Goal: Task Accomplishment & Management: Complete application form

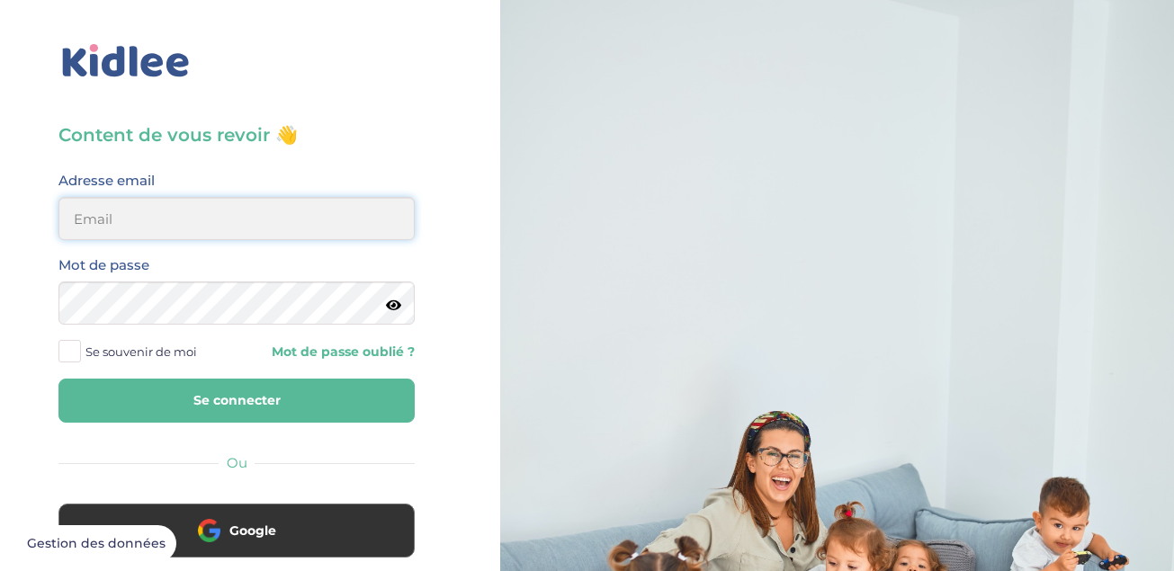
click at [187, 229] on input "email" at bounding box center [236, 218] width 356 height 43
type input "michigan_3@hotmail.fr"
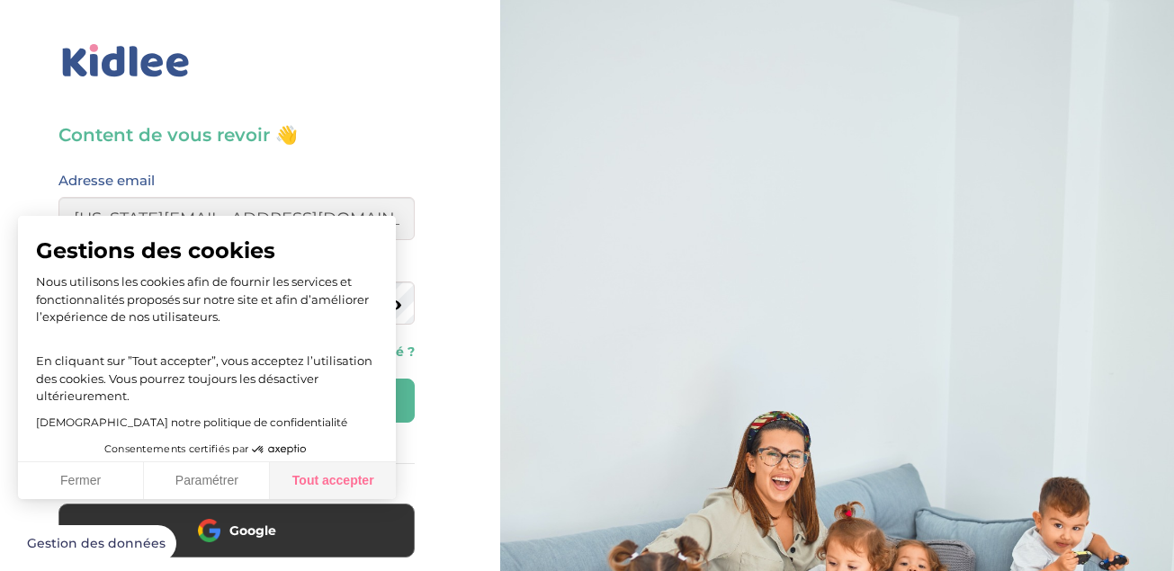
click at [318, 485] on button "Tout accepter" at bounding box center [333, 481] width 126 height 38
checkbox input "true"
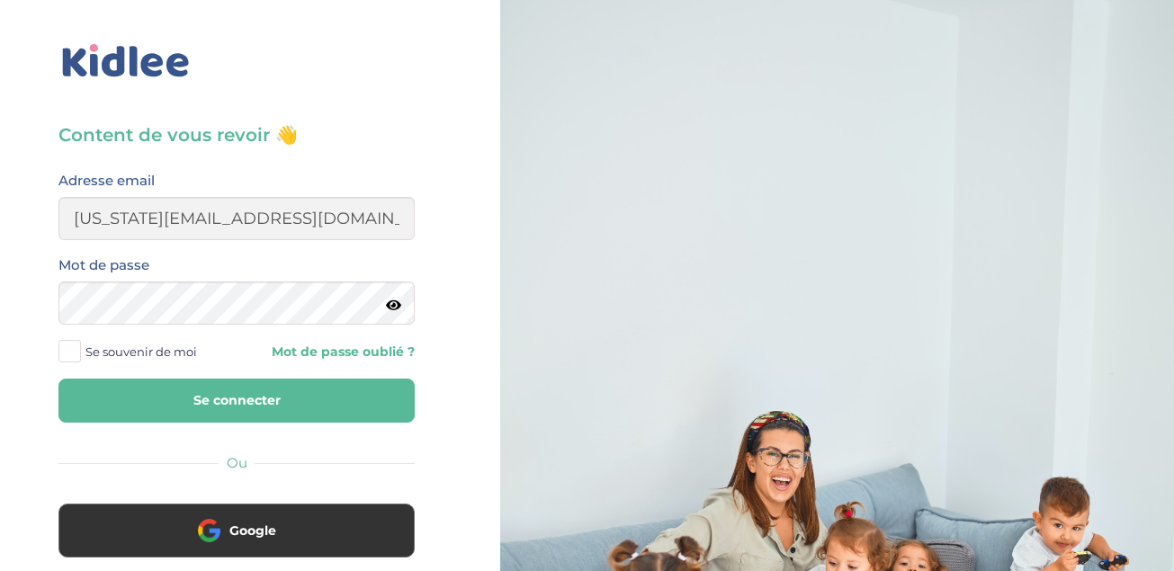
click at [376, 357] on link "Mot de passe oublié ?" at bounding box center [332, 352] width 165 height 17
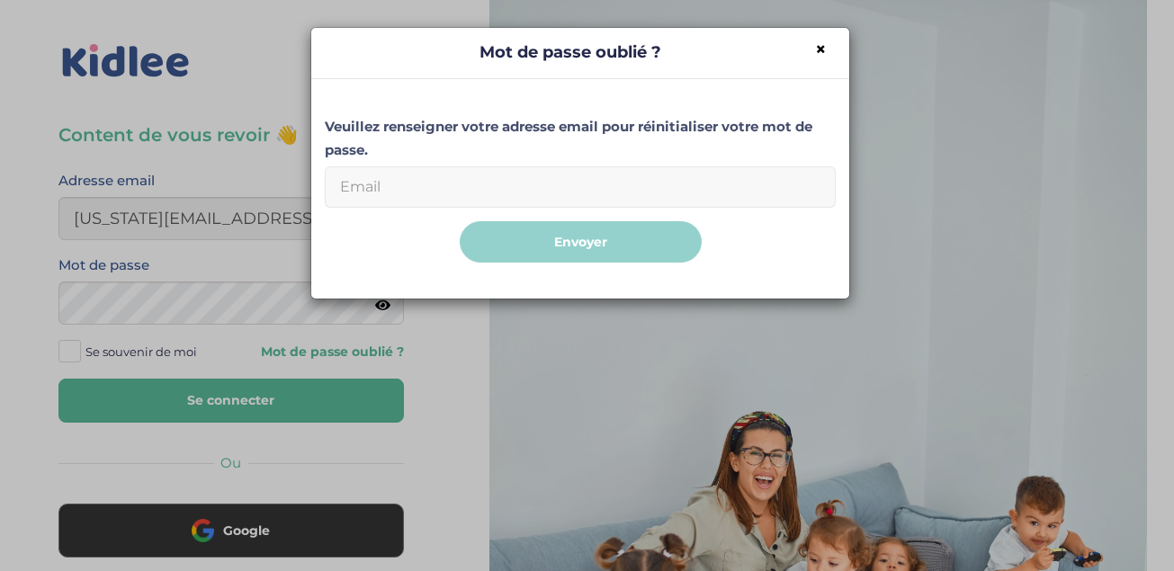
click at [493, 179] on input "Email" at bounding box center [580, 186] width 511 height 41
type input "michigan_3@hotmail.fr"
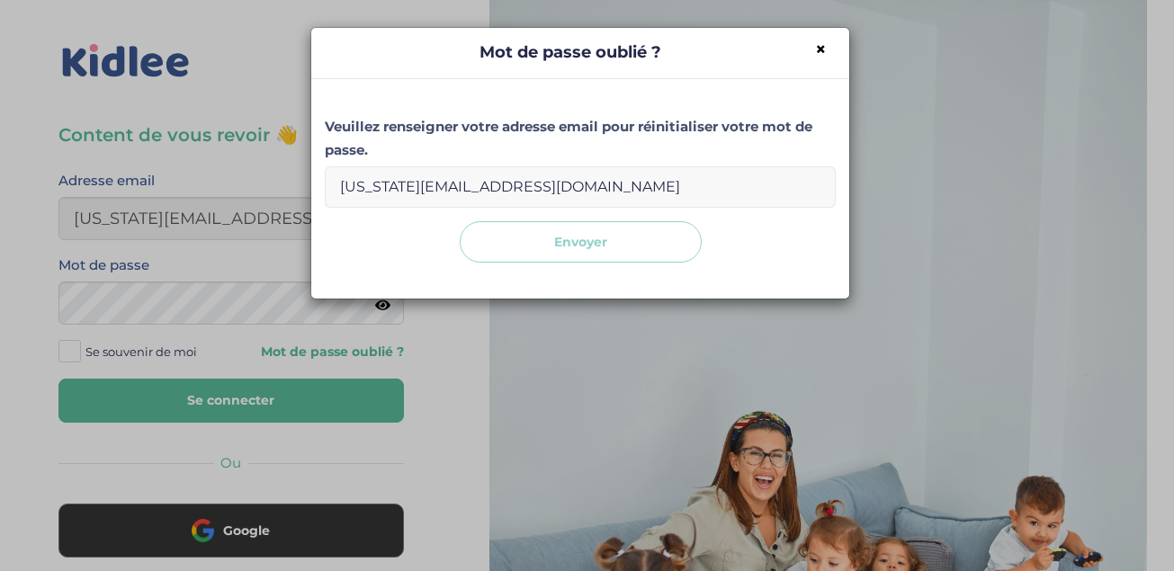
click at [542, 247] on button "Envoyer" at bounding box center [581, 242] width 242 height 42
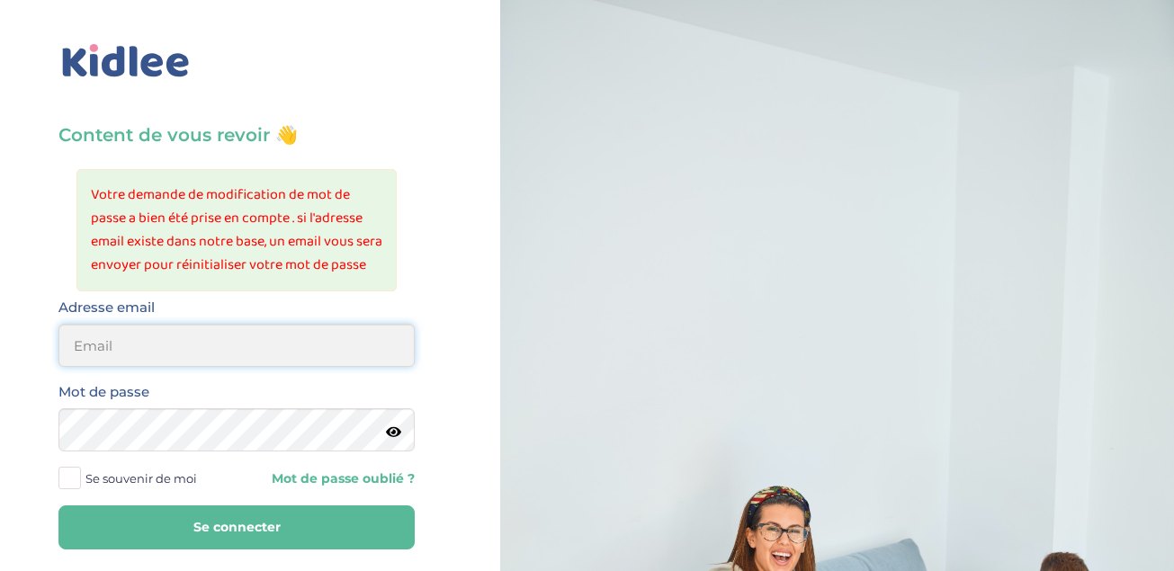
click at [245, 363] on input "email" at bounding box center [236, 345] width 356 height 43
type input "michigan_3@hotmail.fr"
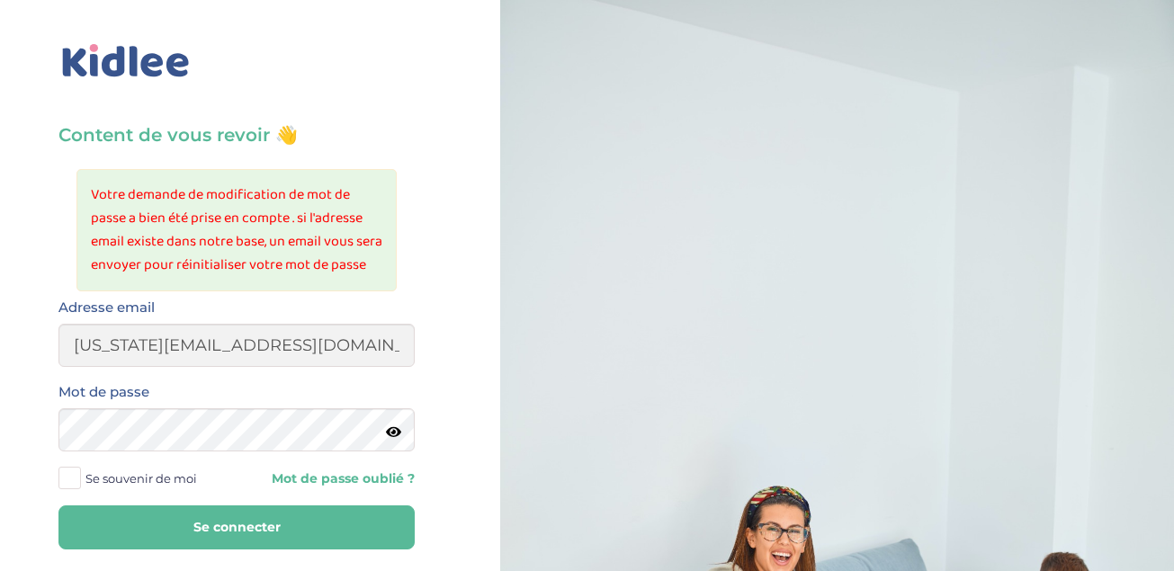
click at [74, 489] on span at bounding box center [69, 478] width 22 height 22
click at [0, 0] on input "Se souvenir de moi" at bounding box center [0, 0] width 0 height 0
click at [230, 546] on button "Se connecter" at bounding box center [236, 528] width 356 height 44
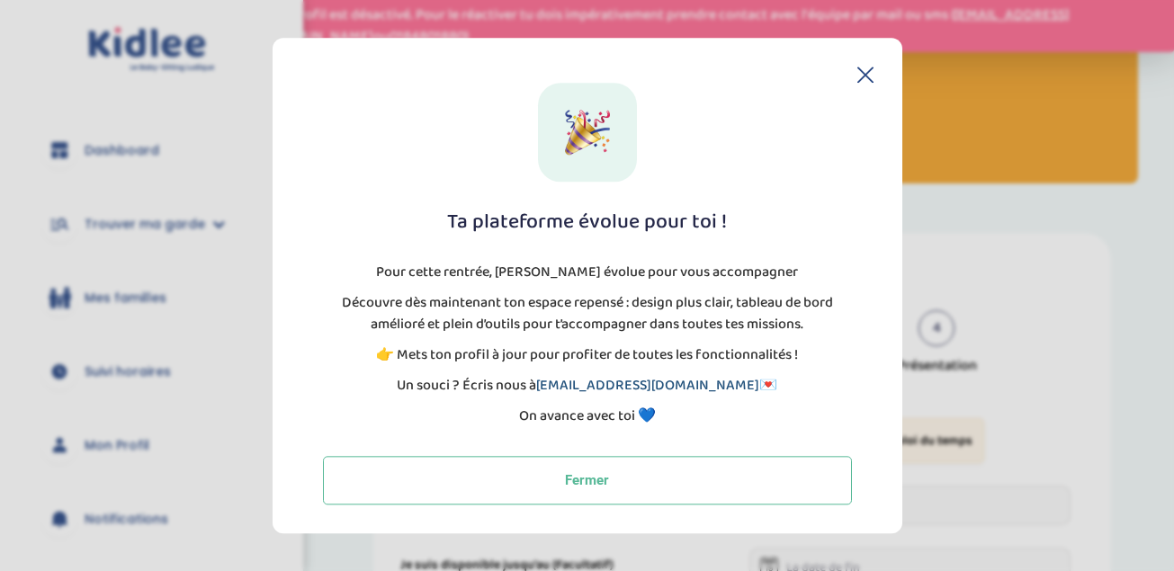
click at [630, 383] on link "[EMAIL_ADDRESS][DOMAIN_NAME]" at bounding box center [647, 385] width 223 height 22
click at [650, 383] on link "[EMAIL_ADDRESS][DOMAIN_NAME]" at bounding box center [647, 385] width 223 height 22
click at [866, 72] on icon at bounding box center [865, 74] width 14 height 14
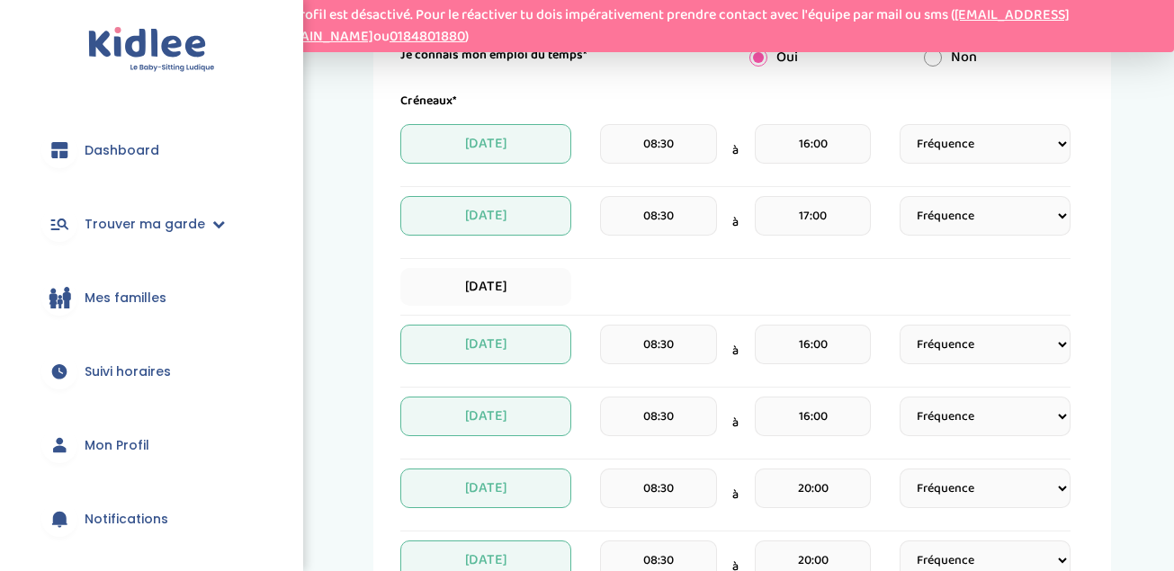
scroll to position [576, 0]
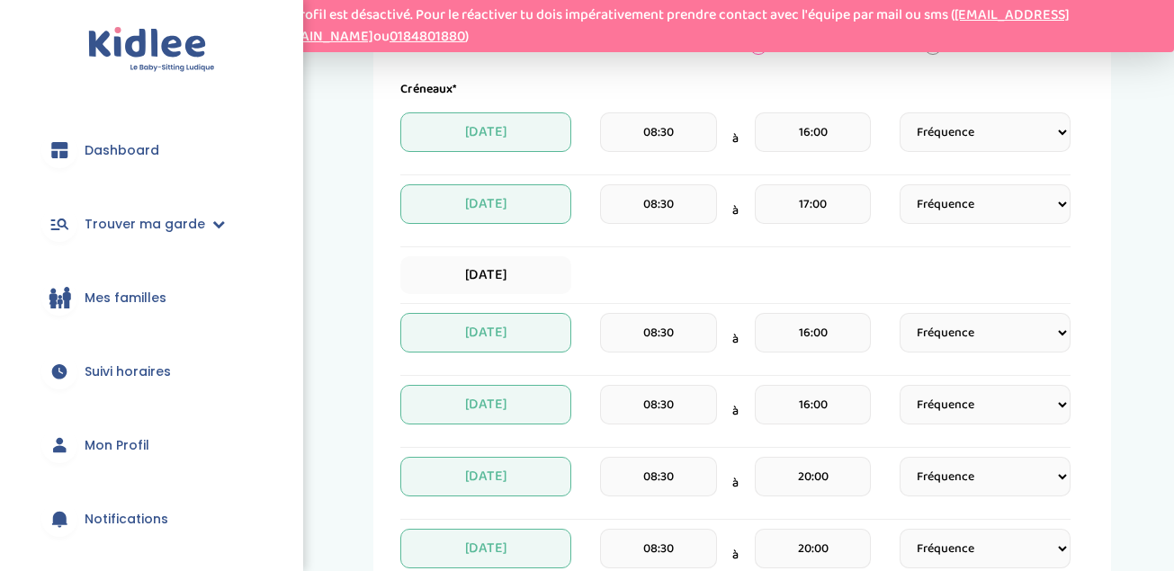
click at [1063, 132] on select "Fréquence Toutes les semaines Toutes les 2 semaines Tous les mois" at bounding box center [985, 132] width 171 height 40
select select "1"
click at [900, 112] on select "Fréquence Toutes les semaines Toutes les 2 semaines Tous les mois" at bounding box center [985, 132] width 171 height 40
click at [993, 211] on select "Fréquence Toutes les semaines Toutes les 2 semaines Tous les mois" at bounding box center [985, 204] width 171 height 40
select select "1"
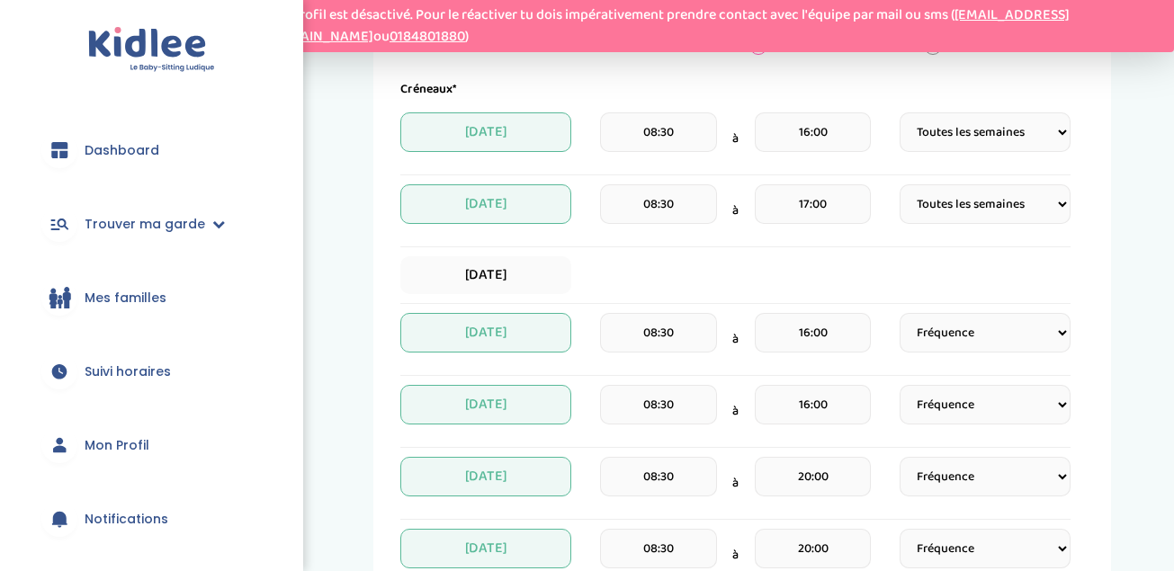
click at [900, 184] on select "Fréquence Toutes les semaines Toutes les 2 semaines Tous les mois" at bounding box center [985, 204] width 171 height 40
click at [848, 137] on input "16:00" at bounding box center [813, 132] width 116 height 40
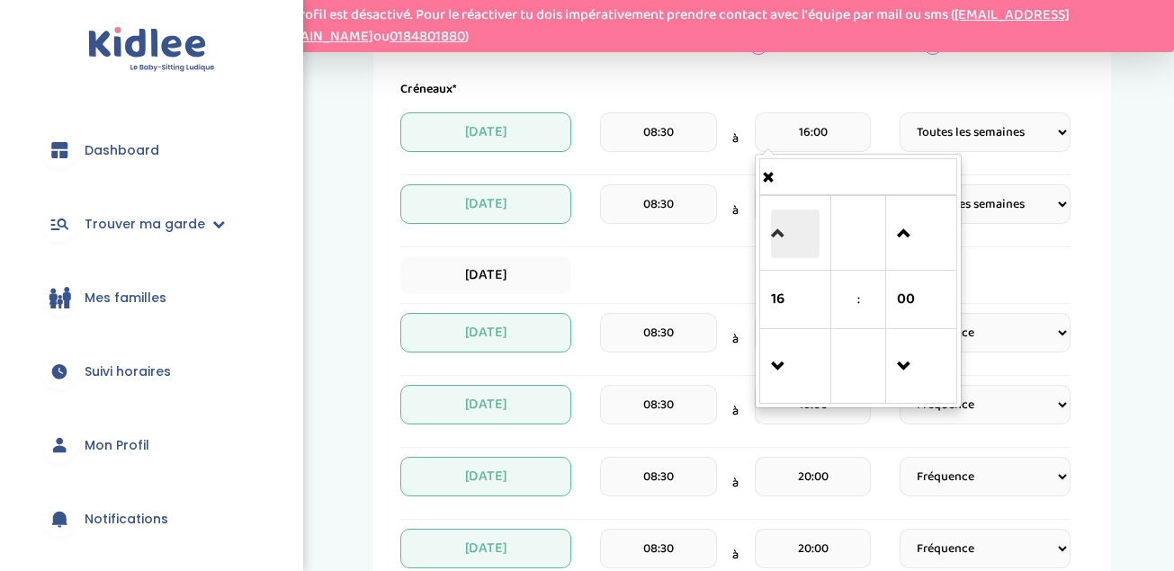
click at [775, 238] on span at bounding box center [795, 234] width 49 height 49
type input "20:00"
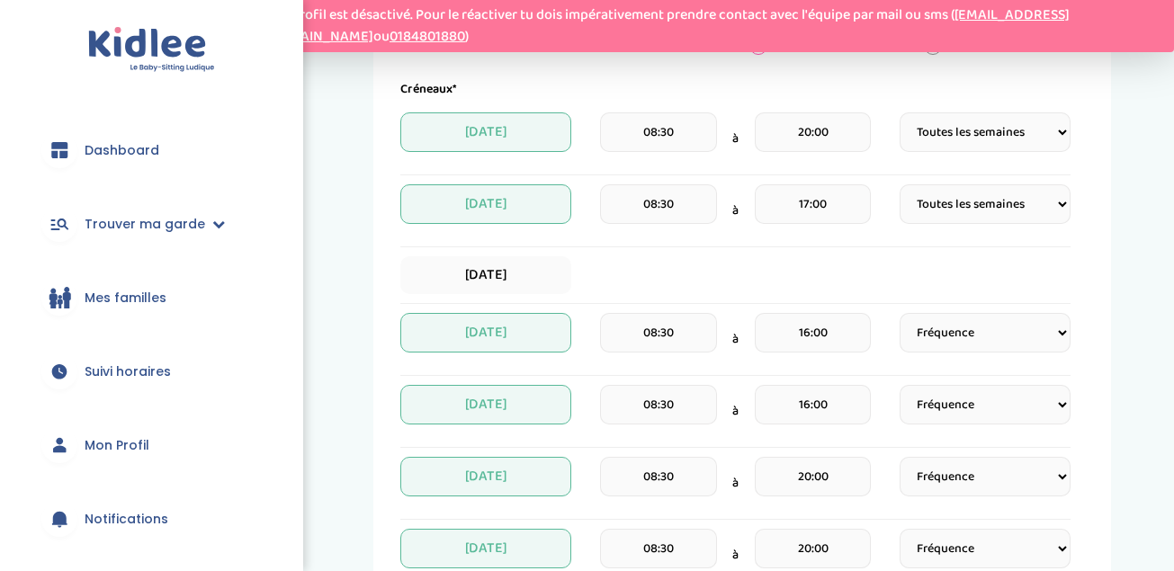
click at [1110, 277] on div "Mes disponibilités 1 Horaires 2 Profil 3 Expériences 4 Présentation Indique nou…" at bounding box center [742, 301] width 738 height 1288
click at [842, 205] on input "17:00" at bounding box center [813, 204] width 116 height 40
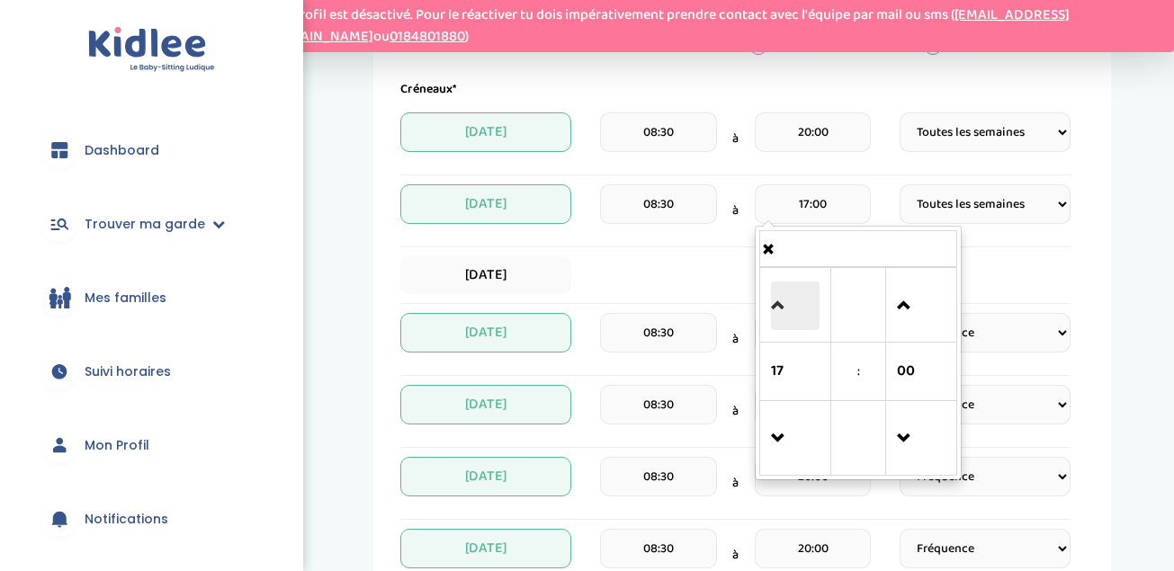
click at [772, 313] on span at bounding box center [795, 306] width 49 height 49
type input "20:00"
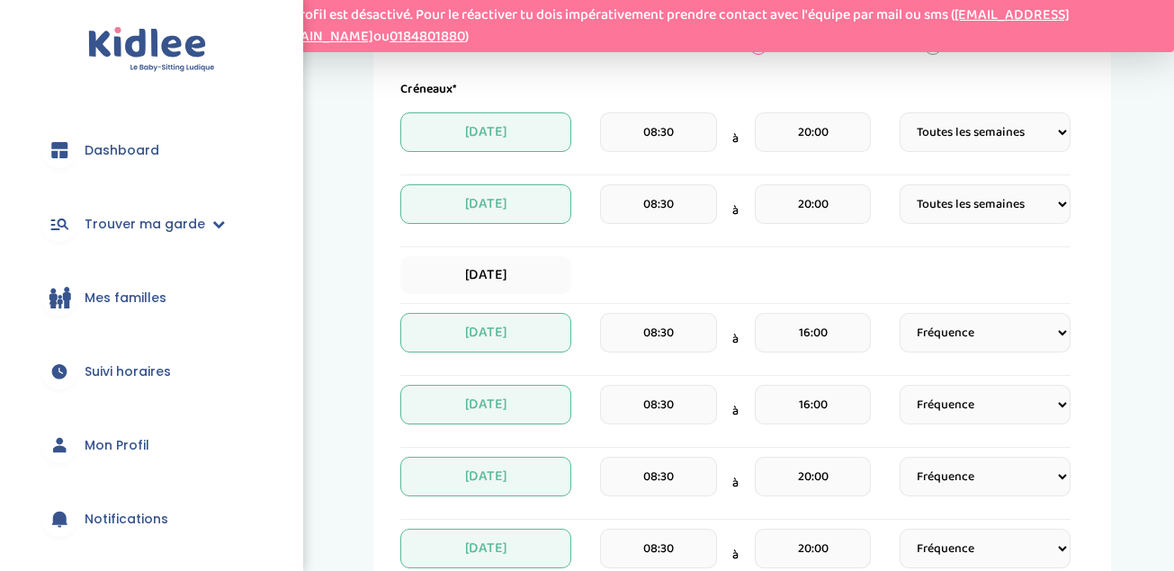
click at [1108, 287] on div "Mes disponibilités 1 Horaires 2 Profil 3 Expériences 4 Présentation Indique nou…" at bounding box center [742, 301] width 738 height 1288
click at [837, 346] on input "16:00" at bounding box center [813, 333] width 116 height 40
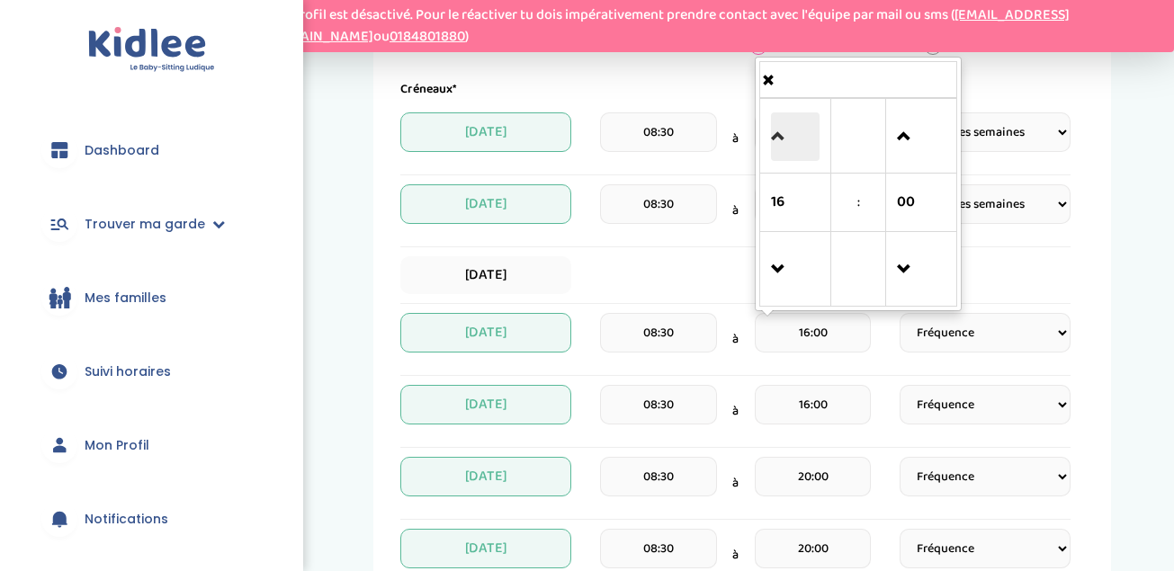
click at [776, 135] on span at bounding box center [795, 136] width 49 height 49
type input "20:00"
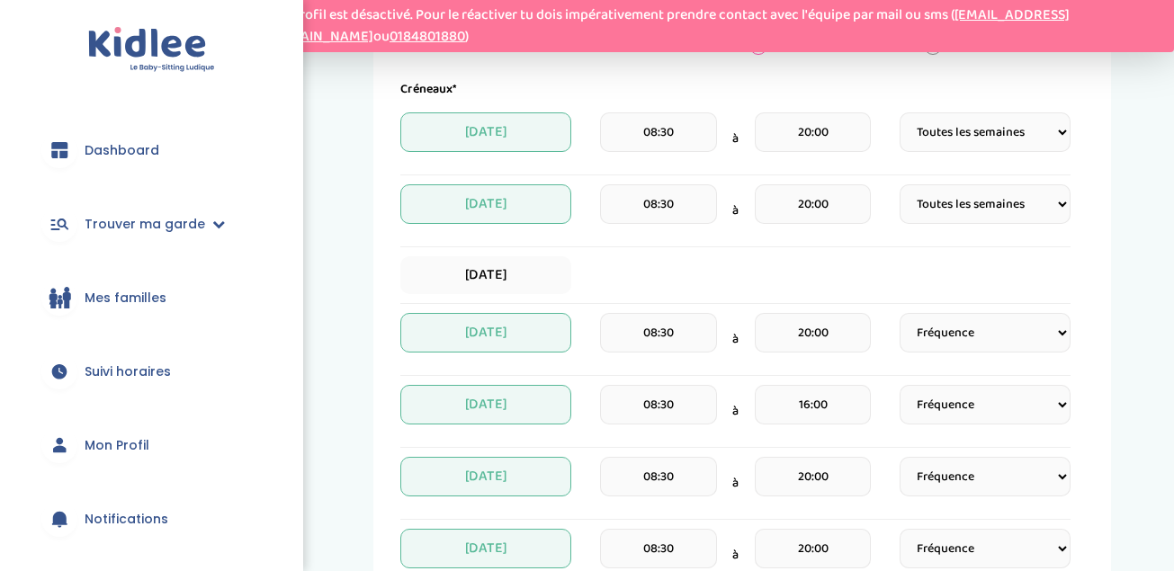
click at [1107, 311] on div "Mes disponibilités 1 Horaires 2 Profil 3 Expériences 4 Présentation Indique nou…" at bounding box center [742, 301] width 738 height 1288
click at [965, 337] on select "Fréquence Toutes les semaines Toutes les 2 semaines Tous les mois" at bounding box center [985, 333] width 171 height 40
select select "1"
click at [900, 313] on select "Fréquence Toutes les semaines Toutes les 2 semaines Tous les mois" at bounding box center [985, 333] width 171 height 40
click at [1114, 361] on div "Mes disponibilités 1 Horaires 2 Profil 3 Expériences 4 Présentation Indique nou…" at bounding box center [743, 301] width 836 height 1288
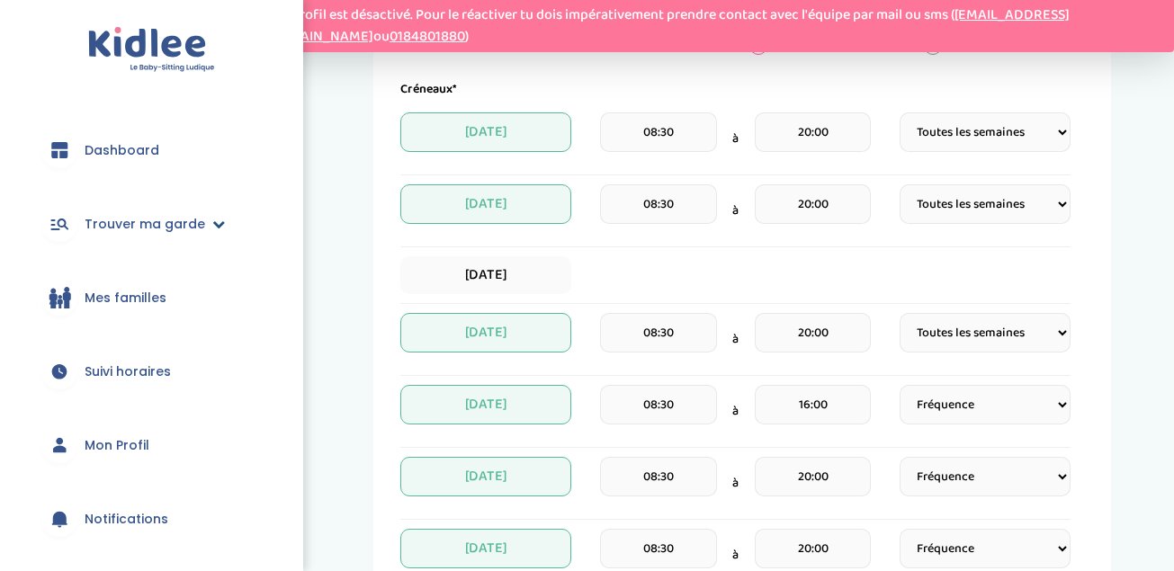
click at [187, 224] on span "Trouver ma garde" at bounding box center [145, 224] width 121 height 19
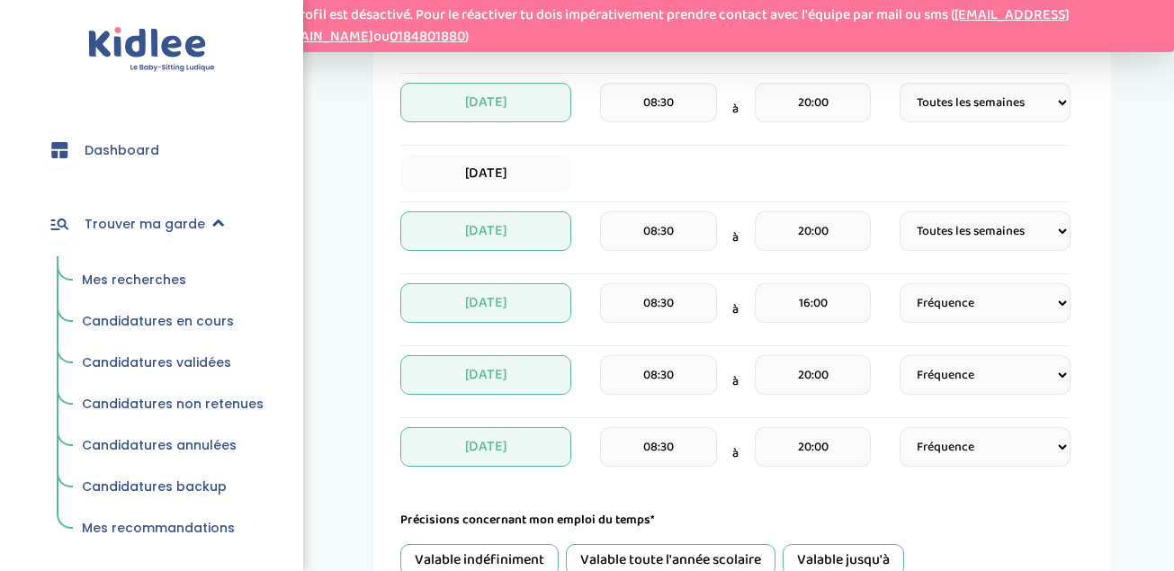
scroll to position [684, 0]
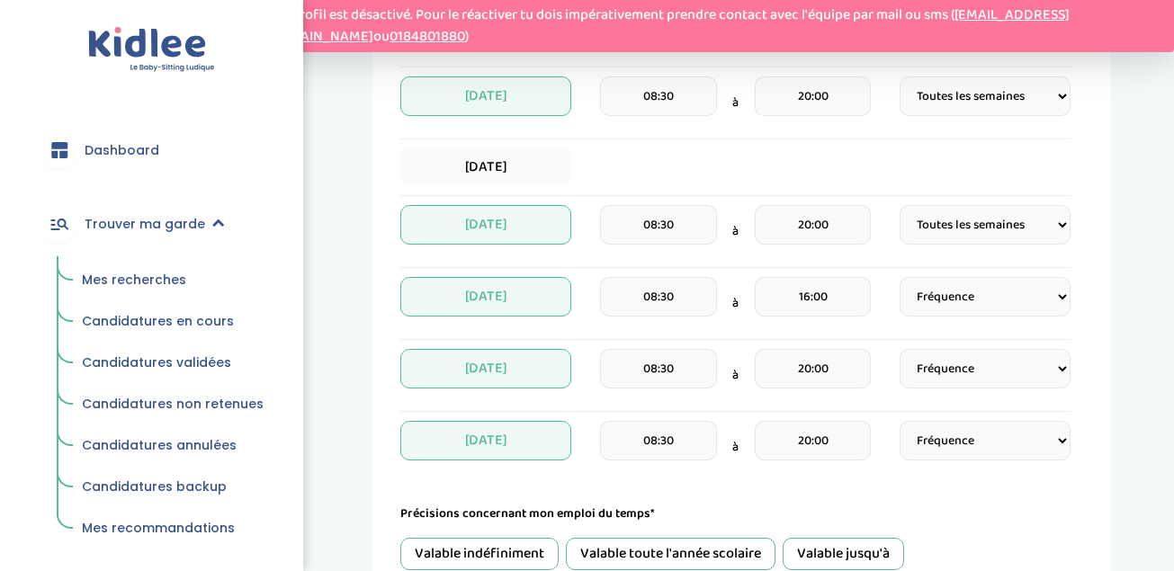
click at [830, 311] on input "16:00" at bounding box center [813, 297] width 116 height 40
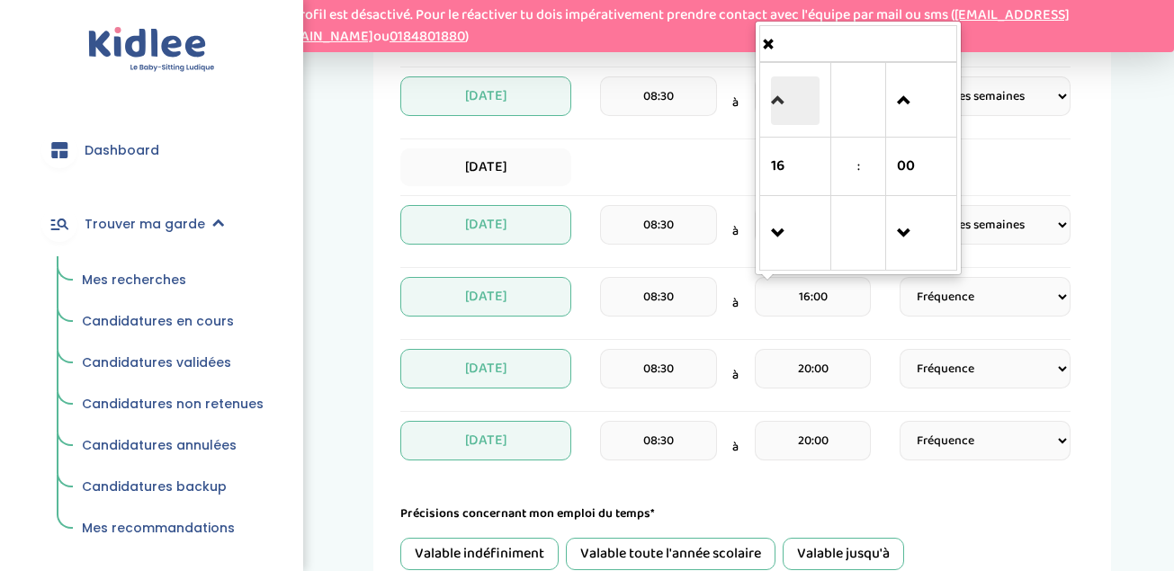
click at [783, 113] on span at bounding box center [795, 100] width 49 height 49
click at [779, 94] on span at bounding box center [795, 100] width 49 height 49
type input "20:00"
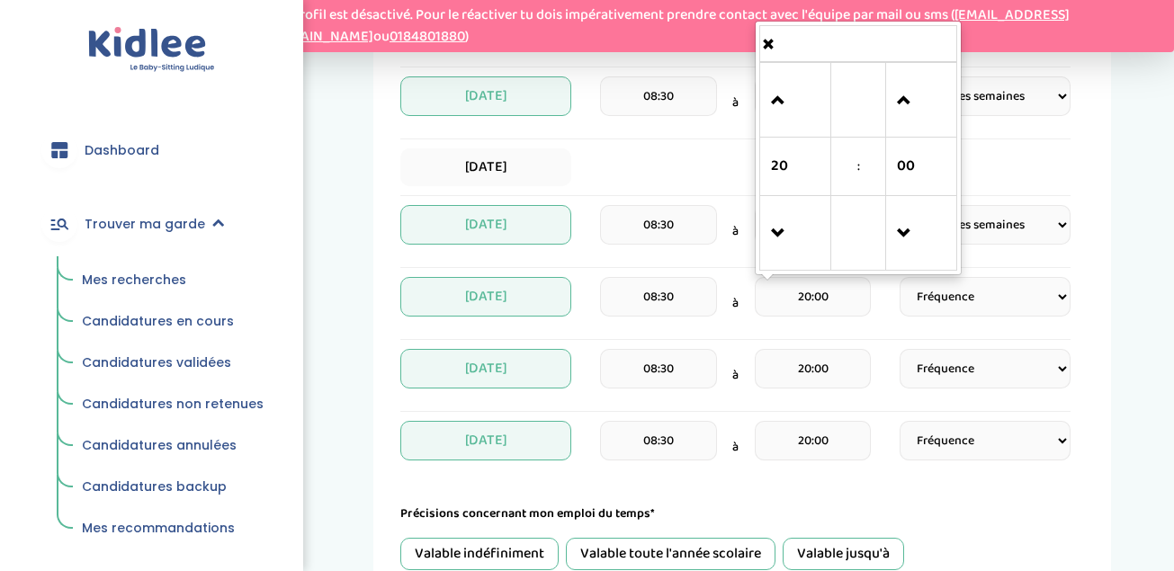
click at [1144, 266] on div "Mes disponibilités 1 Horaires 2 Profil 3 Expériences 4 Présentation Indique nou…" at bounding box center [743, 193] width 836 height 1288
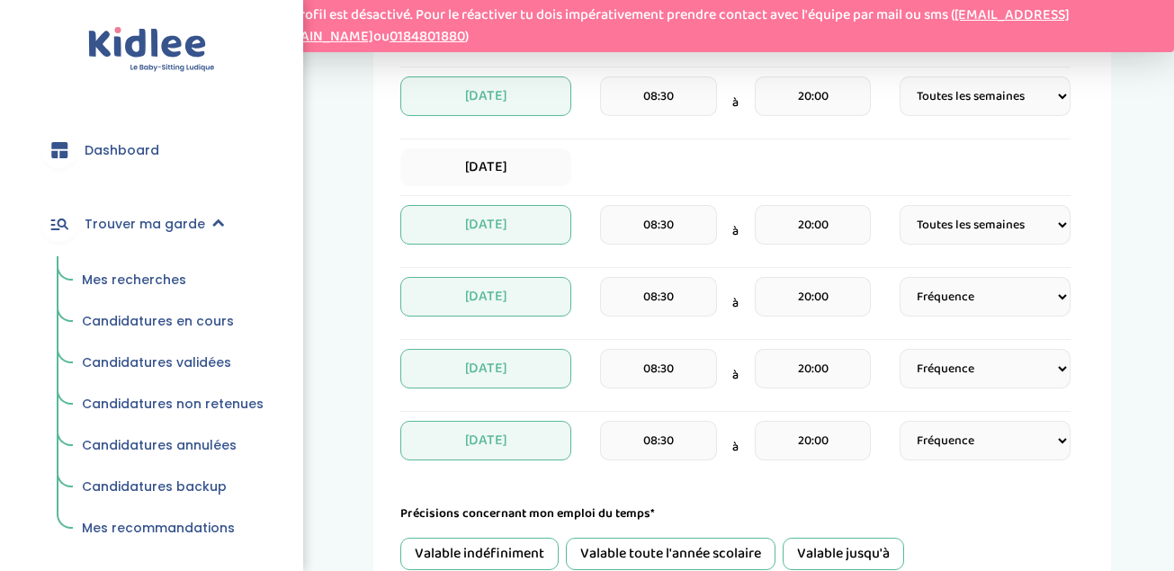
click at [964, 439] on select "Fréquence Toutes les semaines Toutes les 2 semaines Tous les mois" at bounding box center [985, 441] width 171 height 40
select select "1"
click at [900, 421] on select "Fréquence Toutes les semaines Toutes les 2 semaines Tous les mois" at bounding box center [985, 441] width 171 height 40
click at [967, 375] on select "Fréquence Toutes les semaines Toutes les 2 semaines Tous les mois" at bounding box center [985, 369] width 171 height 40
select select "1"
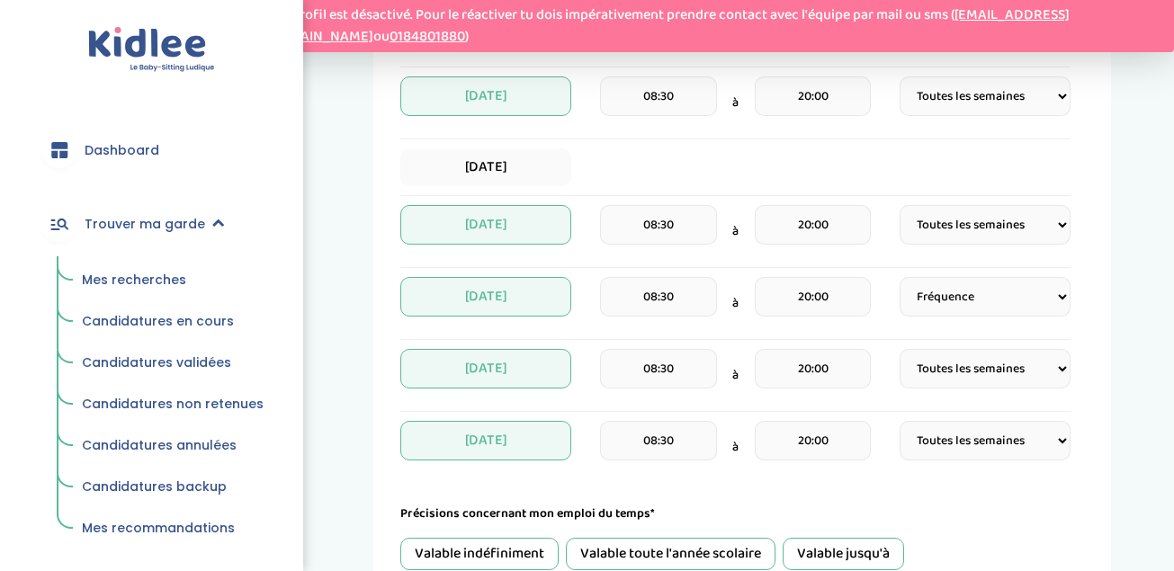
click at [900, 349] on select "Fréquence Toutes les semaines Toutes les 2 semaines Tous les mois" at bounding box center [985, 369] width 171 height 40
click at [972, 298] on select "Fréquence Toutes les semaines Toutes les 2 semaines Tous les mois" at bounding box center [985, 297] width 171 height 40
select select "1"
click at [900, 277] on select "Fréquence Toutes les semaines Toutes les 2 semaines Tous les mois" at bounding box center [985, 297] width 171 height 40
click at [802, 452] on input "20:00" at bounding box center [813, 441] width 116 height 40
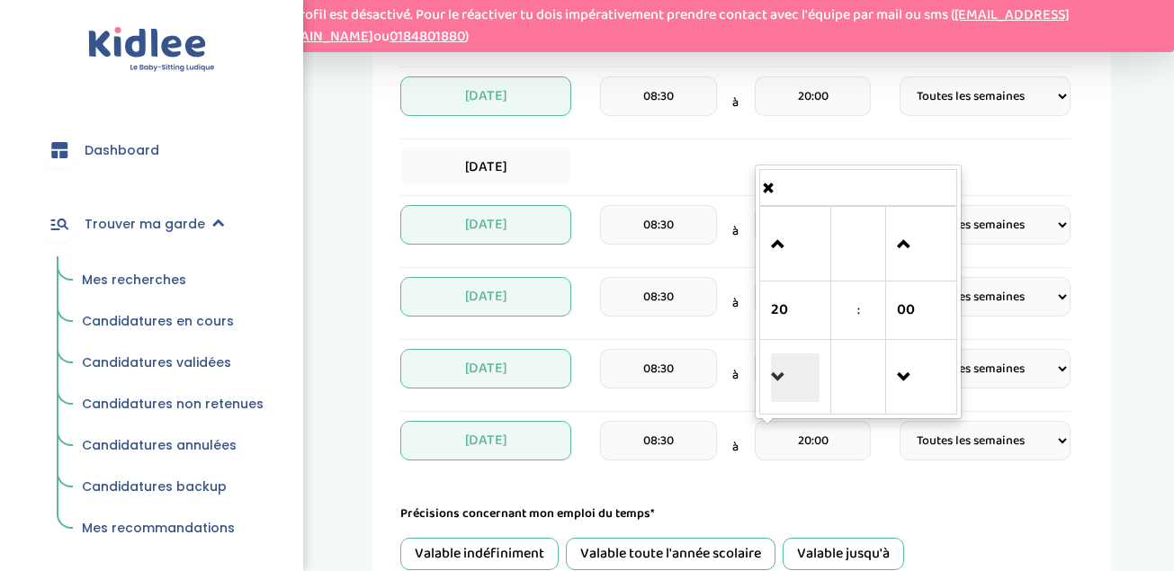
click at [777, 373] on span at bounding box center [795, 378] width 49 height 49
click at [789, 251] on span at bounding box center [795, 244] width 49 height 49
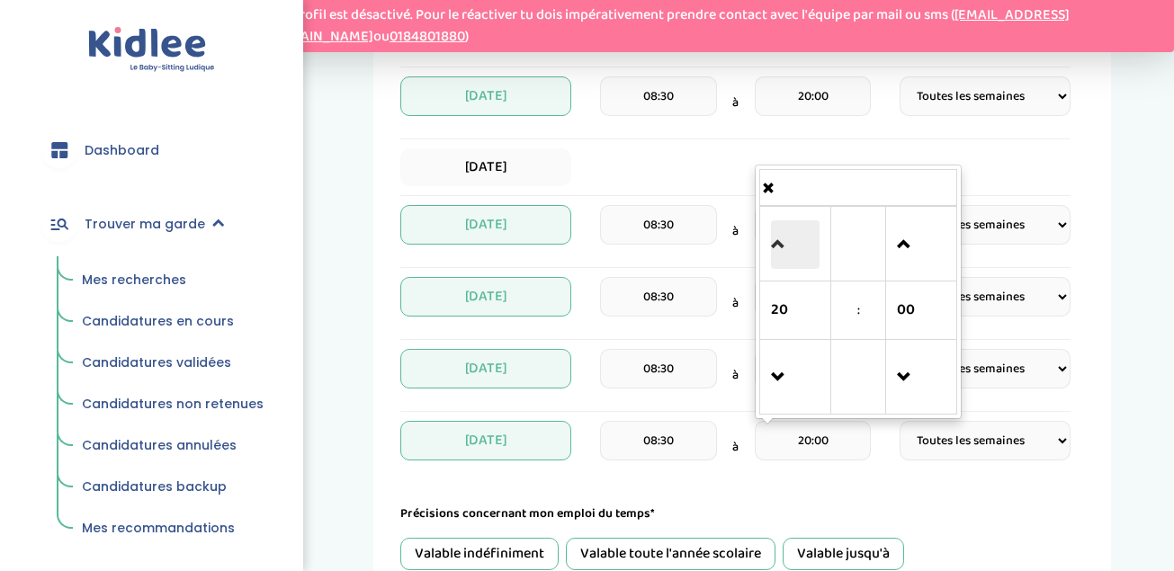
click at [789, 251] on span at bounding box center [795, 244] width 49 height 49
type input "23:00"
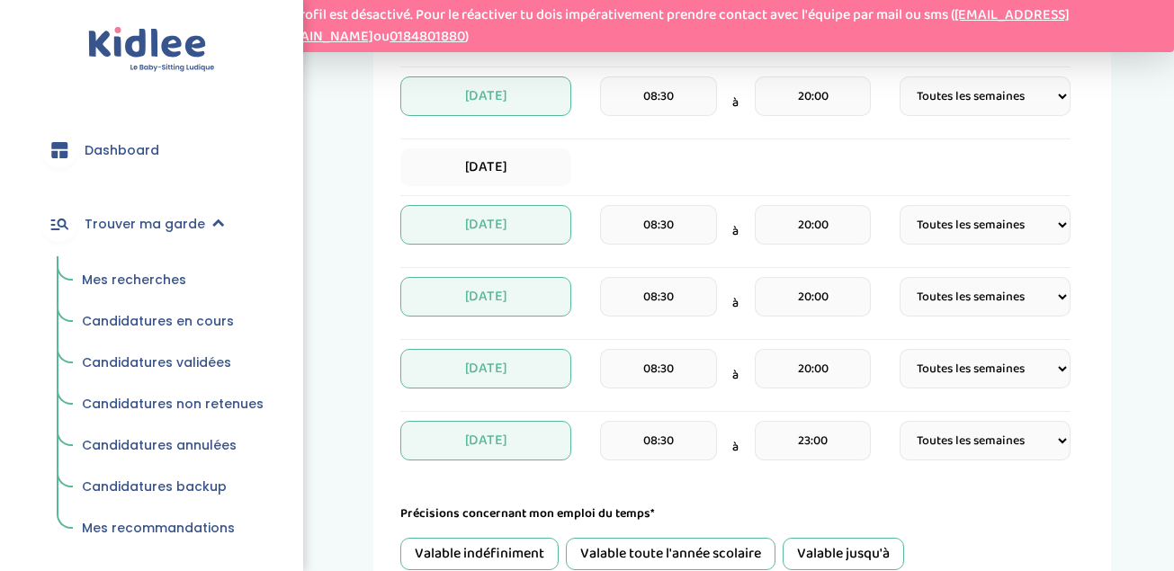
click at [1144, 310] on div "Mes disponibilités 1 Horaires 2 Profil 3 Expériences 4 Présentation Indique nou…" at bounding box center [743, 193] width 836 height 1288
click at [810, 372] on input "20:00" at bounding box center [813, 369] width 116 height 40
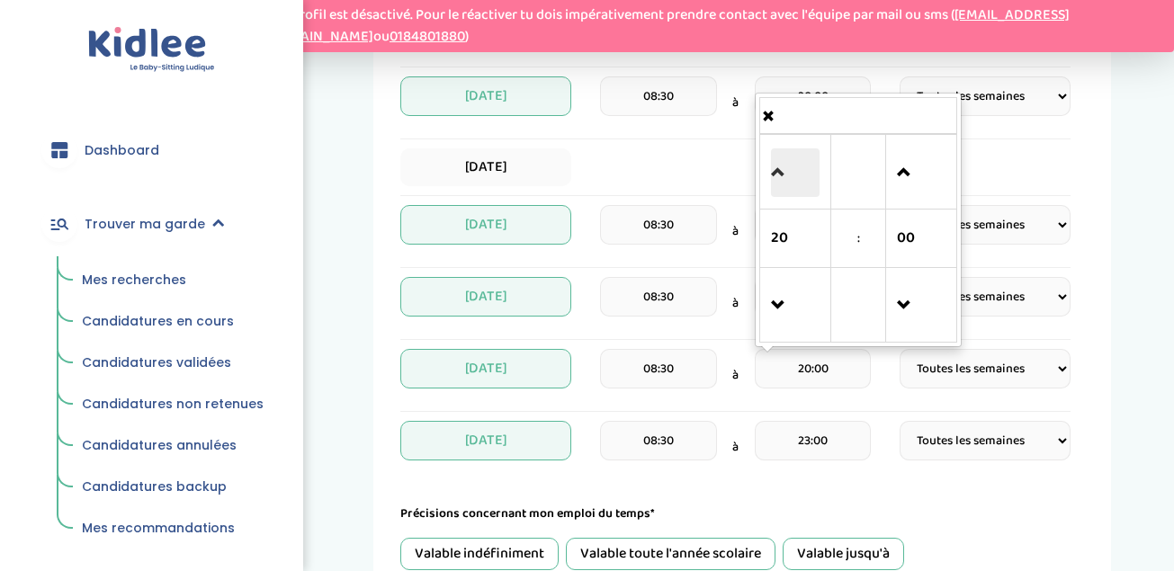
click at [772, 171] on span at bounding box center [795, 172] width 49 height 49
type input "23:00"
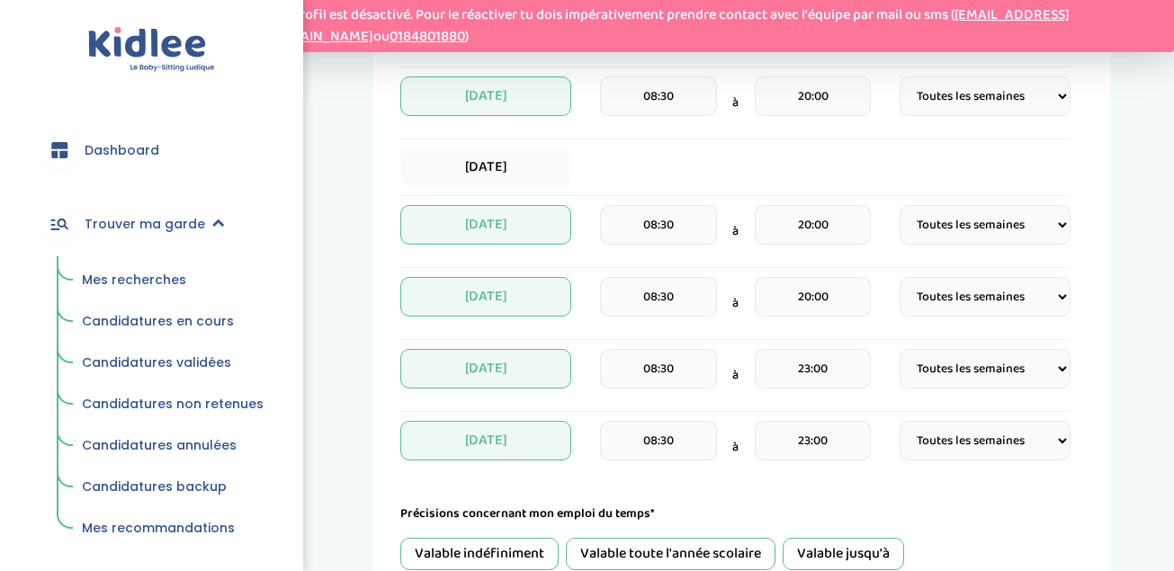
click at [1135, 344] on div "Mes disponibilités 1 Horaires 2 Profil 3 Expériences 4 Présentation Indique nou…" at bounding box center [743, 193] width 836 height 1288
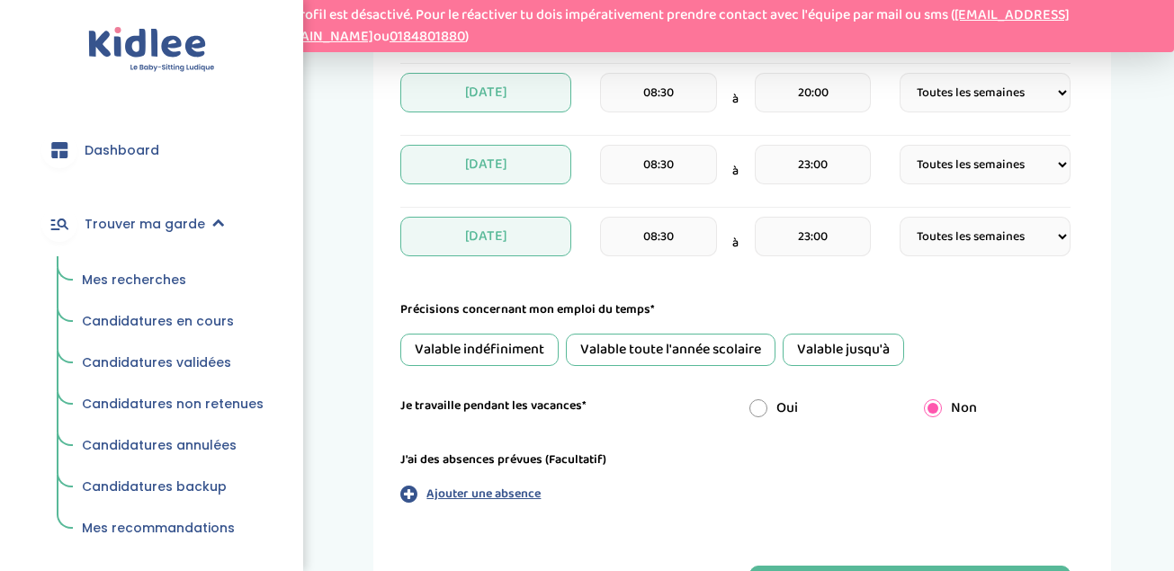
scroll to position [1040, 0]
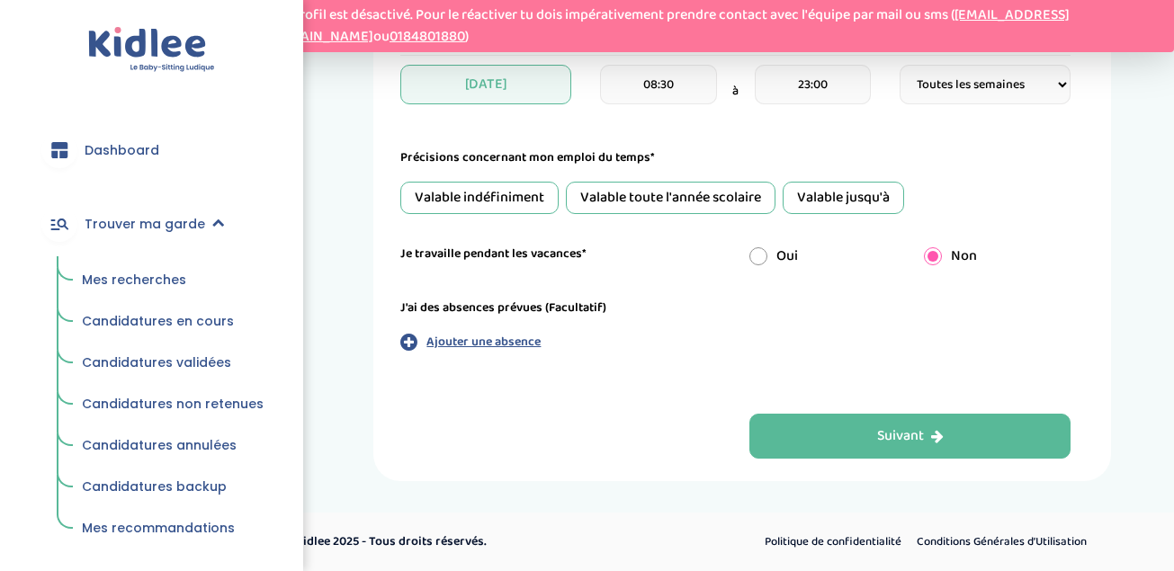
click at [539, 199] on div "Valable indéfiniment" at bounding box center [479, 198] width 158 height 32
click at [762, 255] on input "radio" at bounding box center [758, 256] width 18 height 18
radio input "true"
radio input "false"
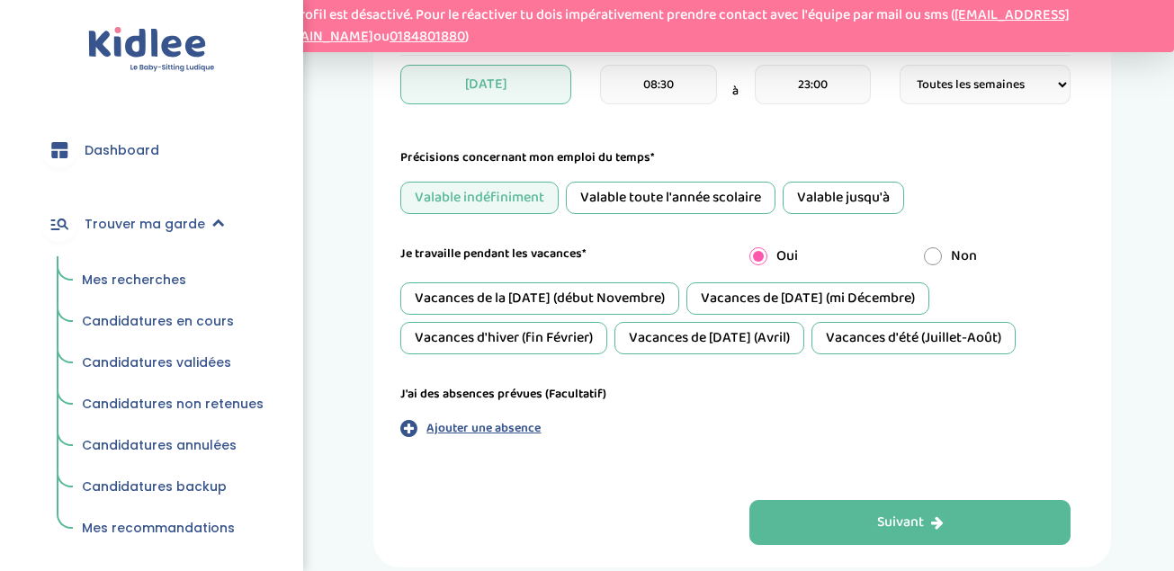
drag, startPoint x: 614, startPoint y: 295, endPoint x: 784, endPoint y: 287, distance: 170.2
click at [784, 287] on div "Vacances de la Toussaint (début Novembre) Vacances de Noël (mi Décembre) Vacanc…" at bounding box center [735, 319] width 670 height 72
click at [784, 287] on div "Vacances de Noël (mi Décembre)" at bounding box center [808, 299] width 243 height 32
click at [610, 298] on div "Vacances de la Toussaint (début Novembre)" at bounding box center [539, 299] width 279 height 32
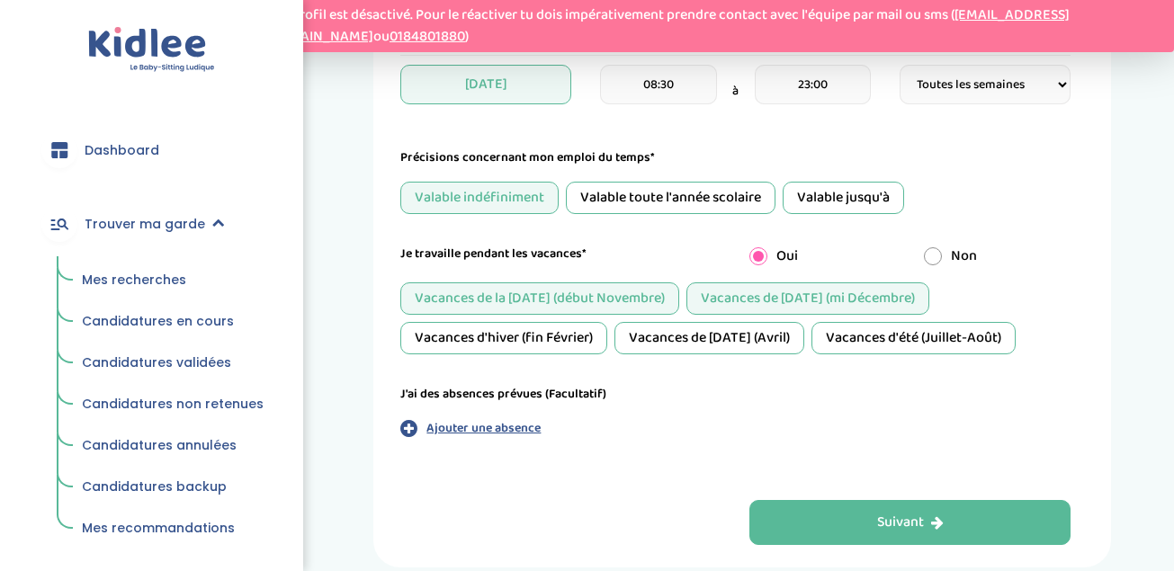
click at [571, 337] on div "Vacances d'hiver (fin Février)" at bounding box center [503, 338] width 207 height 32
click at [663, 343] on div "Vacances de Pâques (Avril)" at bounding box center [710, 338] width 190 height 32
click at [853, 337] on div "Vacances d'été (Juillet-Août)" at bounding box center [914, 338] width 204 height 32
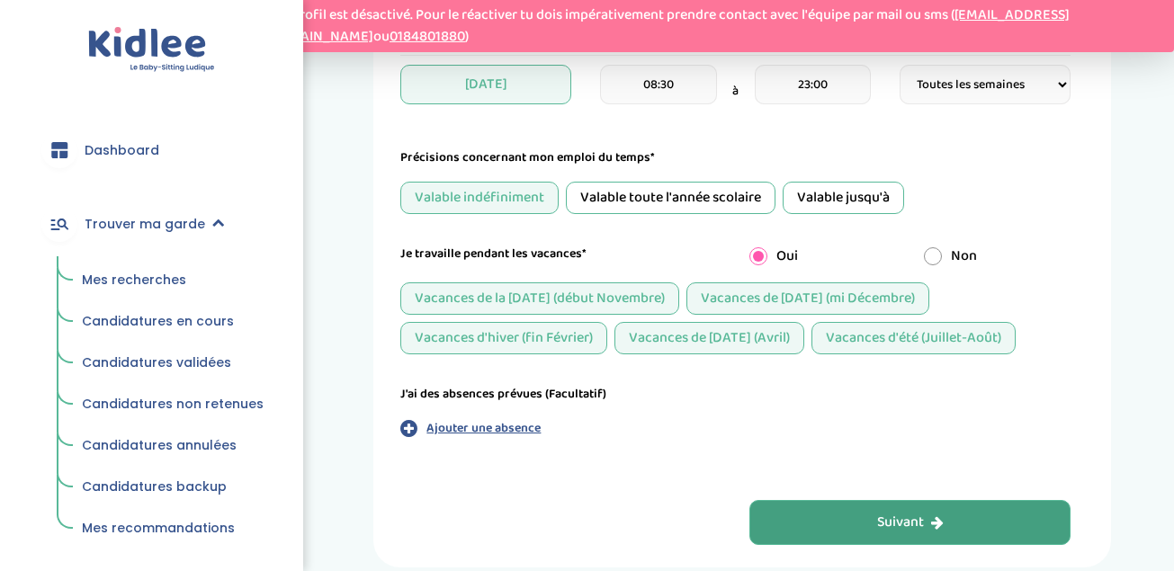
click at [833, 537] on button "Suivant" at bounding box center [910, 522] width 322 height 45
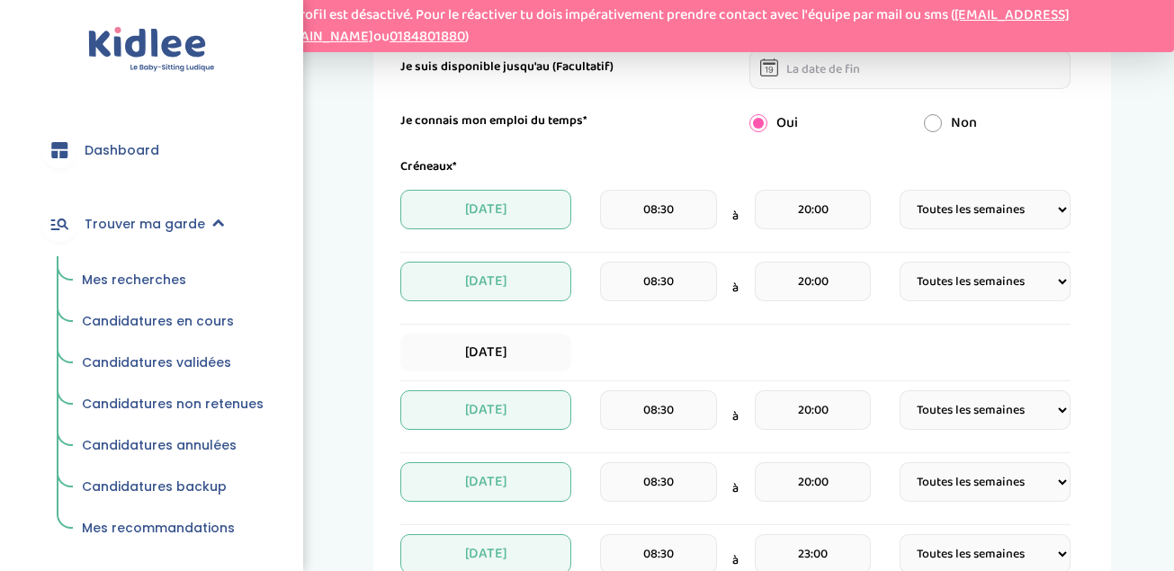
scroll to position [256, 0]
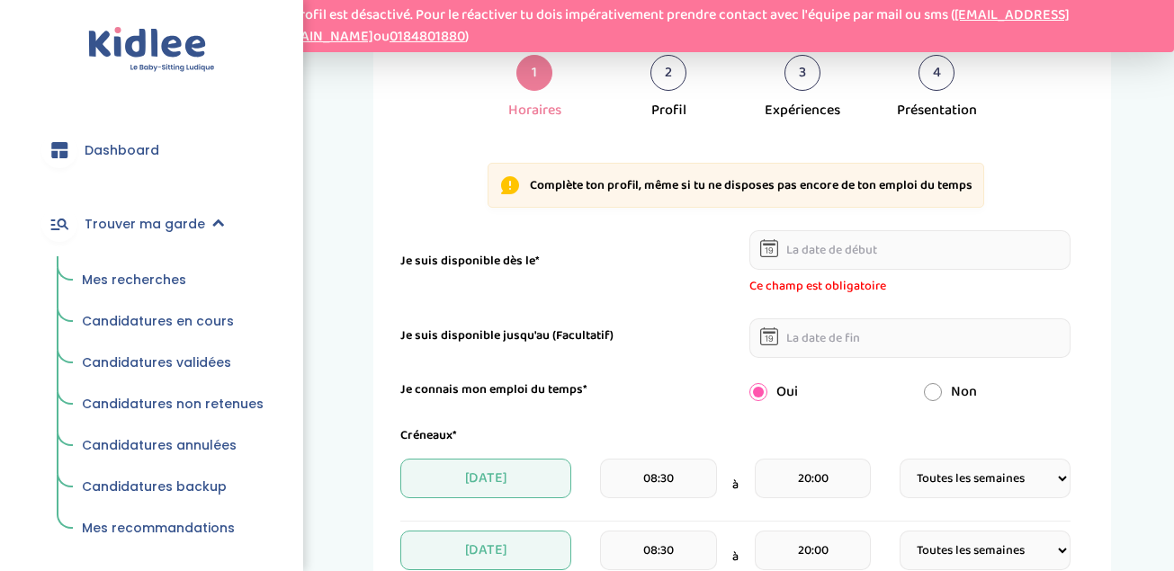
click at [849, 246] on input "text" at bounding box center [910, 250] width 322 height 40
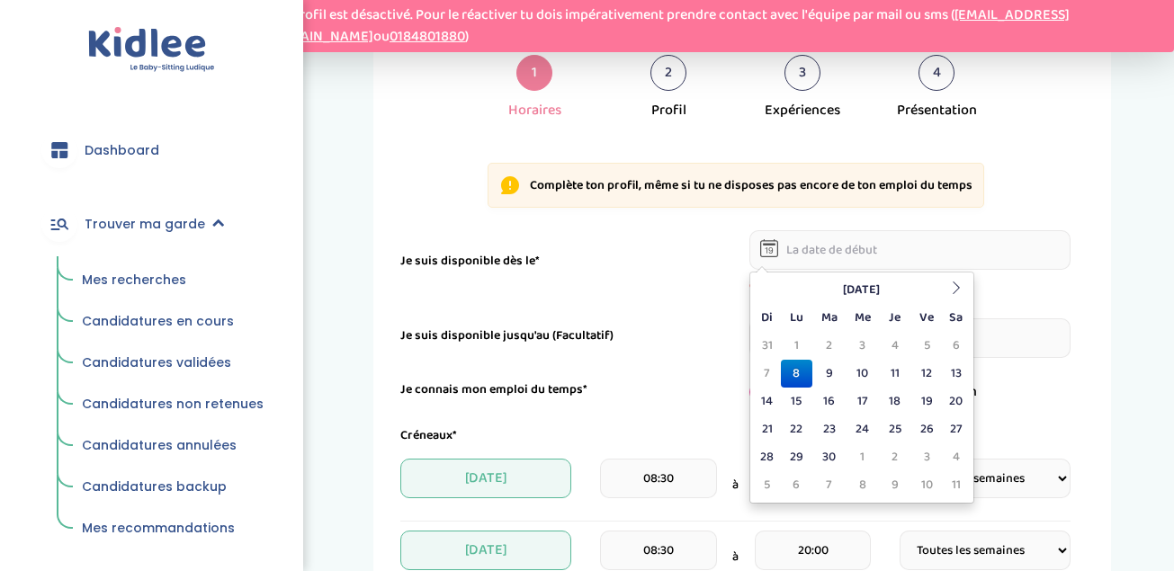
click at [800, 379] on td "8" at bounding box center [796, 374] width 31 height 28
type input "08-09-2025"
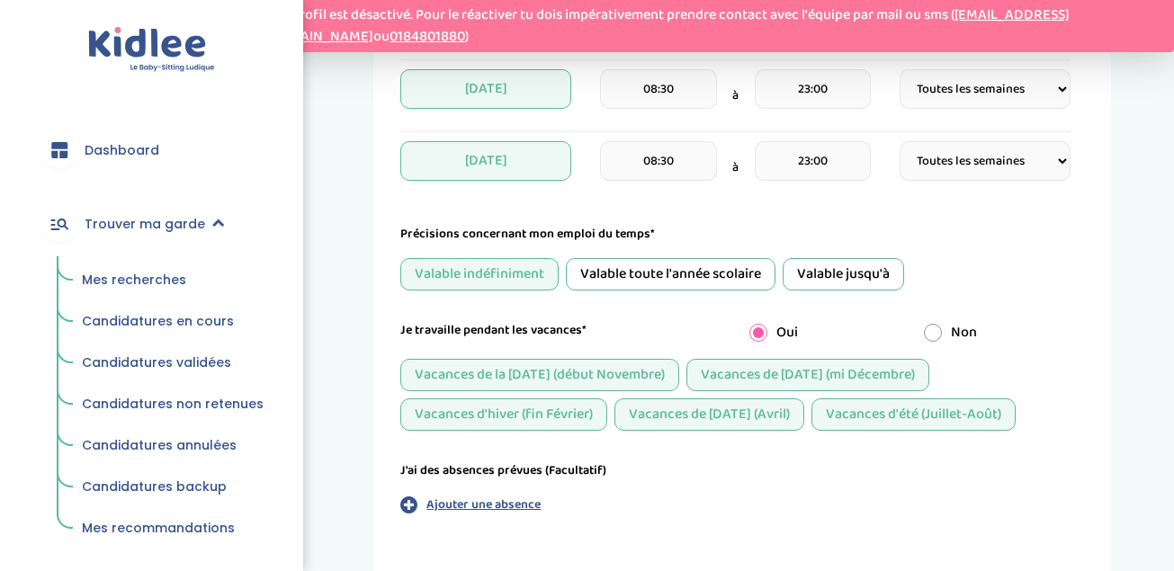
scroll to position [1036, 0]
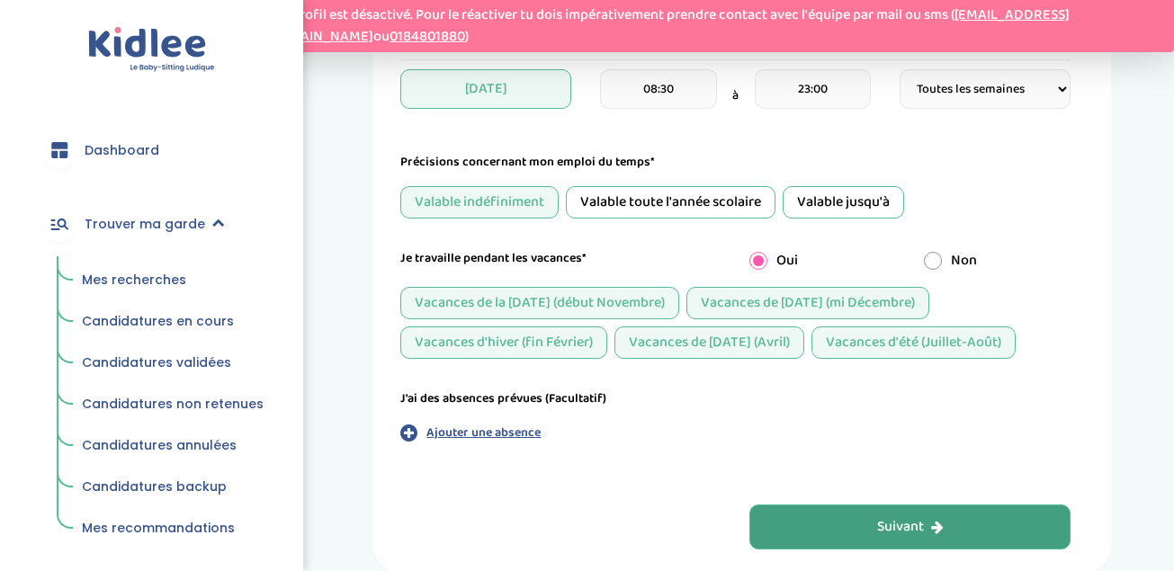
click at [866, 527] on button "Suivant" at bounding box center [910, 527] width 322 height 45
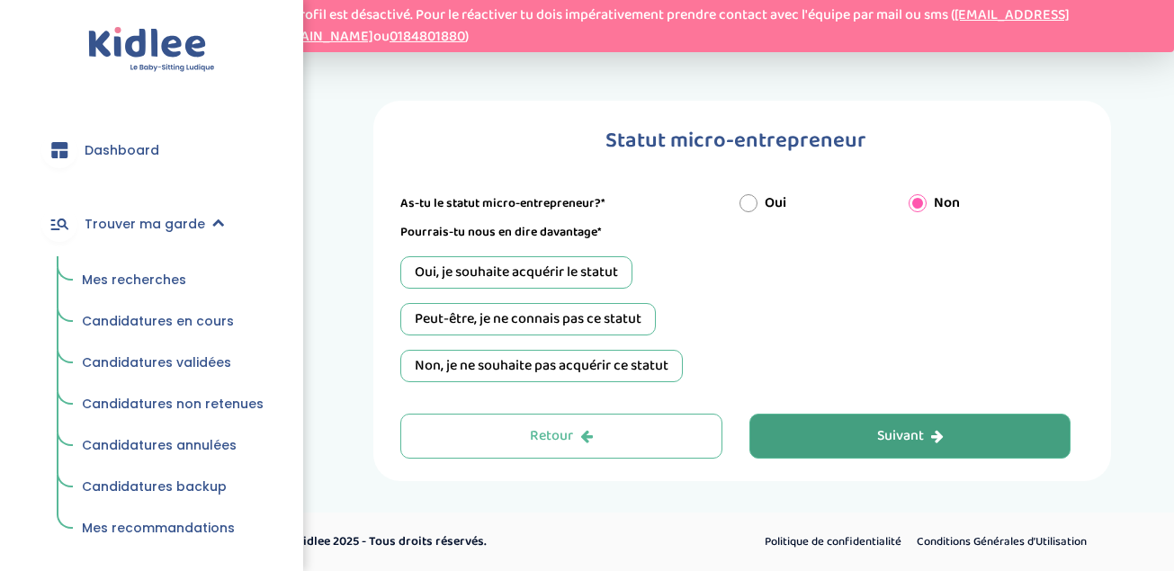
scroll to position [132, 0]
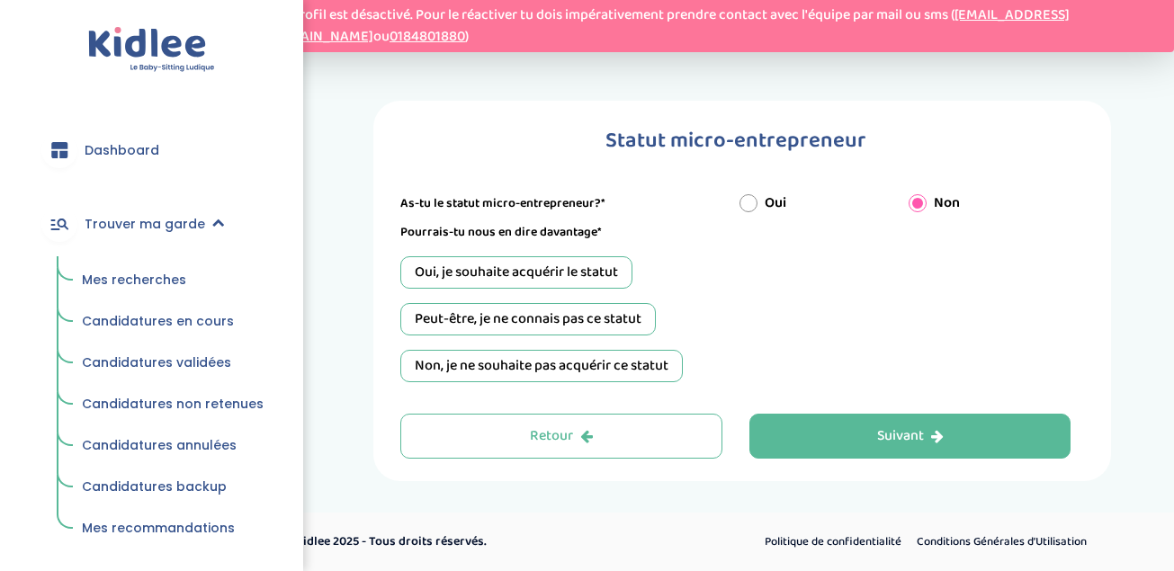
click at [566, 270] on div "Oui, je souhaite acquérir le statut" at bounding box center [516, 272] width 232 height 32
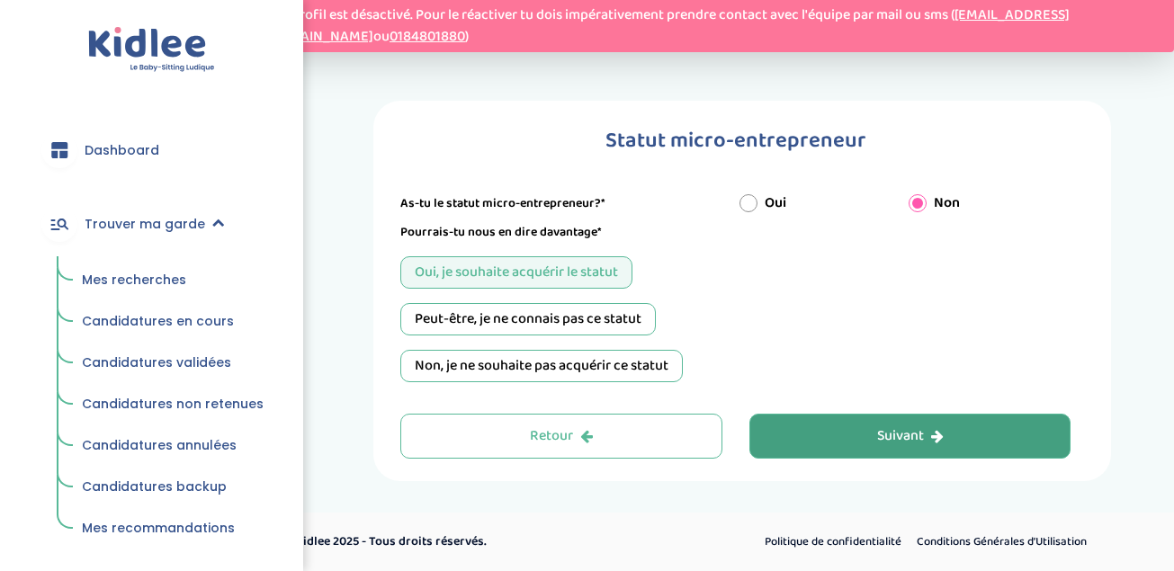
click at [842, 441] on button "Suivant" at bounding box center [910, 436] width 322 height 45
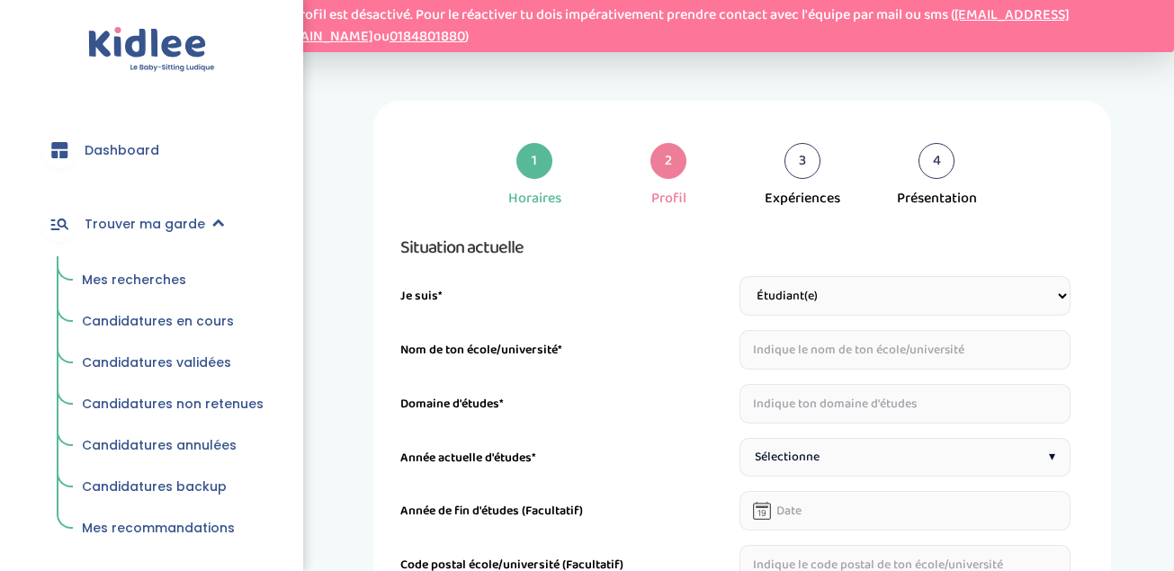
scroll to position [335, 0]
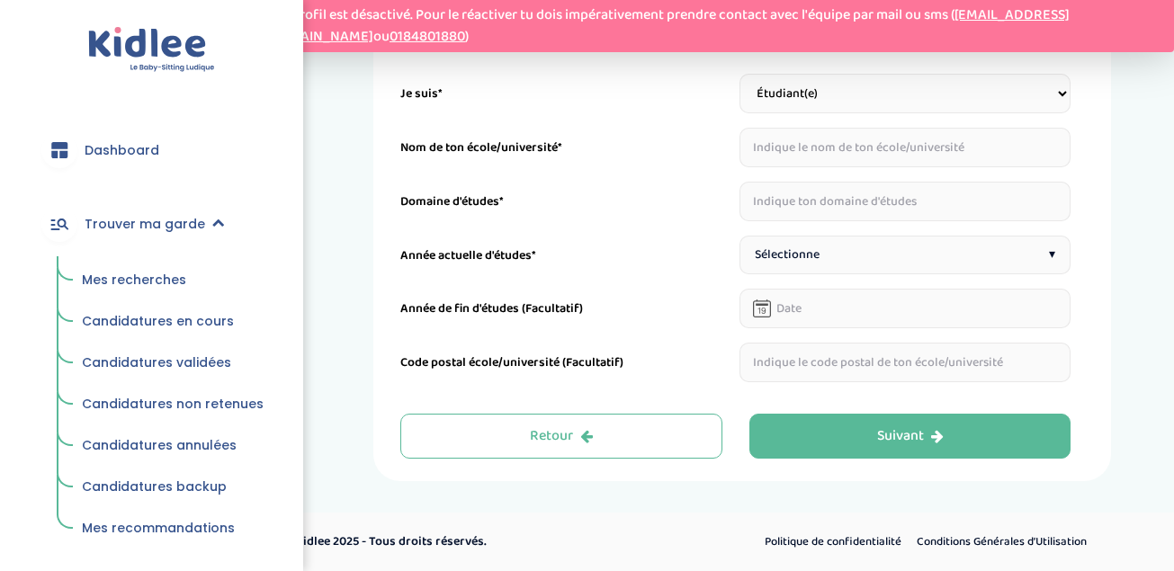
click at [895, 88] on select "Étudiant(e) Salarié Professionnel(le) de la petite enfance Retraité(e) En reche…" at bounding box center [906, 94] width 332 height 40
click at [740, 83] on select "Étudiant(e) Salarié Professionnel(le) de la petite enfance Retraité(e) En reche…" at bounding box center [906, 94] width 332 height 40
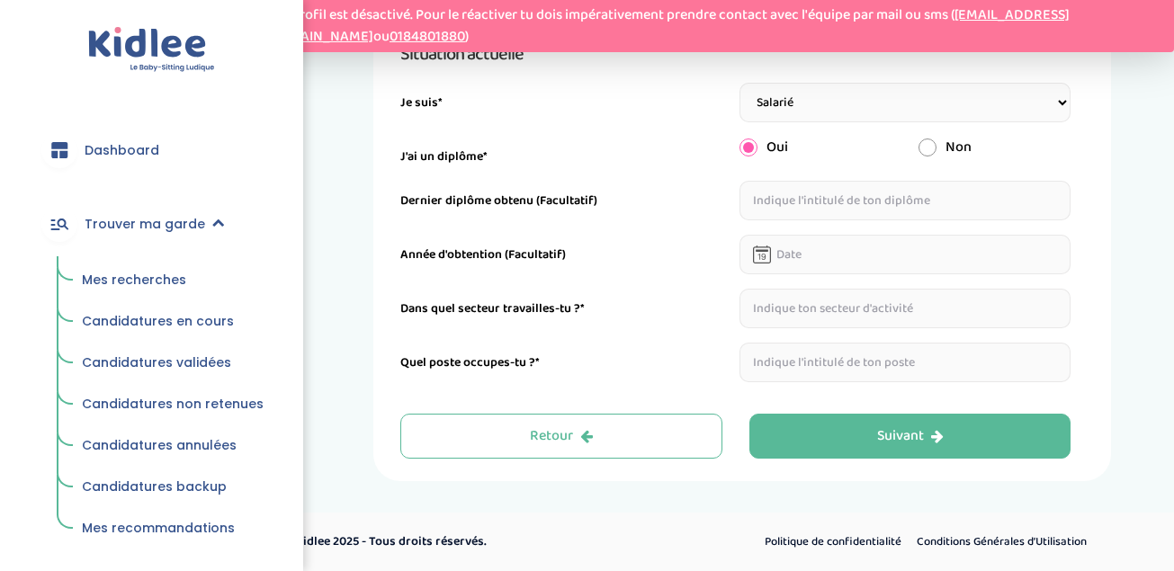
scroll to position [326, 0]
click at [883, 106] on select "Étudiant(e) Salarié Professionnel(le) de la petite enfance Retraité(e) En reche…" at bounding box center [906, 103] width 332 height 40
select select "5"
click at [740, 122] on select "Étudiant(e) Salarié Professionnel(le) de la petite enfance Retraité(e) En reche…" at bounding box center [906, 103] width 332 height 40
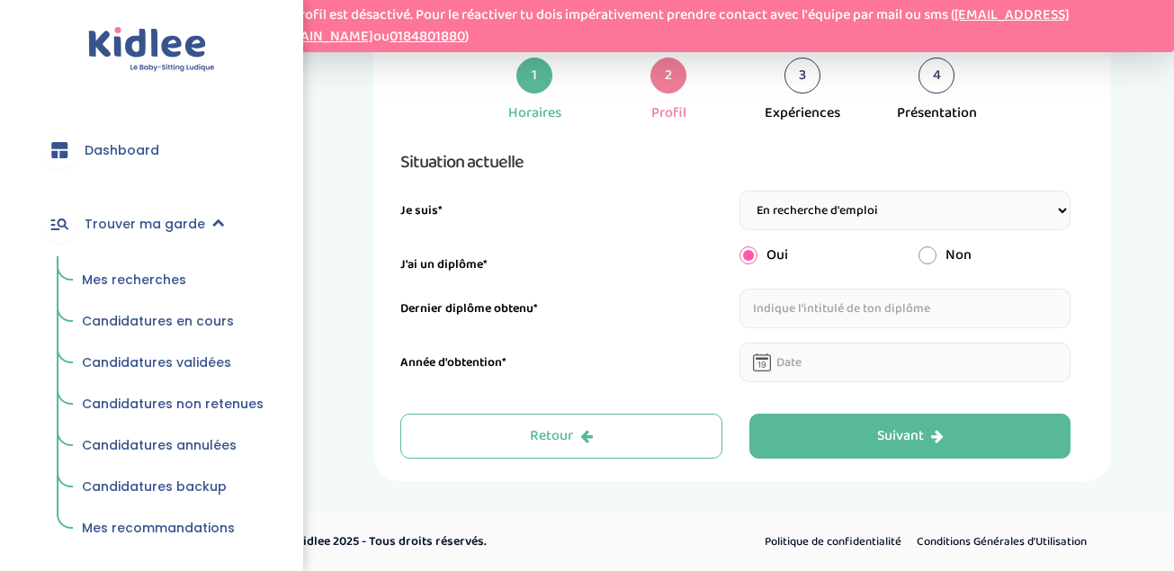
scroll to position [218, 0]
click at [800, 304] on input "text" at bounding box center [906, 309] width 332 height 40
type input "cap ebenisterie"
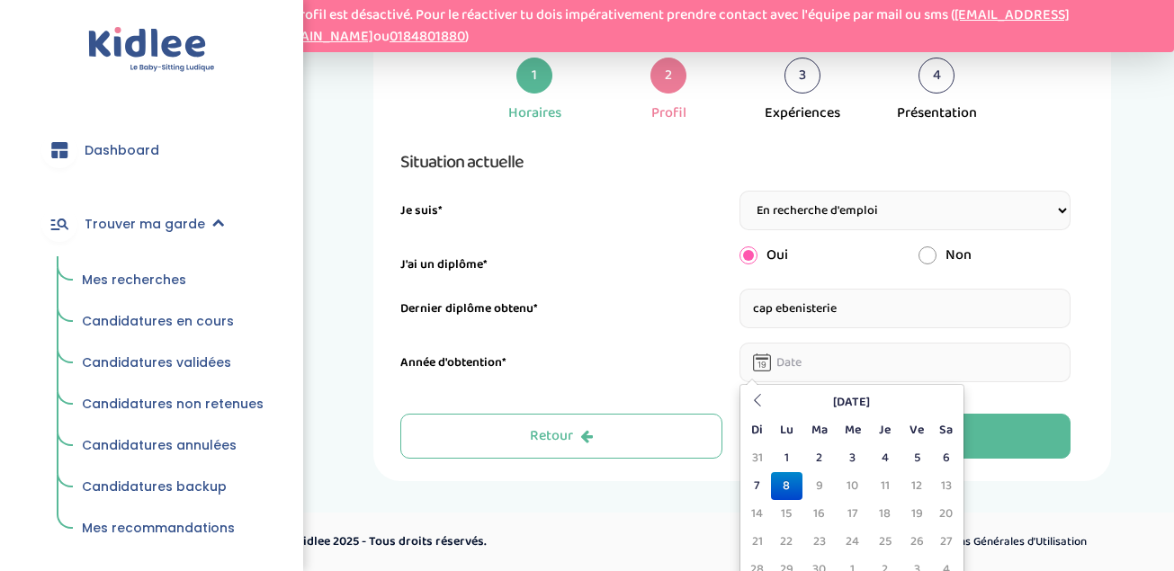
click at [795, 362] on input "text" at bounding box center [906, 363] width 332 height 40
click at [844, 404] on th "Septembre 2025" at bounding box center [852, 403] width 162 height 28
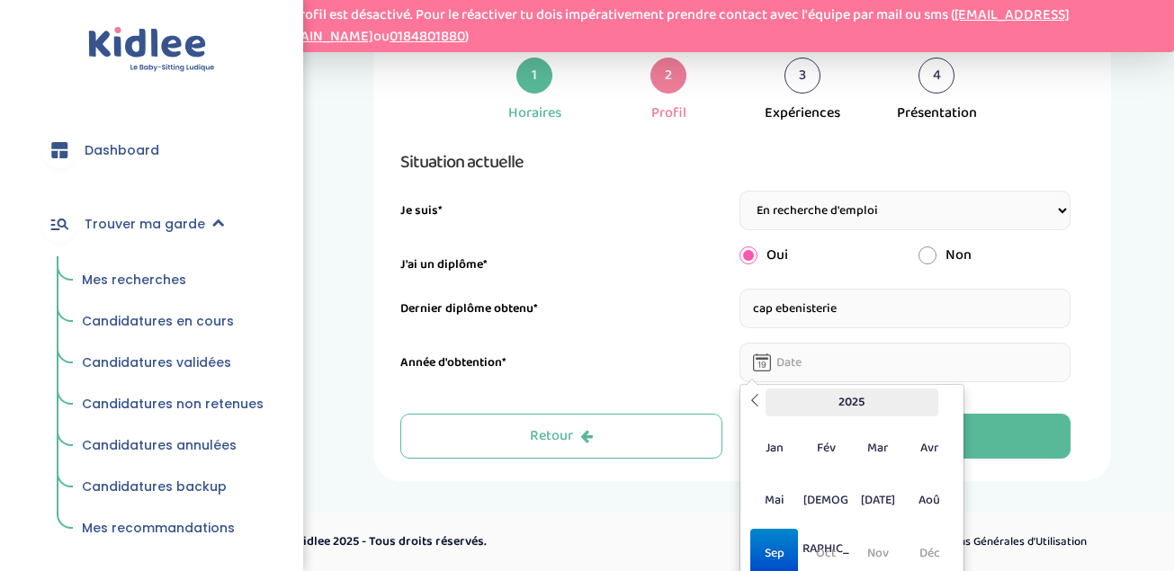
click at [814, 405] on th "2025" at bounding box center [852, 403] width 173 height 28
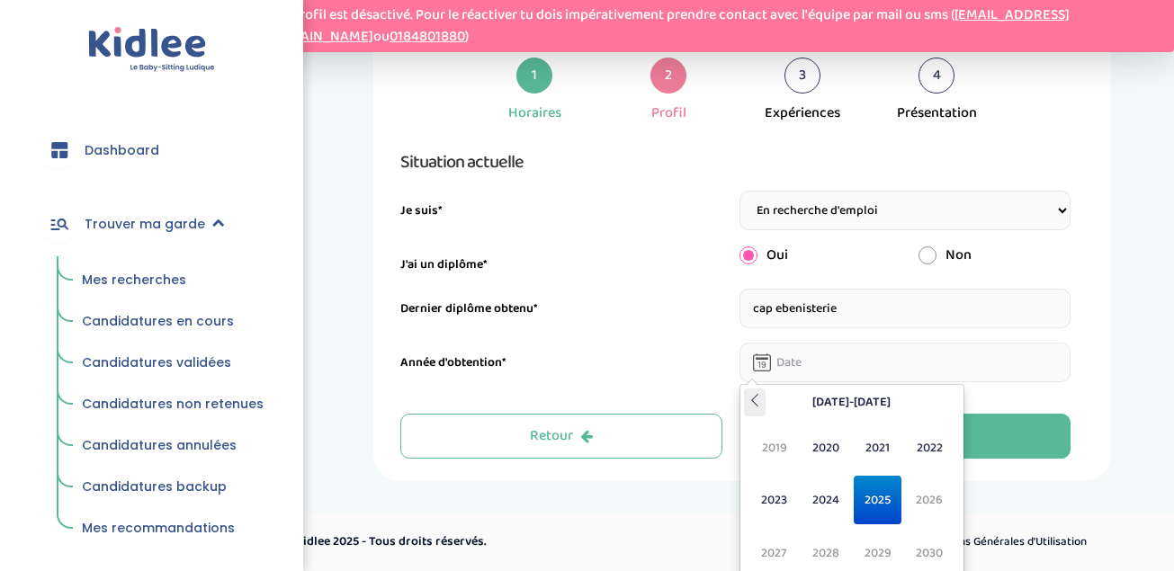
click at [759, 400] on icon at bounding box center [755, 400] width 13 height 13
click at [932, 451] on span "2002" at bounding box center [930, 448] width 48 height 49
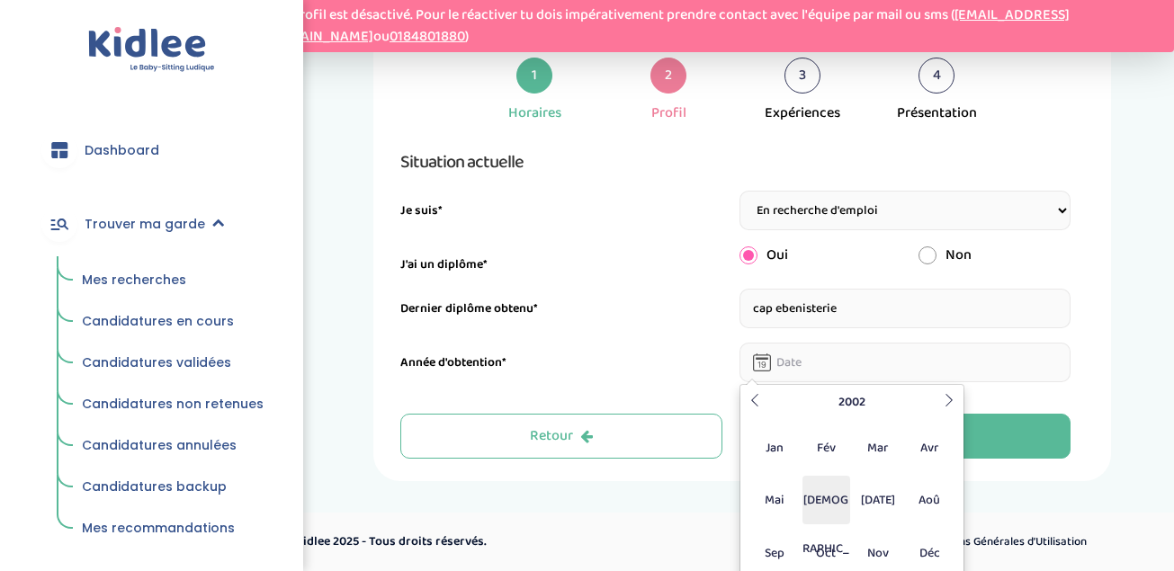
click at [836, 503] on span "Jui" at bounding box center [827, 500] width 48 height 49
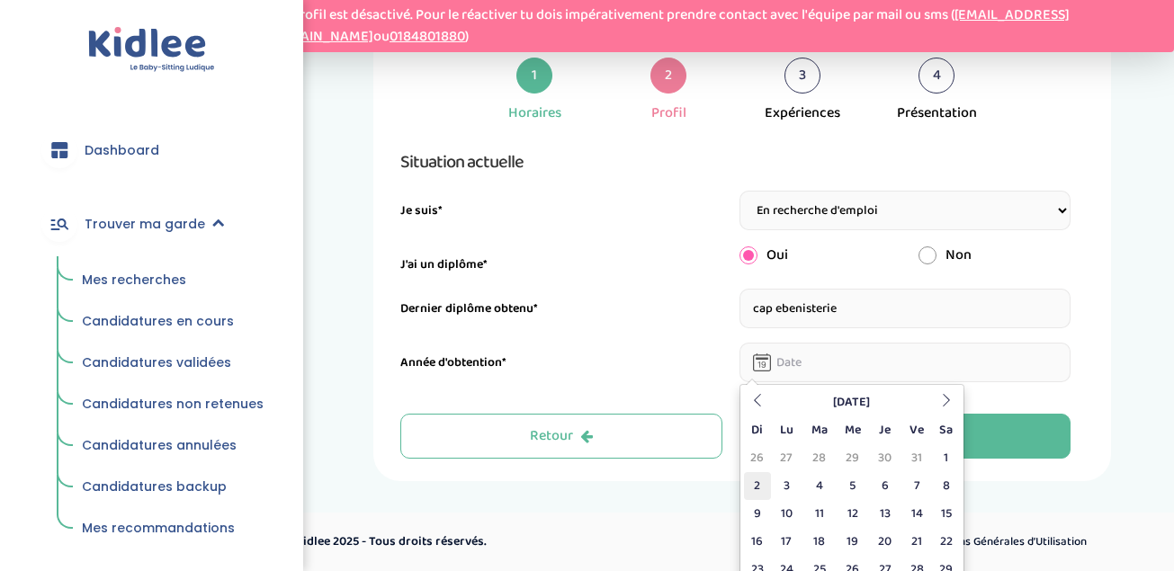
click at [763, 487] on td "2" at bounding box center [757, 486] width 27 height 28
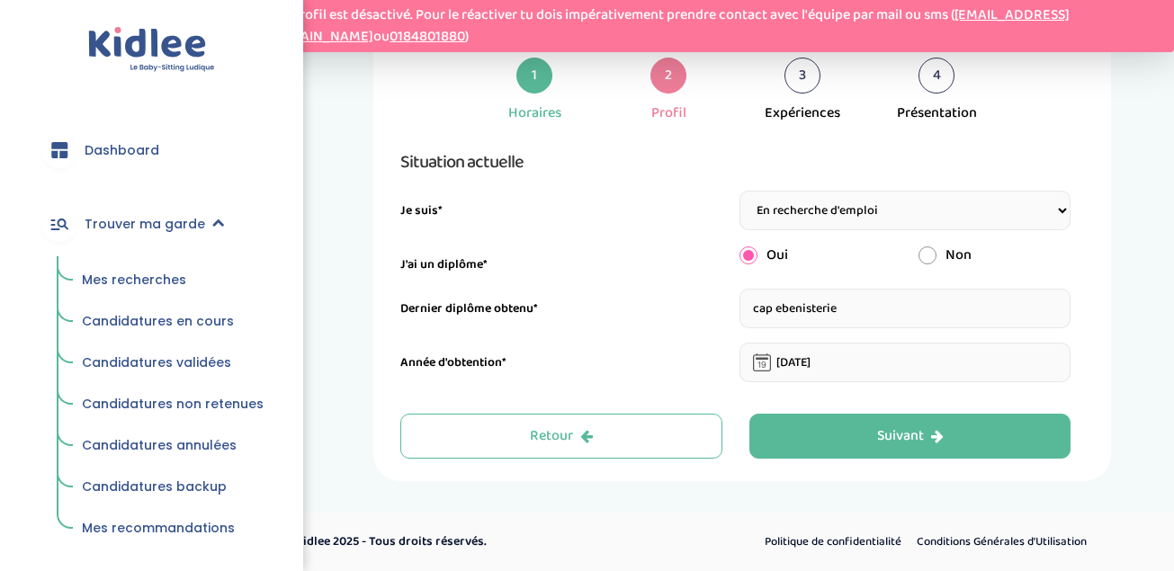
click at [844, 363] on input "02-06-2002" at bounding box center [906, 363] width 332 height 40
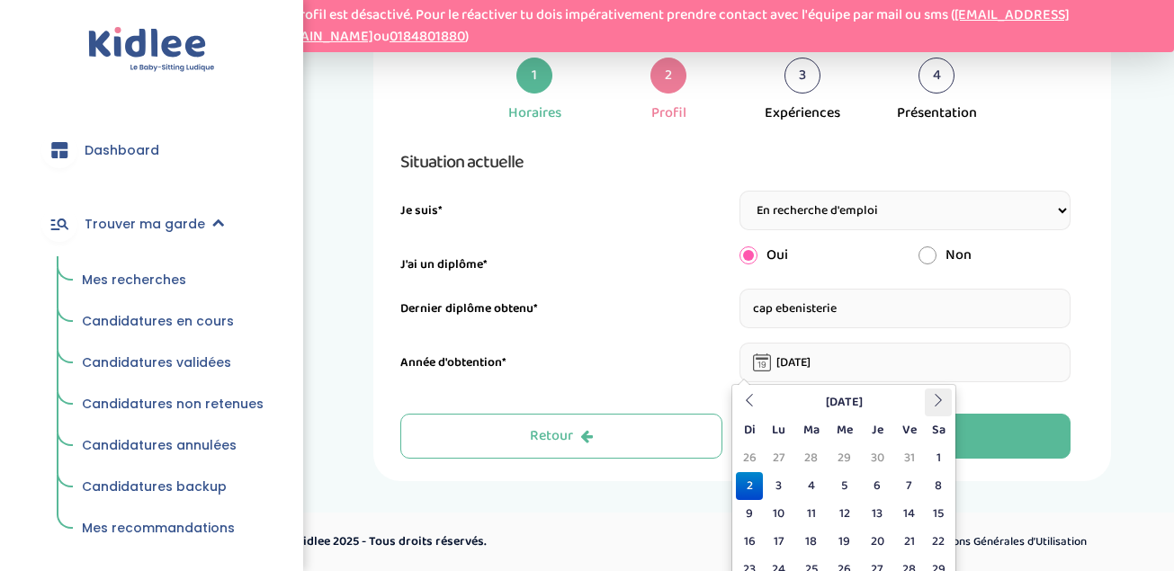
click at [941, 405] on icon at bounding box center [938, 400] width 13 height 13
click at [812, 468] on td "2" at bounding box center [810, 458] width 33 height 28
type input "02-07-2002"
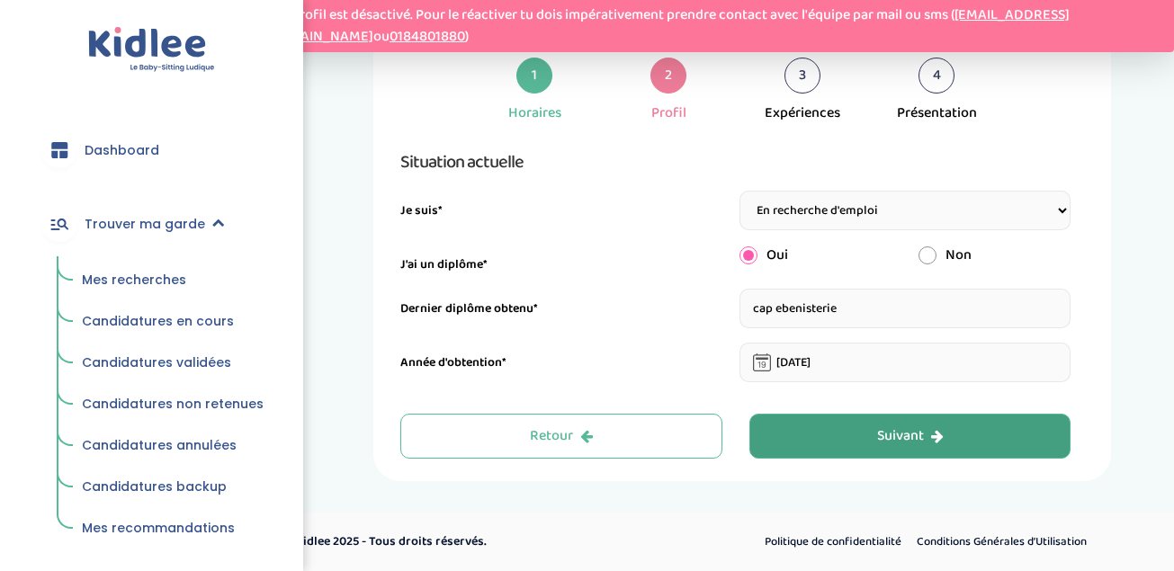
click at [833, 446] on button "Suivant" at bounding box center [910, 436] width 322 height 45
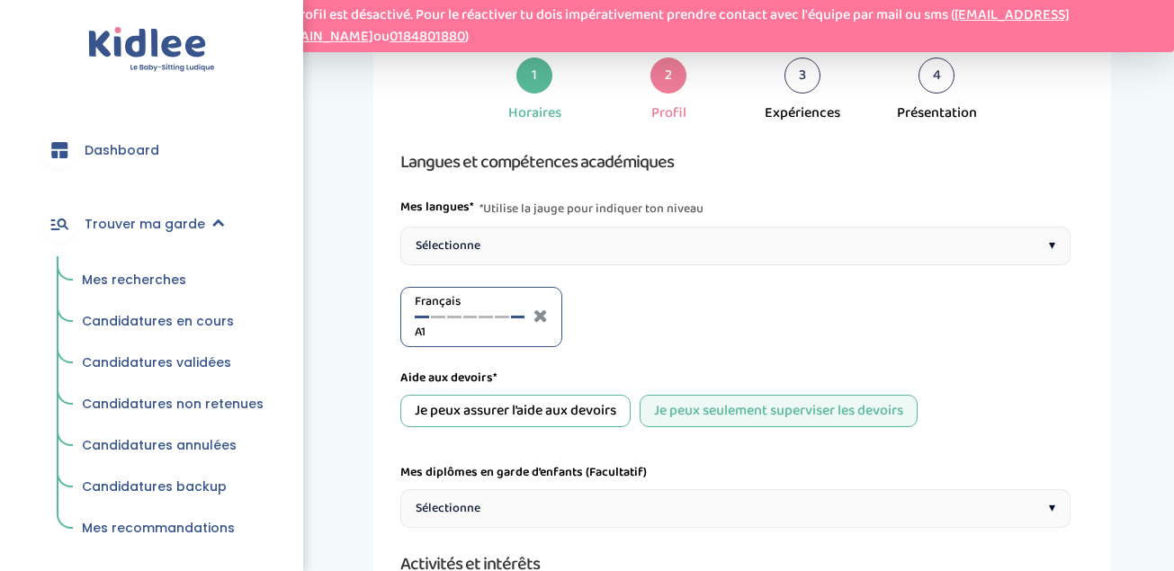
click at [523, 319] on div at bounding box center [518, 317] width 14 height 3
click at [591, 413] on div "Je peux assurer l’aide aux devoirs" at bounding box center [515, 411] width 230 height 32
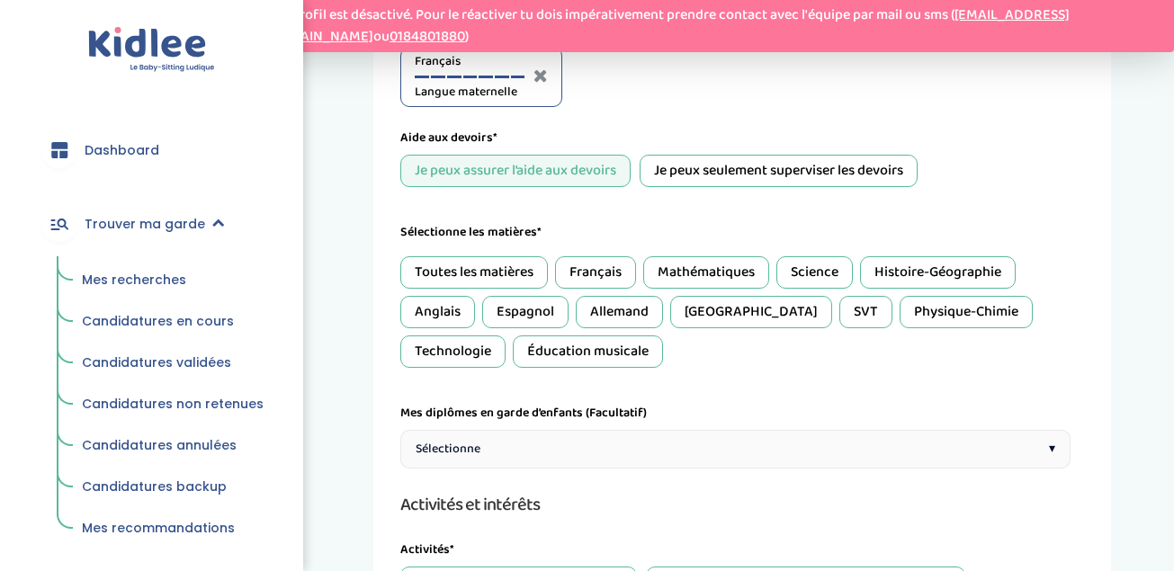
scroll to position [470, 0]
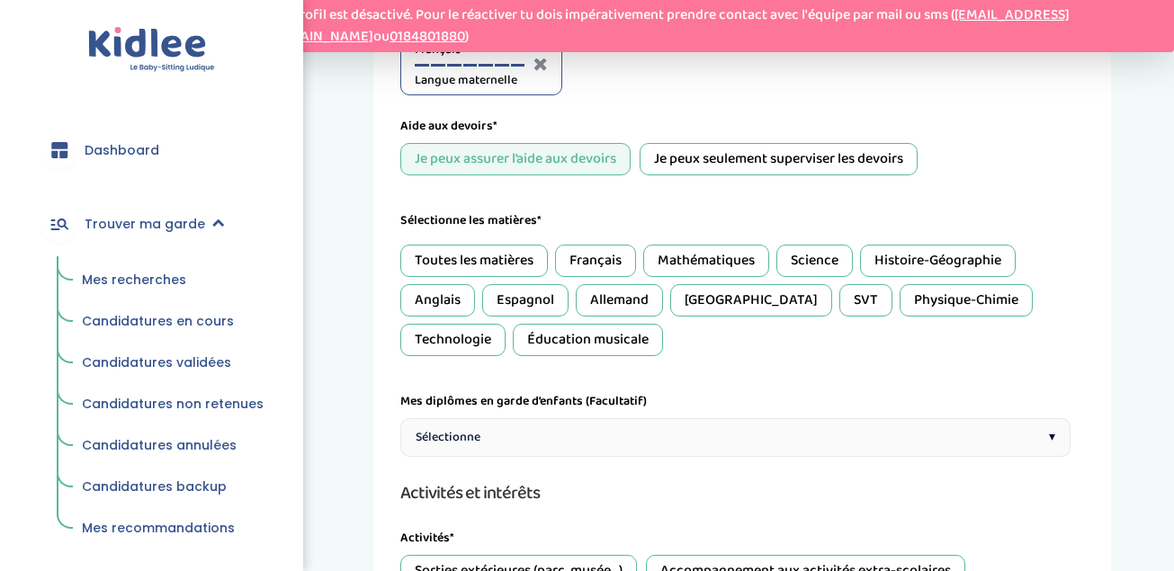
click at [611, 271] on div "Français" at bounding box center [595, 261] width 81 height 32
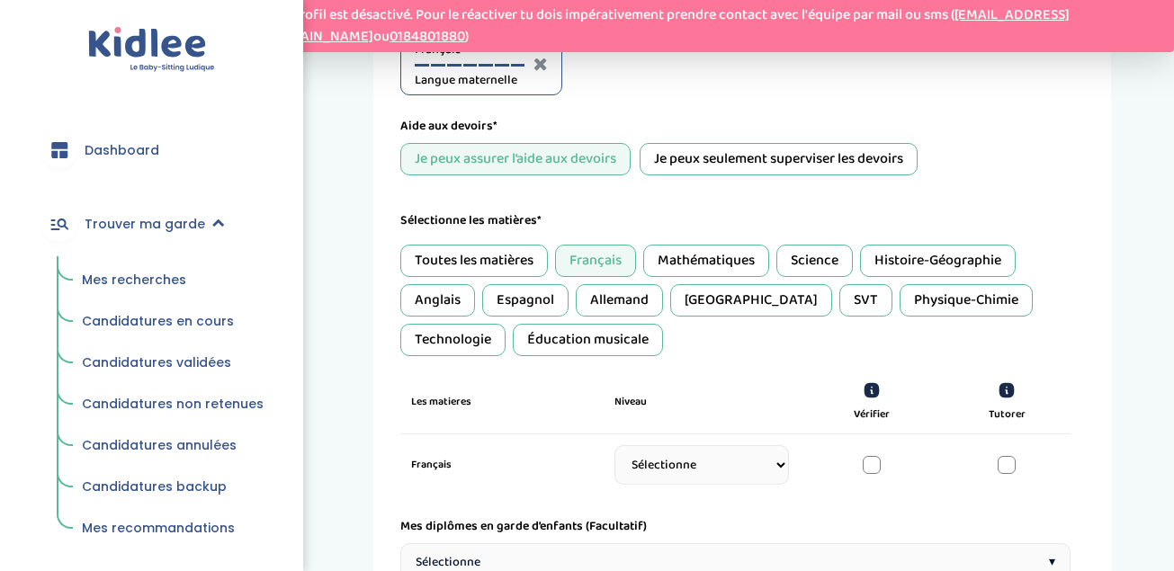
click at [714, 271] on div "Mathématiques" at bounding box center [706, 261] width 126 height 32
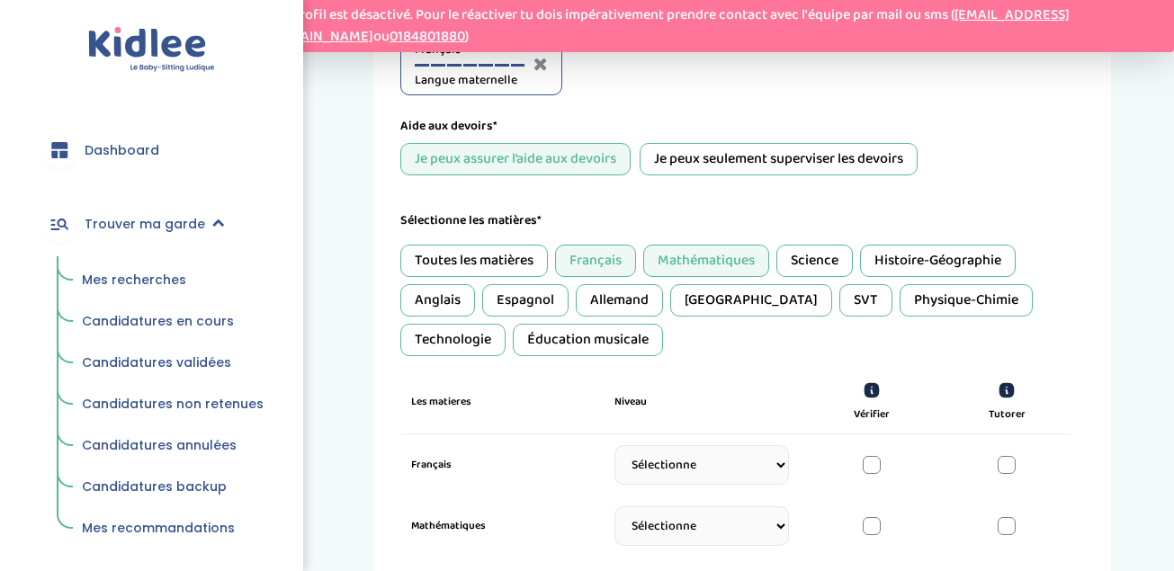
click at [911, 265] on div "Histoire-Géographie" at bounding box center [938, 261] width 156 height 32
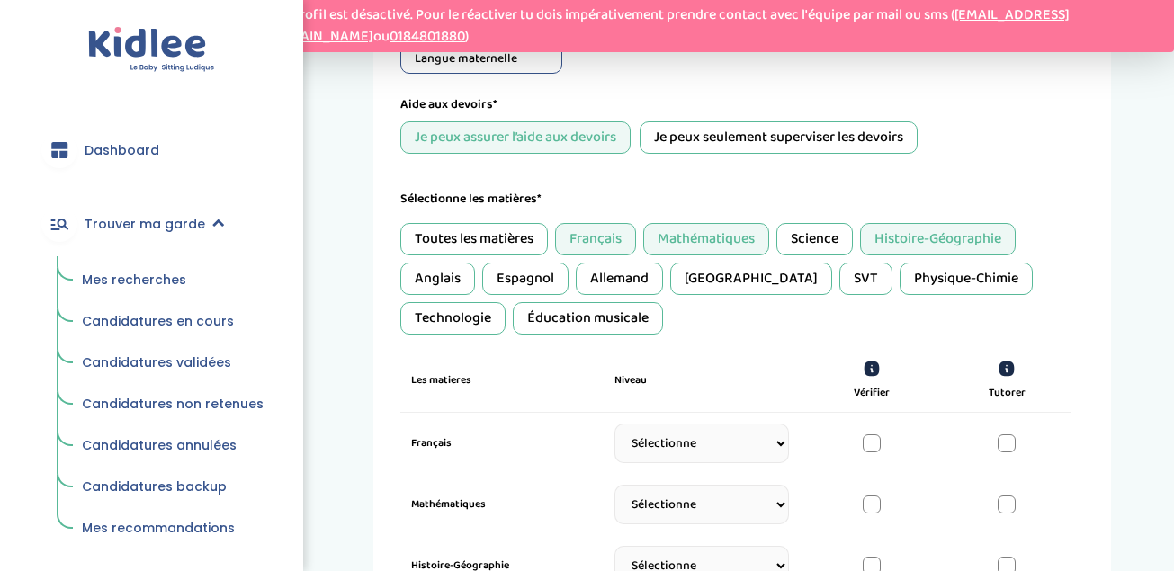
scroll to position [506, 0]
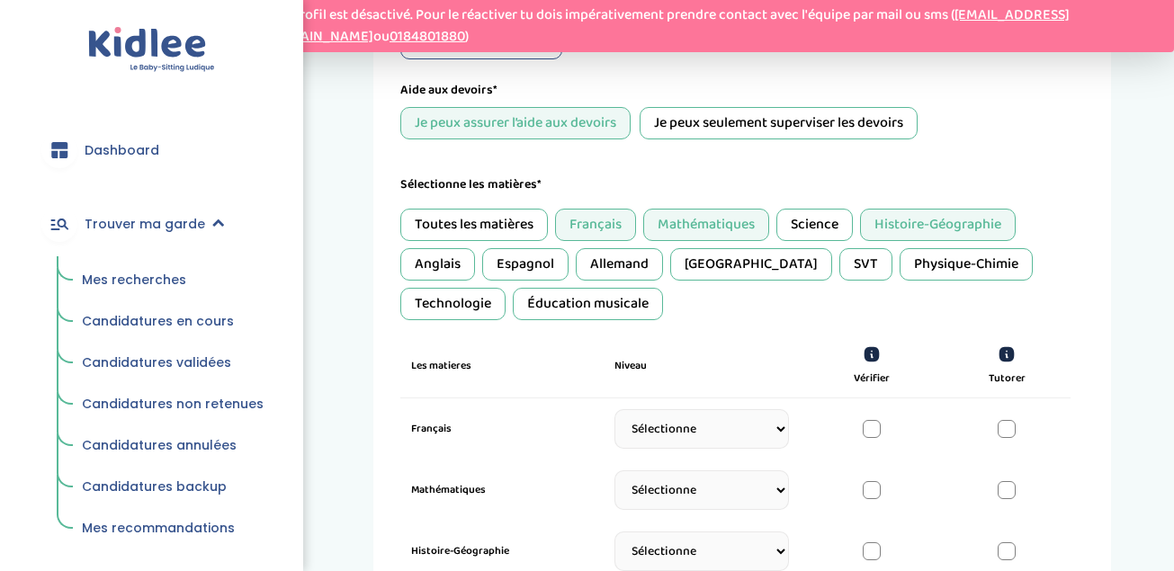
click at [527, 307] on div "Éducation musicale" at bounding box center [588, 304] width 150 height 32
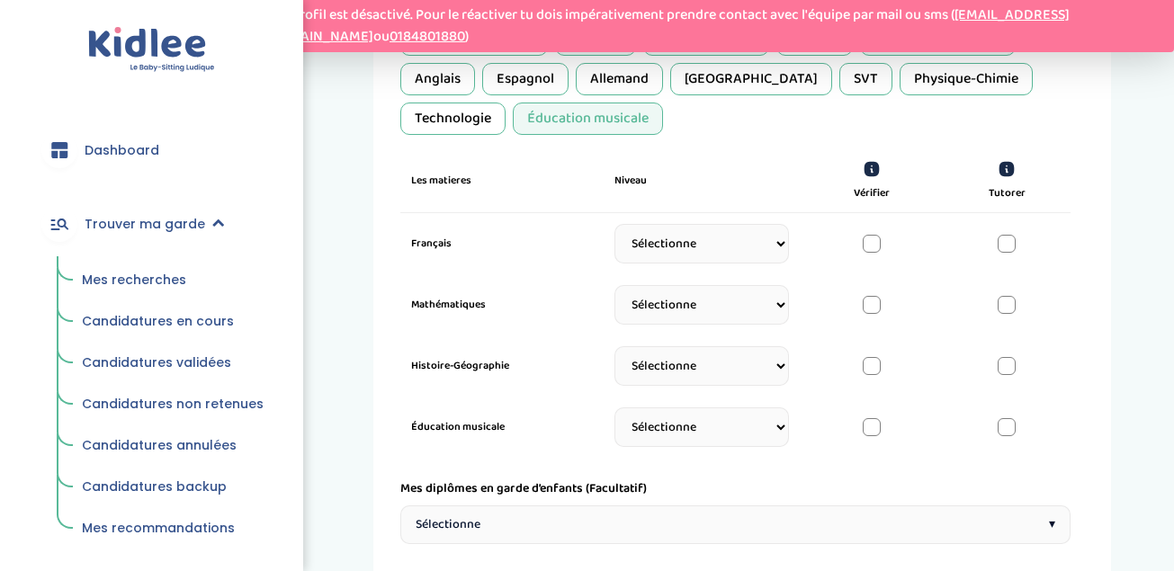
scroll to position [722, 0]
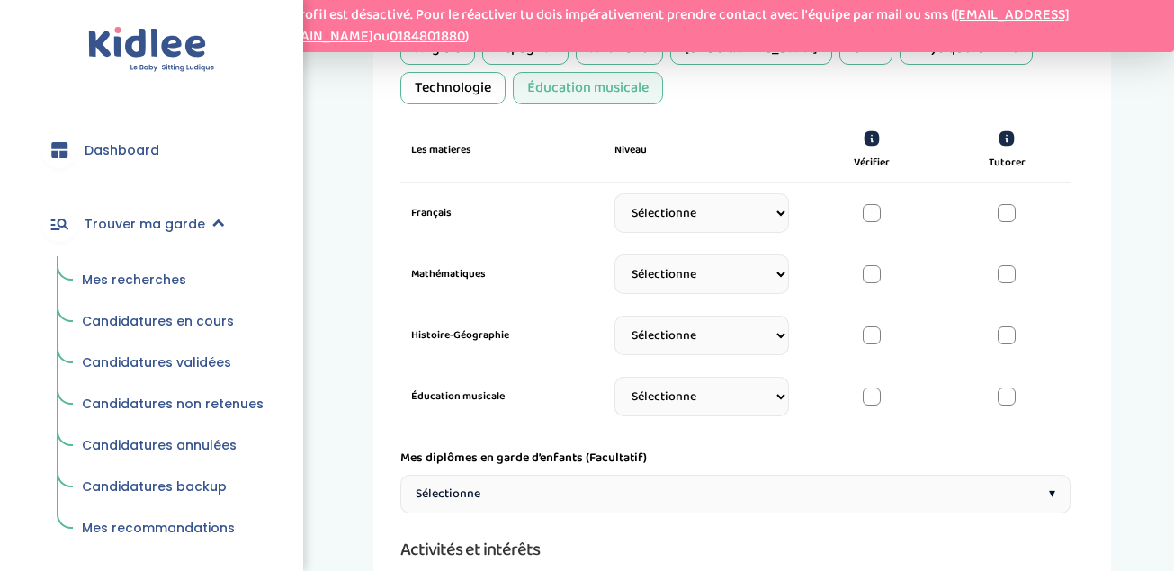
click at [776, 219] on select "Sélectionne CP CE1 CE2 CM1 CM2 6eme 5eme 4eme 3eme Seconde Prémière Terminale" at bounding box center [702, 213] width 175 height 40
select select "5eme"
click at [615, 202] on select "Sélectionne CP CE1 CE2 CM1 CM2 6eme 5eme 4eme 3eme Seconde Prémière Terminale" at bounding box center [702, 213] width 175 height 40
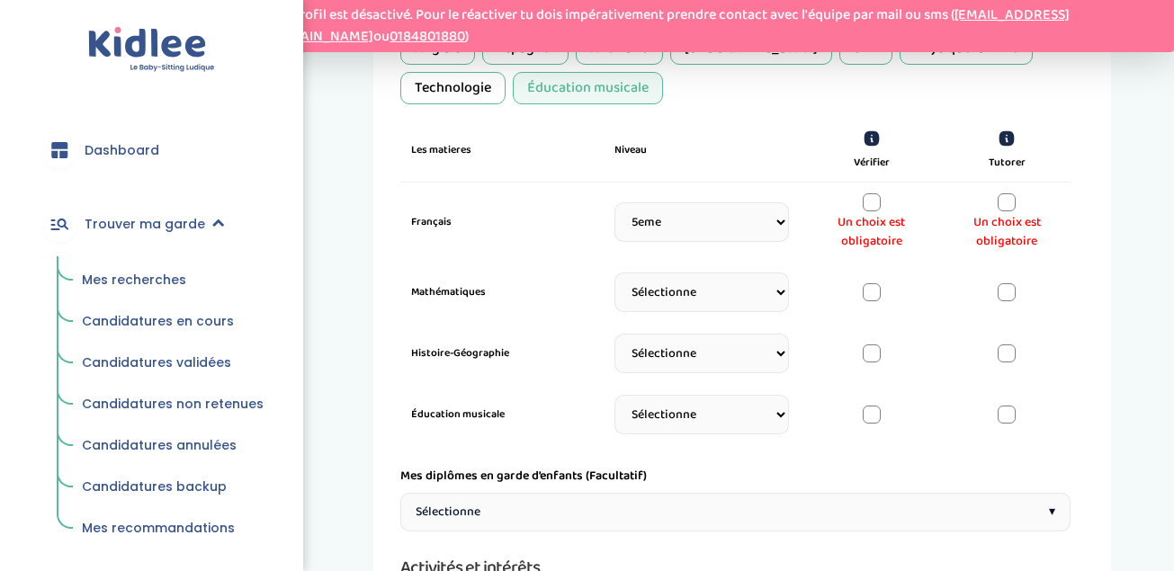
click at [1010, 202] on div at bounding box center [1007, 202] width 18 height 18
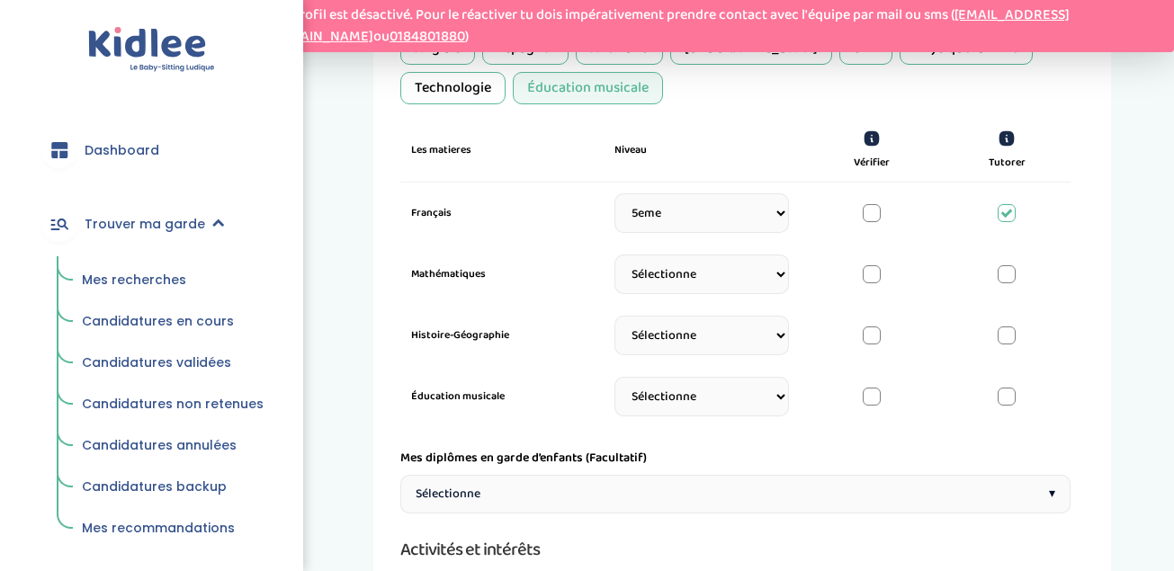
click at [788, 282] on select "Sélectionne CP CE1 CE2 CM1 CM2 6eme 5eme 4eme 3eme Seconde Prémière Terminale" at bounding box center [702, 275] width 175 height 40
select select "5eme"
click at [615, 264] on select "Sélectionne CP CE1 CE2 CM1 CM2 6eme 5eme 4eme 3eme Seconde Prémière Terminale" at bounding box center [702, 275] width 175 height 40
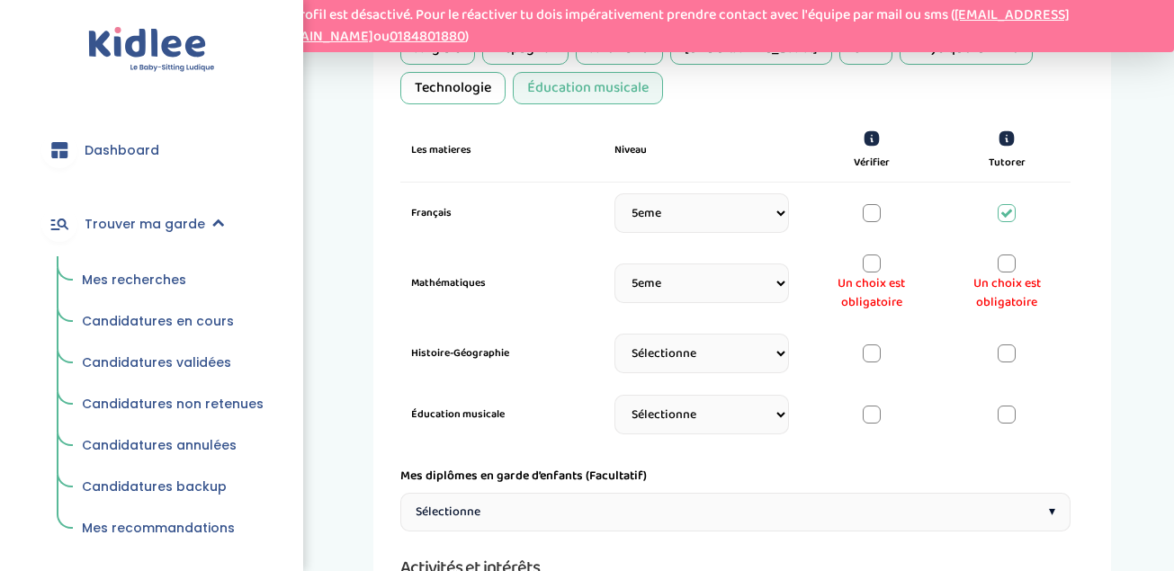
click at [1009, 269] on div at bounding box center [1007, 264] width 18 height 18
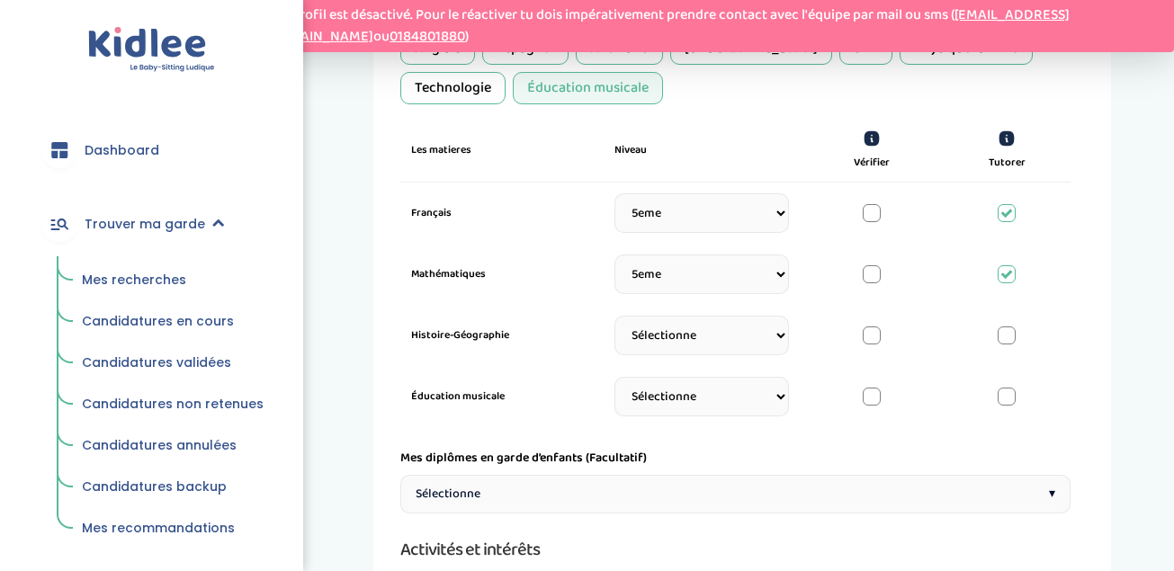
click at [767, 327] on select "Sélectionne CP CE1 CE2 CM1 CM2 6eme 5eme 4eme 3eme Seconde Prémière Terminale" at bounding box center [702, 336] width 175 height 40
select select "5eme"
click at [615, 325] on select "Sélectionne CP CE1 CE2 CM1 CM2 6eme 5eme 4eme 3eme Seconde Prémière Terminale" at bounding box center [702, 336] width 175 height 40
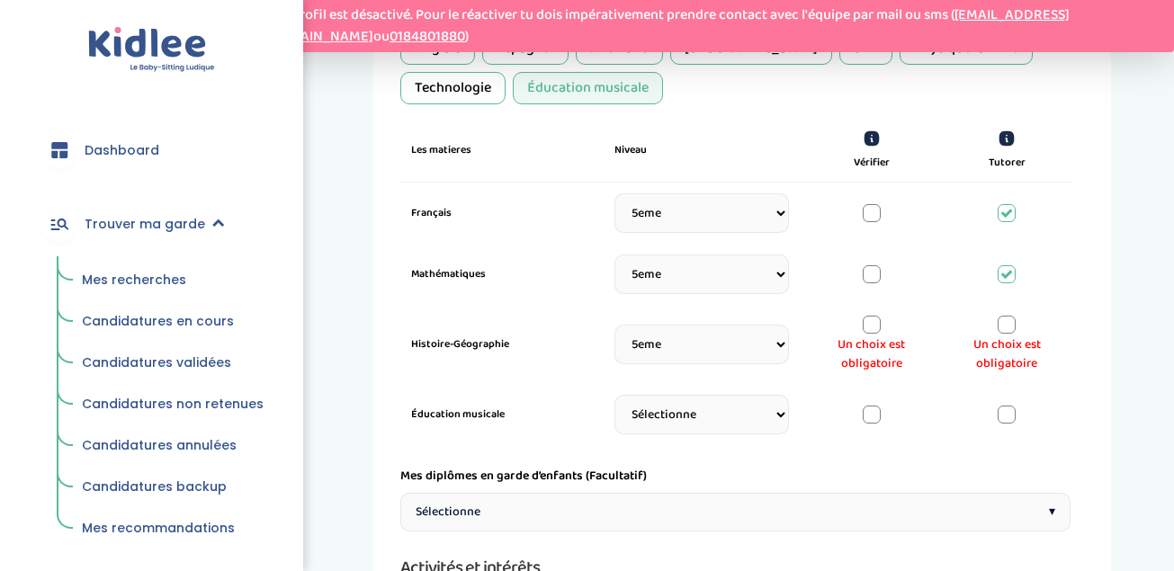
click at [1003, 325] on div at bounding box center [1007, 325] width 18 height 18
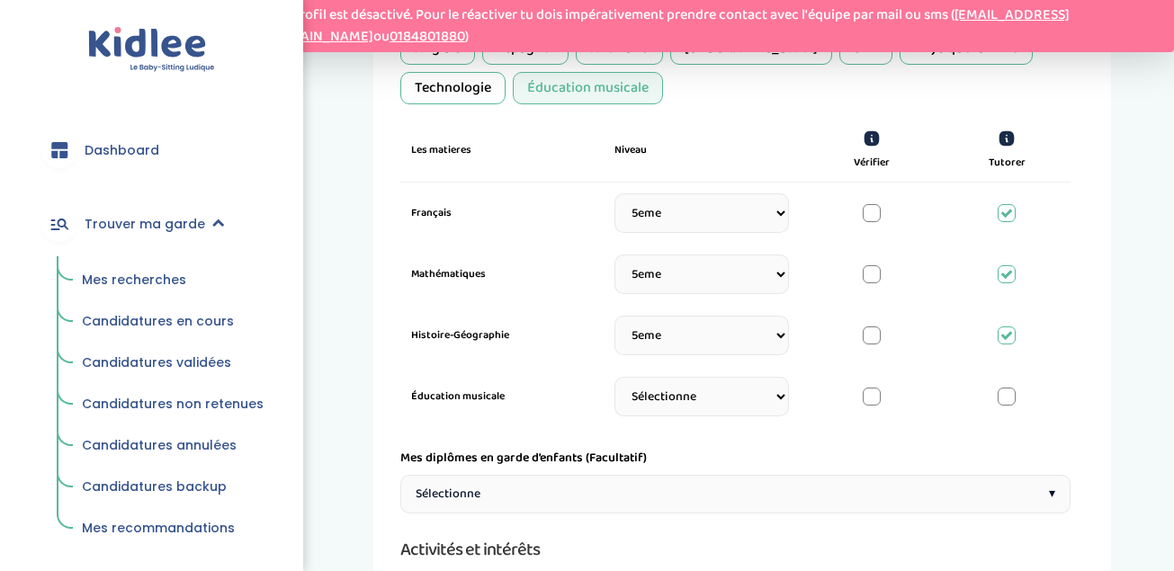
click at [772, 402] on select "Sélectionne CP CE1 CE2 CM1 CM2 6eme 5eme 4eme 3eme Seconde Prémière Terminale" at bounding box center [702, 397] width 175 height 40
select select "5eme"
click at [615, 386] on select "Sélectionne CP CE1 CE2 CM1 CM2 6eme 5eme 4eme 3eme Seconde Prémière Terminale" at bounding box center [702, 397] width 175 height 40
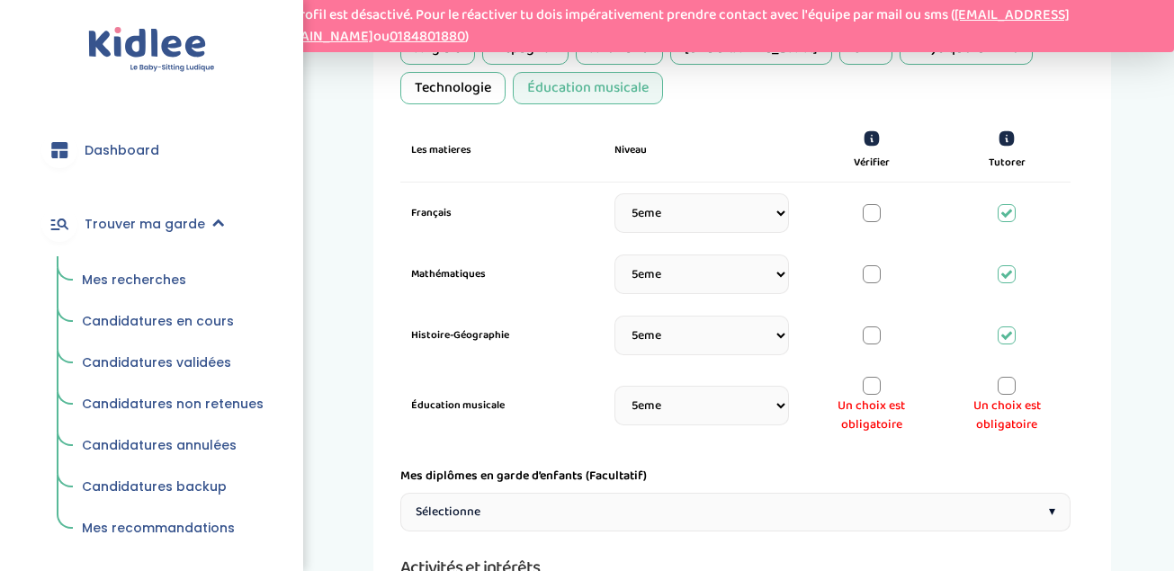
click at [1010, 390] on div at bounding box center [1007, 386] width 18 height 18
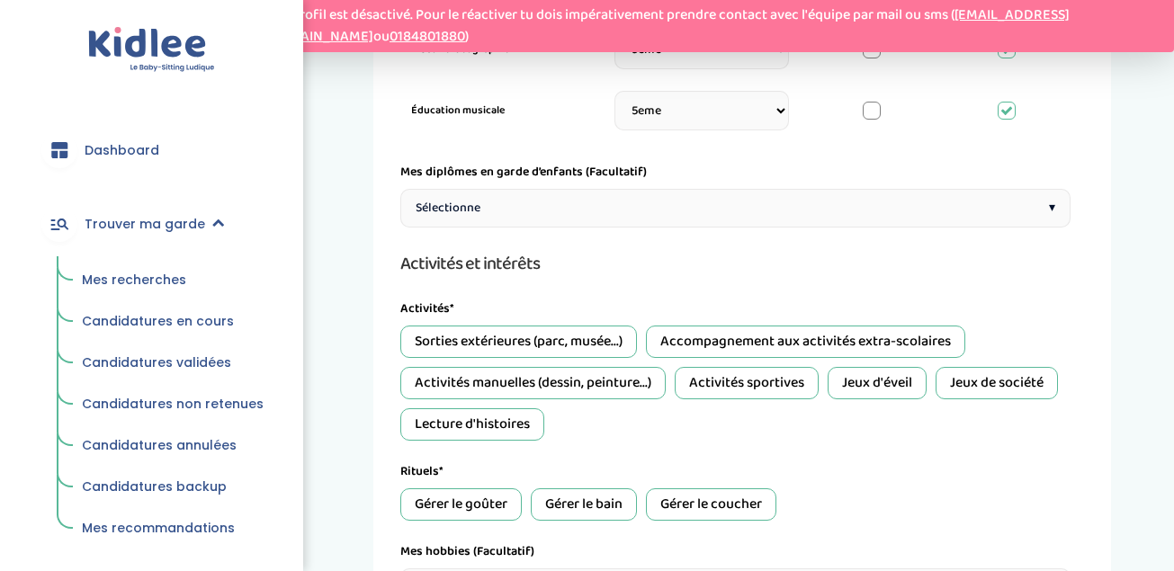
scroll to position [1010, 0]
click at [574, 350] on div "Sorties extérieures (parc, musée...)" at bounding box center [518, 340] width 237 height 32
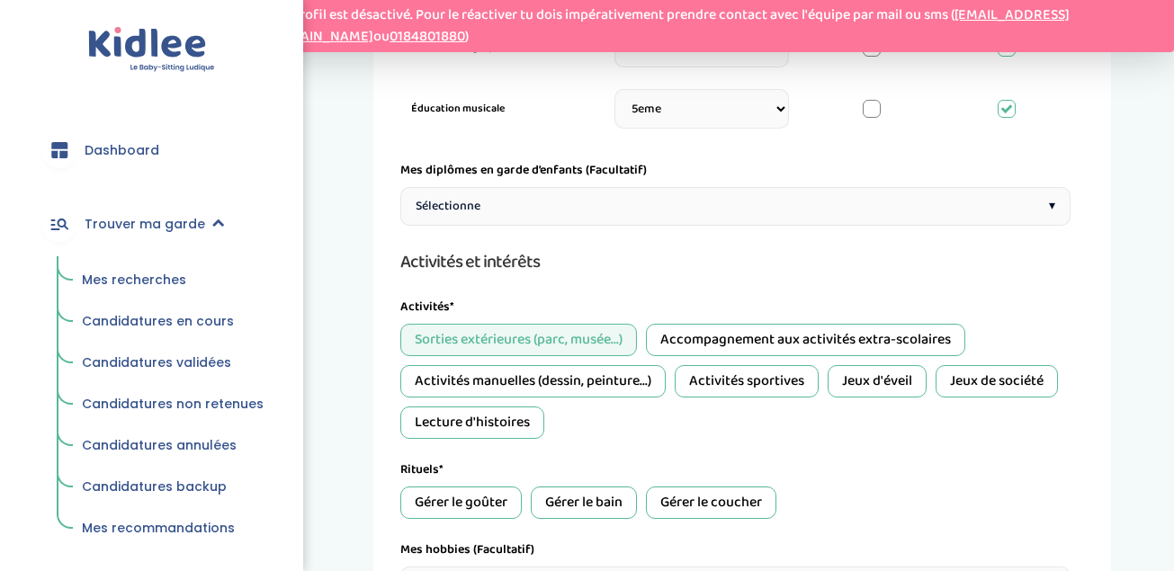
click at [734, 346] on div "Accompagnement aux activités extra-scolaires" at bounding box center [805, 340] width 319 height 32
click at [564, 383] on div "Activités manuelles (dessin, peinture...)" at bounding box center [532, 381] width 265 height 32
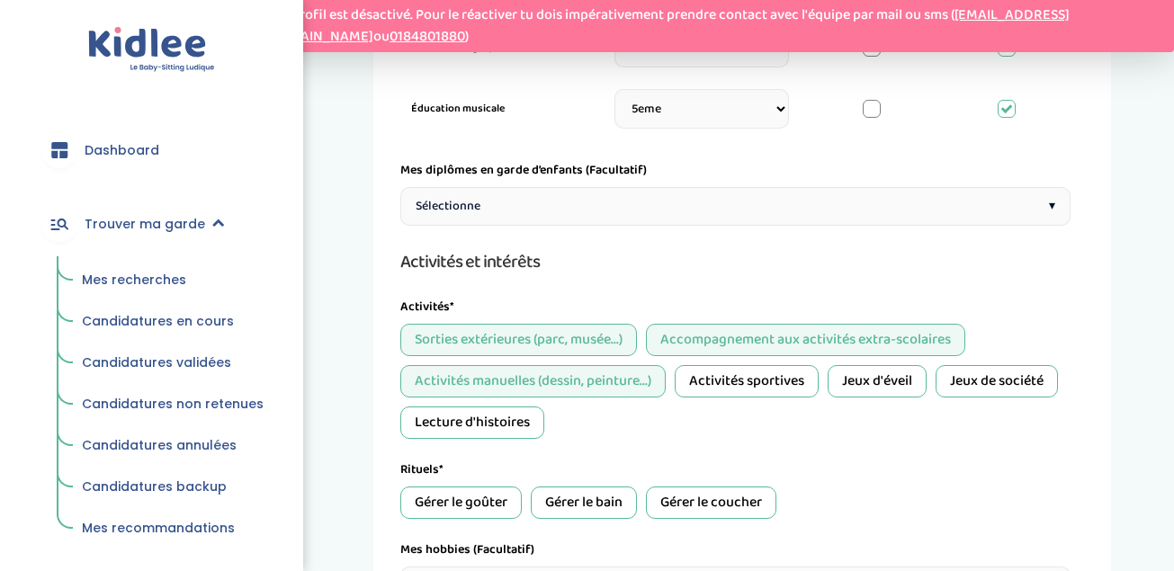
click at [705, 383] on div "Activités sportives" at bounding box center [747, 381] width 144 height 32
click at [899, 375] on div "Jeux d'éveil" at bounding box center [877, 381] width 99 height 32
click at [995, 384] on div "Jeux de société" at bounding box center [997, 381] width 122 height 32
click at [470, 421] on div "Lecture d'histoires" at bounding box center [472, 423] width 144 height 32
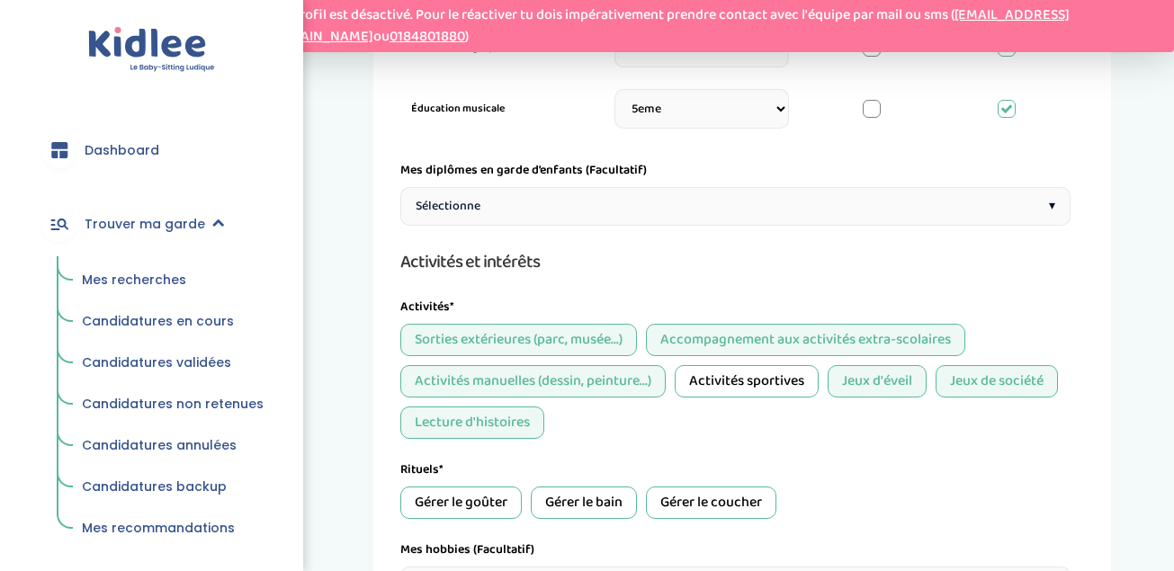
click at [475, 517] on div "Gérer le goûter" at bounding box center [460, 503] width 121 height 32
click at [591, 515] on div "Gérer le bain" at bounding box center [584, 503] width 106 height 32
click at [701, 509] on div "Gérer le coucher" at bounding box center [711, 503] width 130 height 32
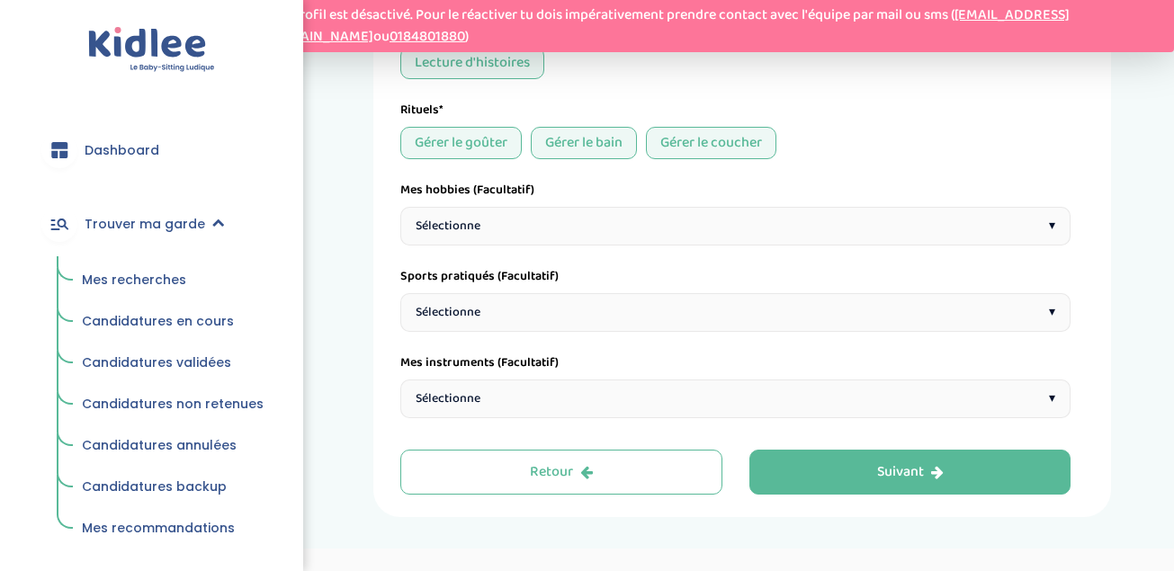
scroll to position [1405, 0]
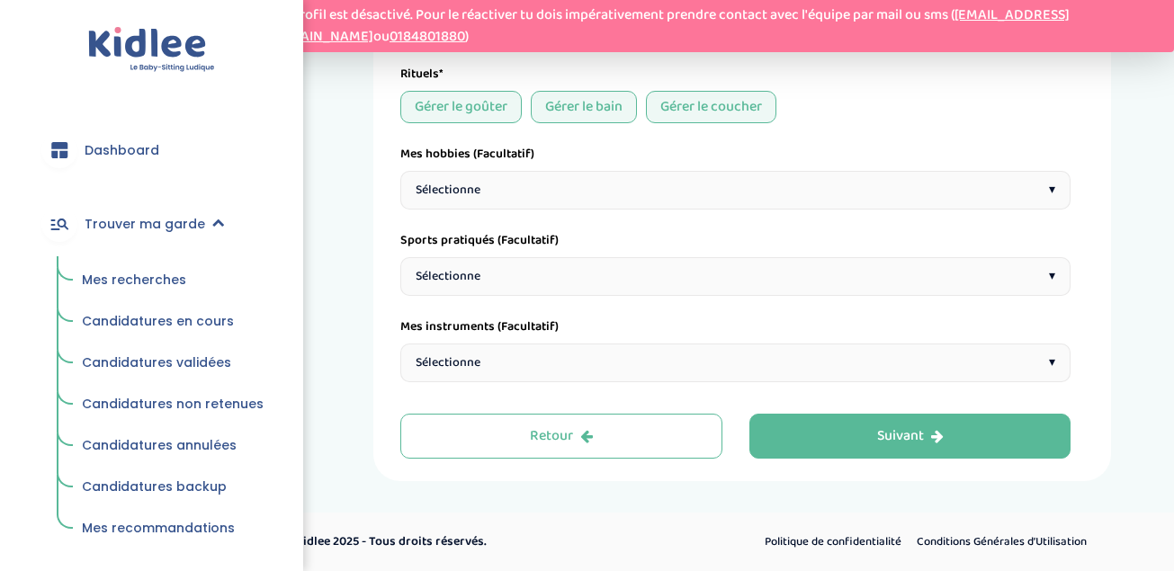
click at [705, 185] on div "Sélectionne ▾" at bounding box center [735, 190] width 670 height 39
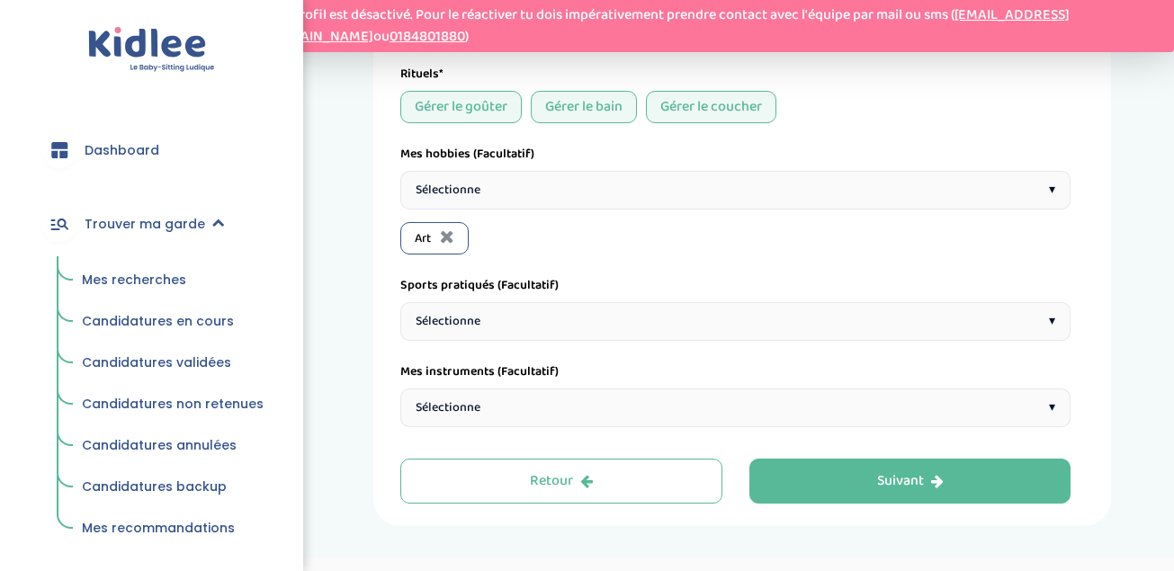
click at [507, 177] on div "Sélectionne ▾" at bounding box center [735, 190] width 670 height 39
click at [571, 183] on div "Sélectionne ▾" at bounding box center [735, 190] width 670 height 39
click at [560, 196] on div "Sélectionne ▾" at bounding box center [735, 190] width 670 height 39
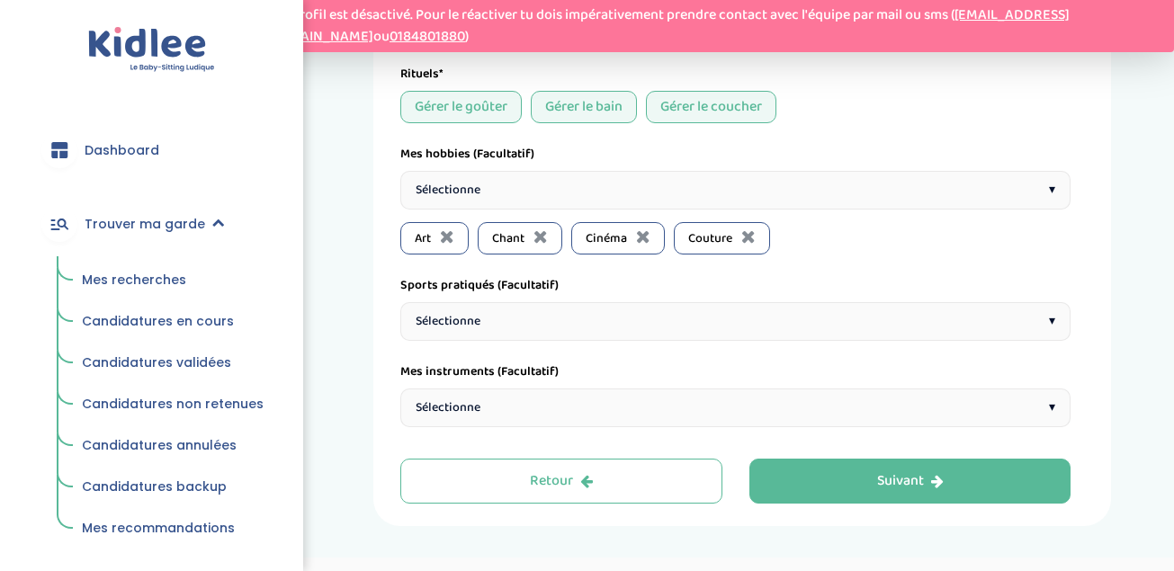
click at [655, 193] on div "Sélectionne ▾" at bounding box center [735, 190] width 670 height 39
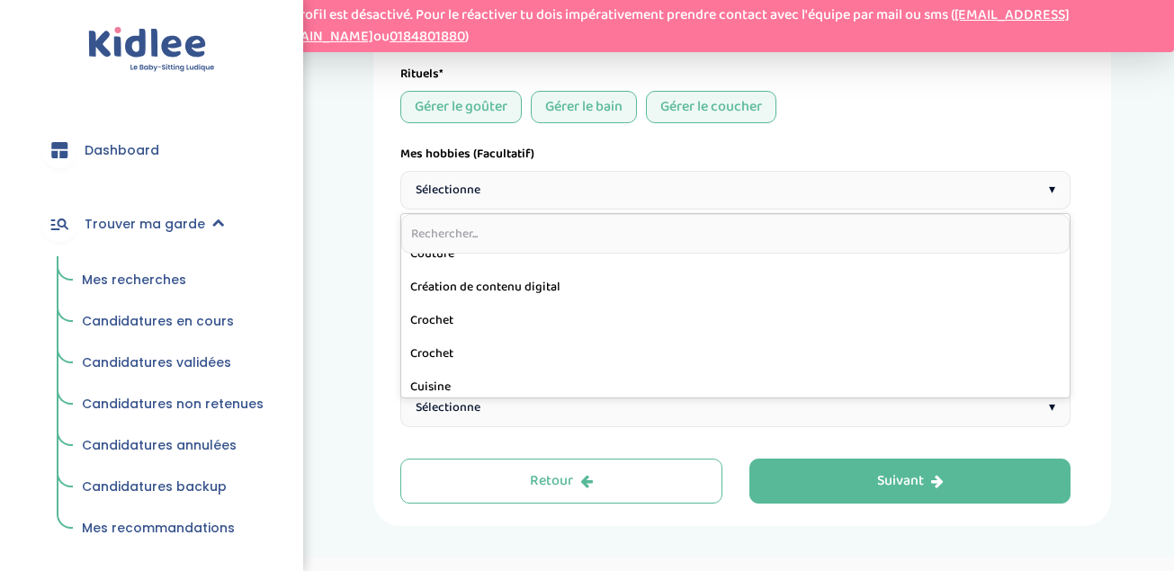
scroll to position [144, 0]
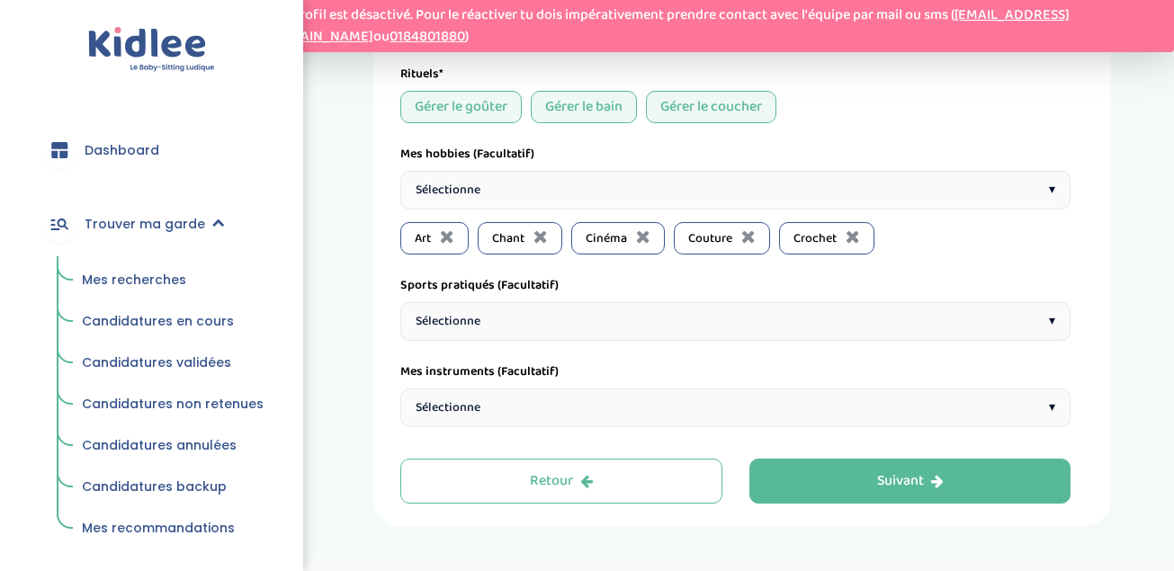
click at [670, 192] on div "Sélectionne ▾" at bounding box center [735, 190] width 670 height 39
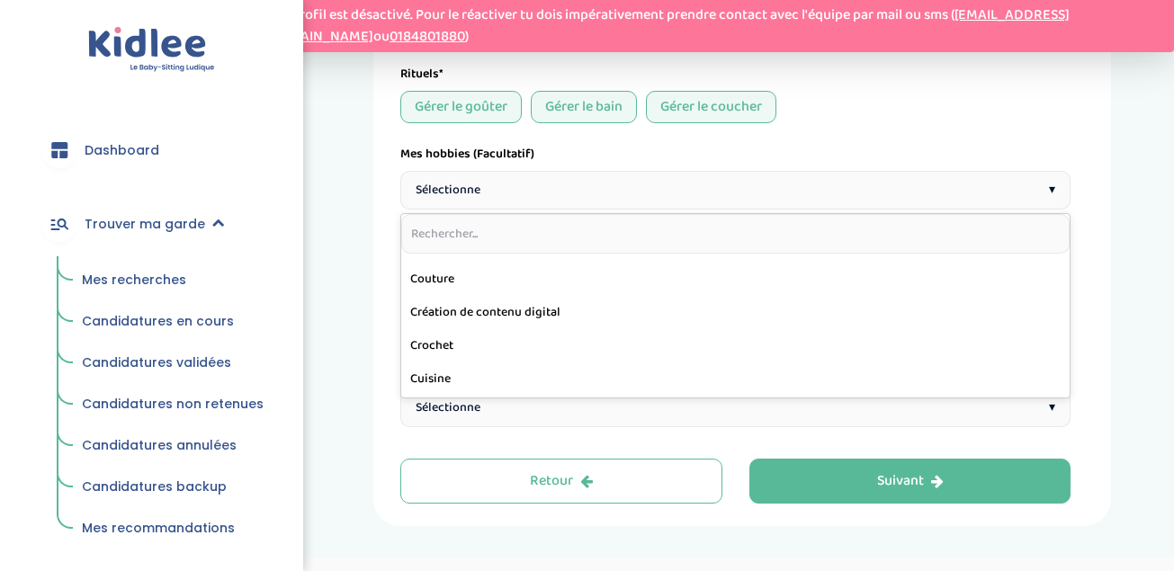
scroll to position [108, 0]
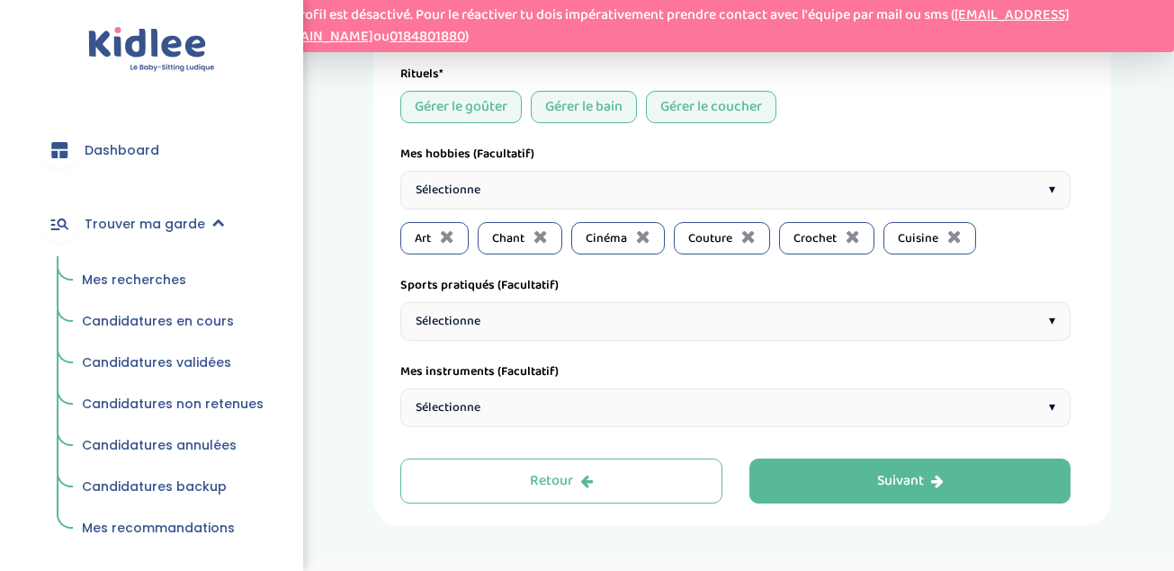
click at [647, 195] on div "Sélectionne ▾" at bounding box center [735, 190] width 670 height 39
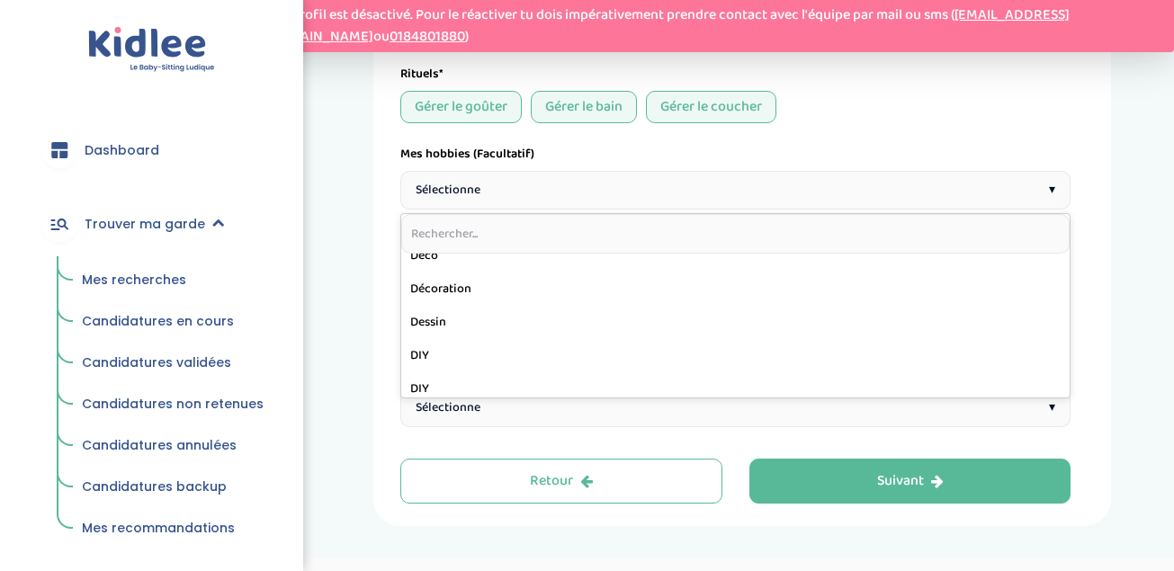
scroll to position [216, 0]
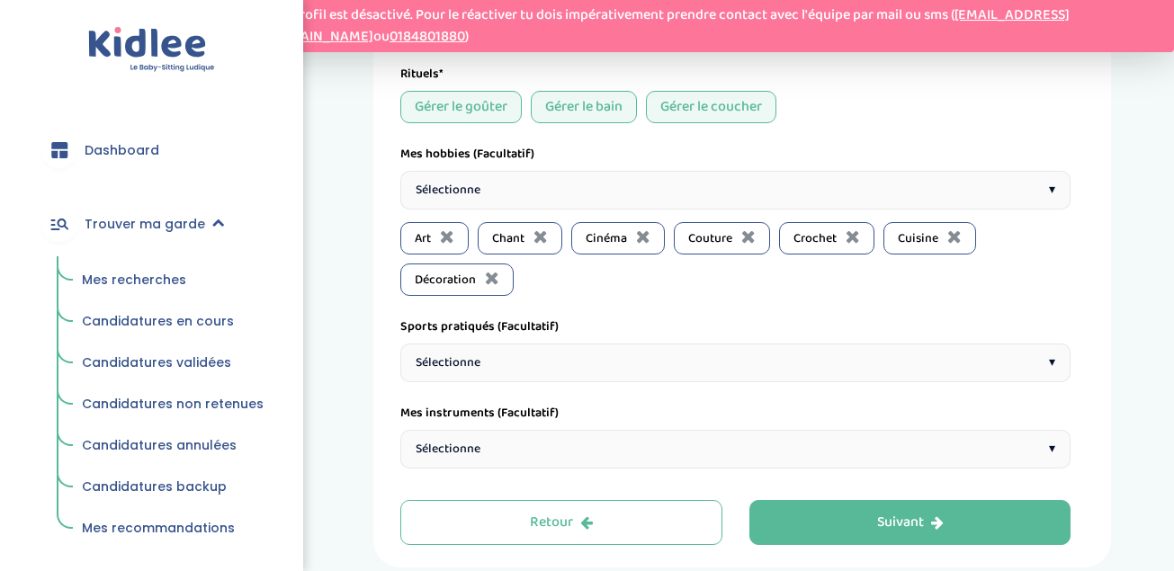
click at [713, 193] on div "Sélectionne ▾" at bounding box center [735, 190] width 670 height 39
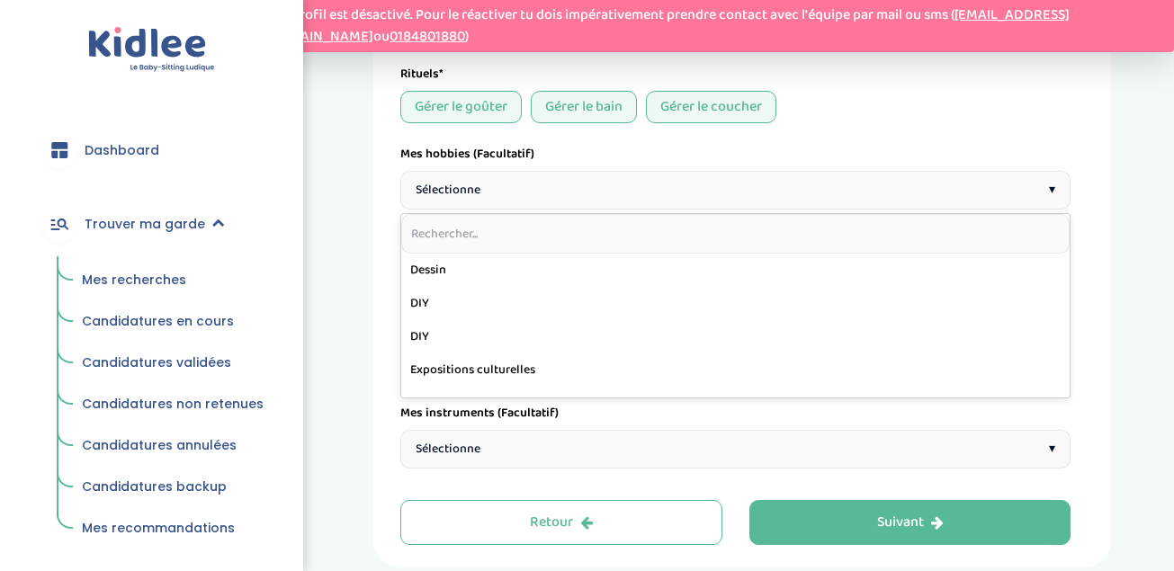
scroll to position [252, 0]
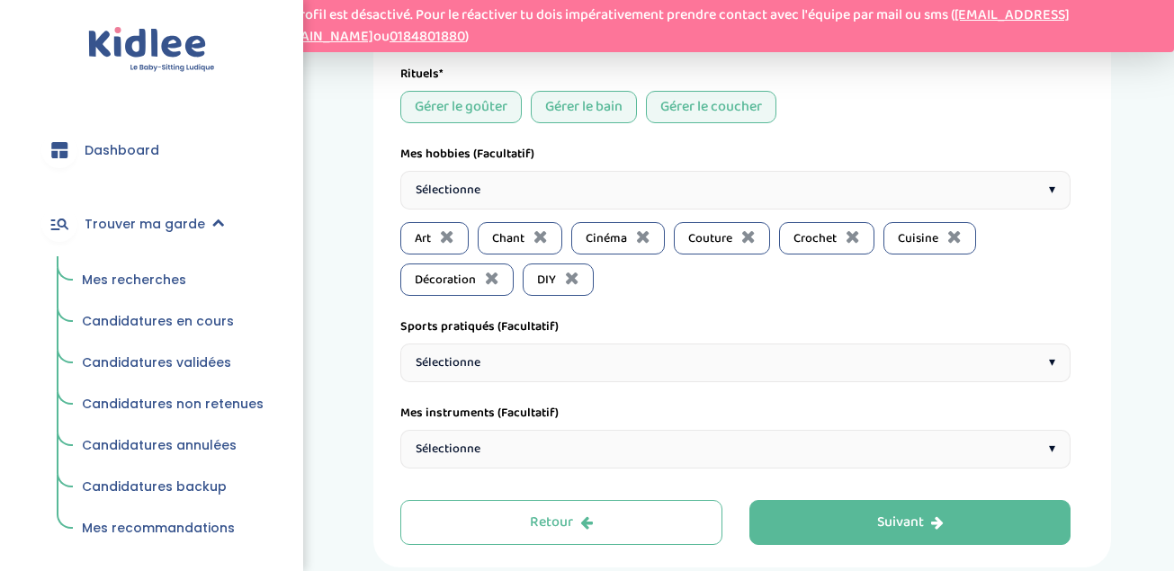
click at [568, 190] on div "Sélectionne ▾" at bounding box center [735, 190] width 670 height 39
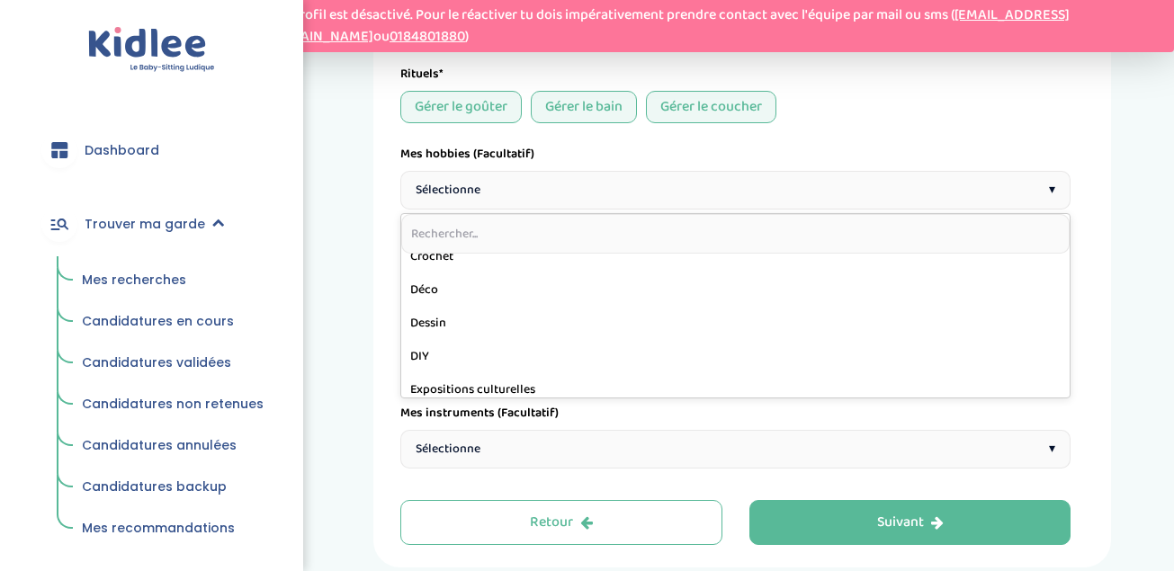
scroll to position [216, 0]
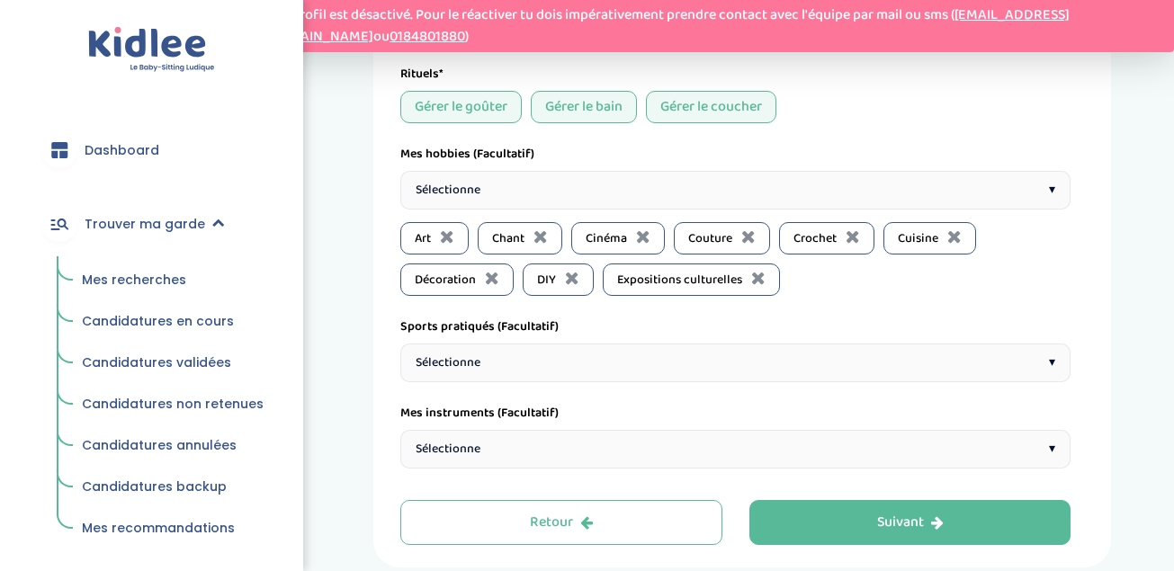
click at [548, 188] on div "Sélectionne ▾" at bounding box center [735, 190] width 670 height 39
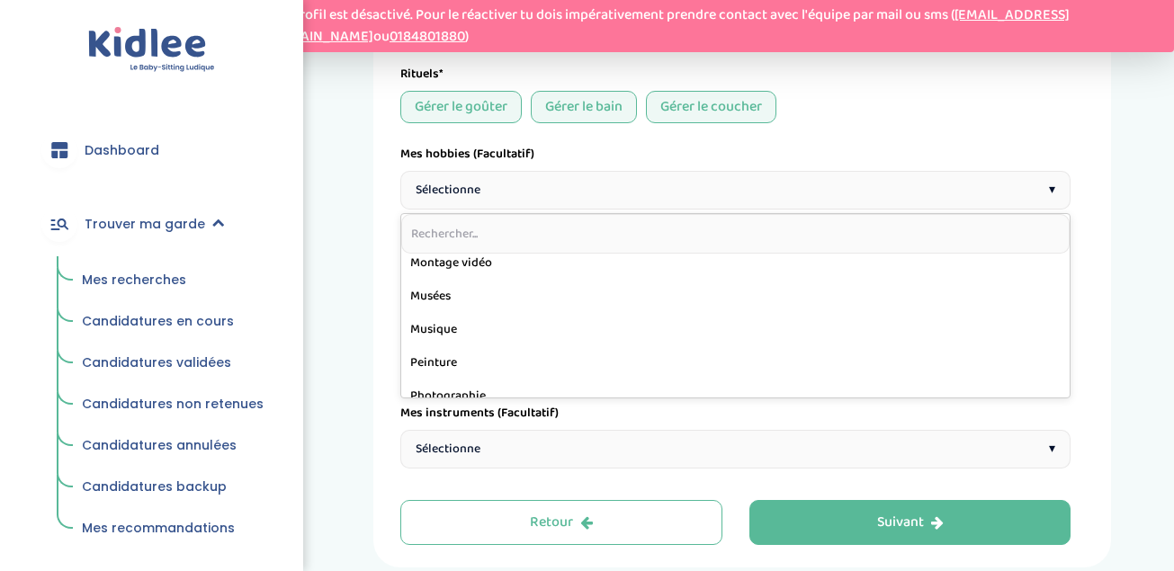
scroll to position [576, 0]
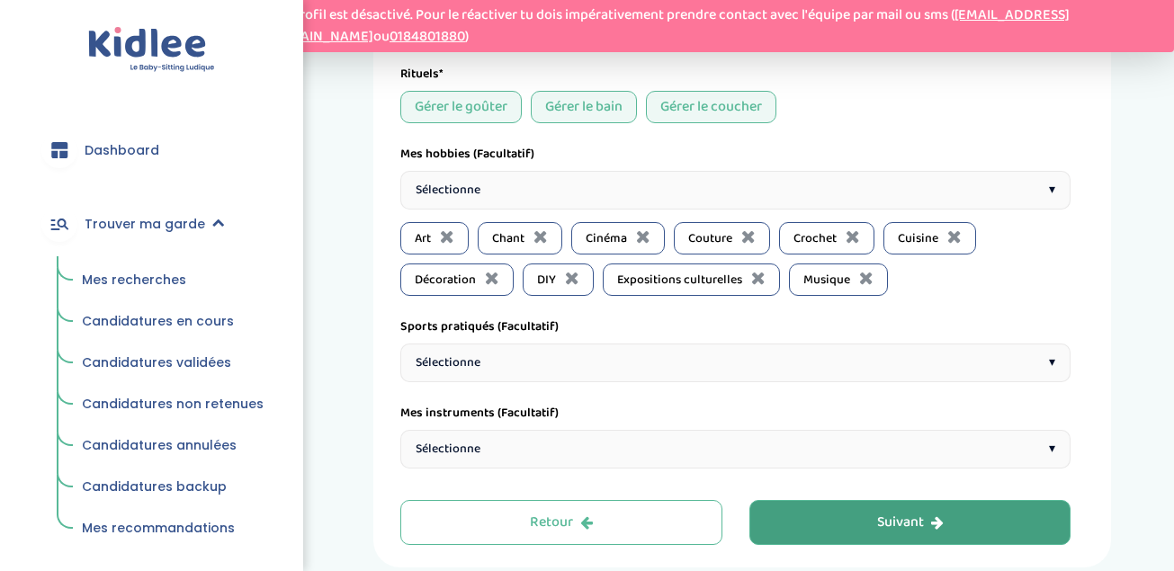
click at [908, 524] on div "Suivant" at bounding box center [910, 523] width 67 height 21
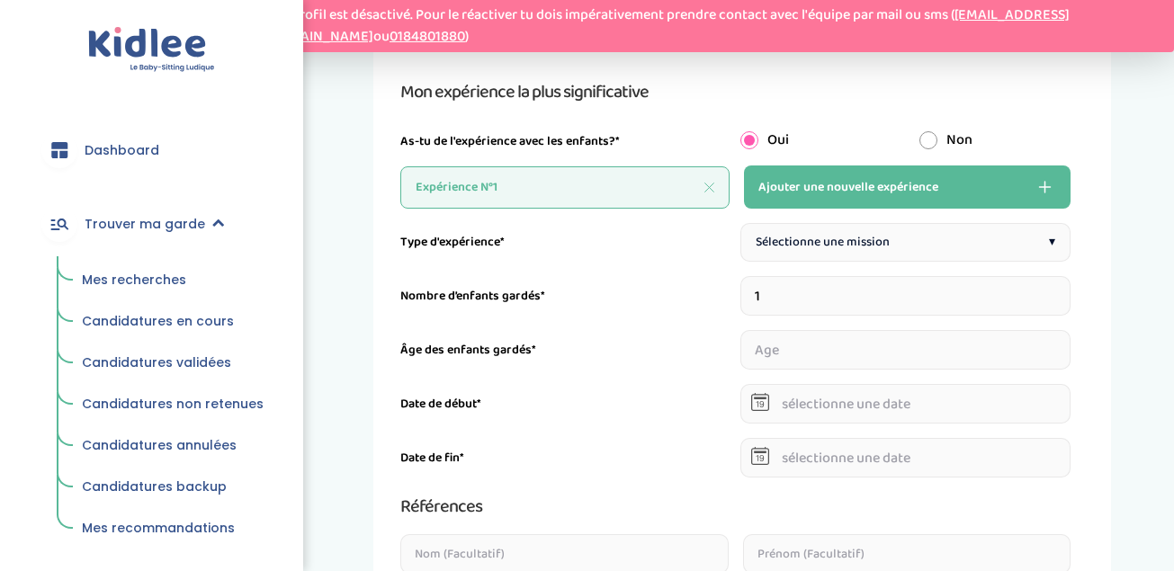
scroll to position [256, 0]
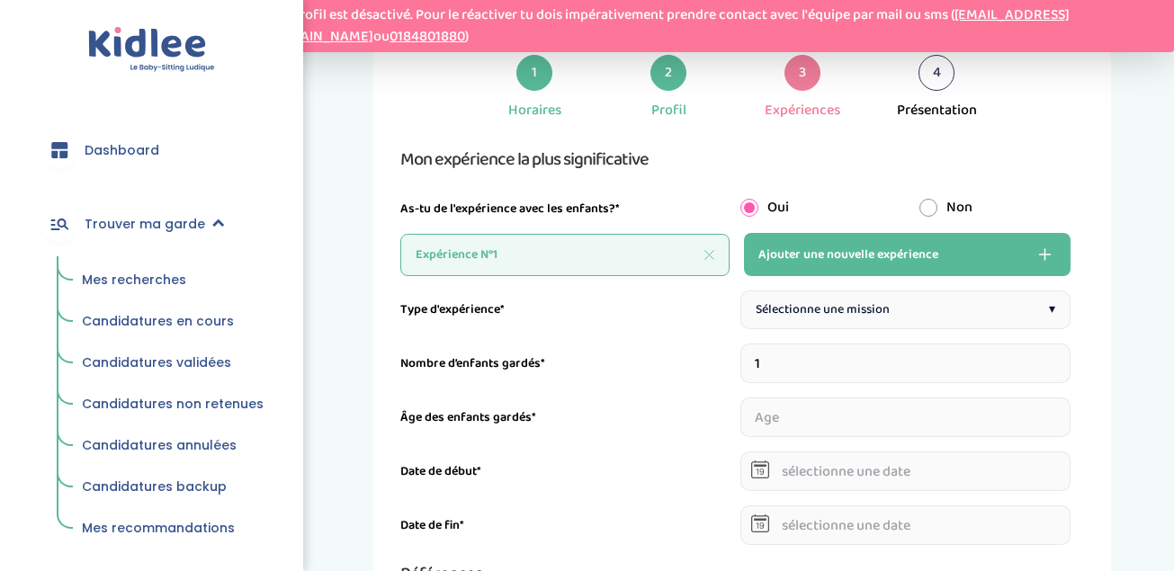
click at [938, 313] on div "Sélectionne une mission ▾" at bounding box center [905, 310] width 331 height 39
click at [803, 363] on input "1" at bounding box center [905, 364] width 331 height 40
click at [1064, 370] on input "1" at bounding box center [905, 364] width 331 height 40
click at [1059, 367] on input "1" at bounding box center [905, 364] width 331 height 40
type input "2"
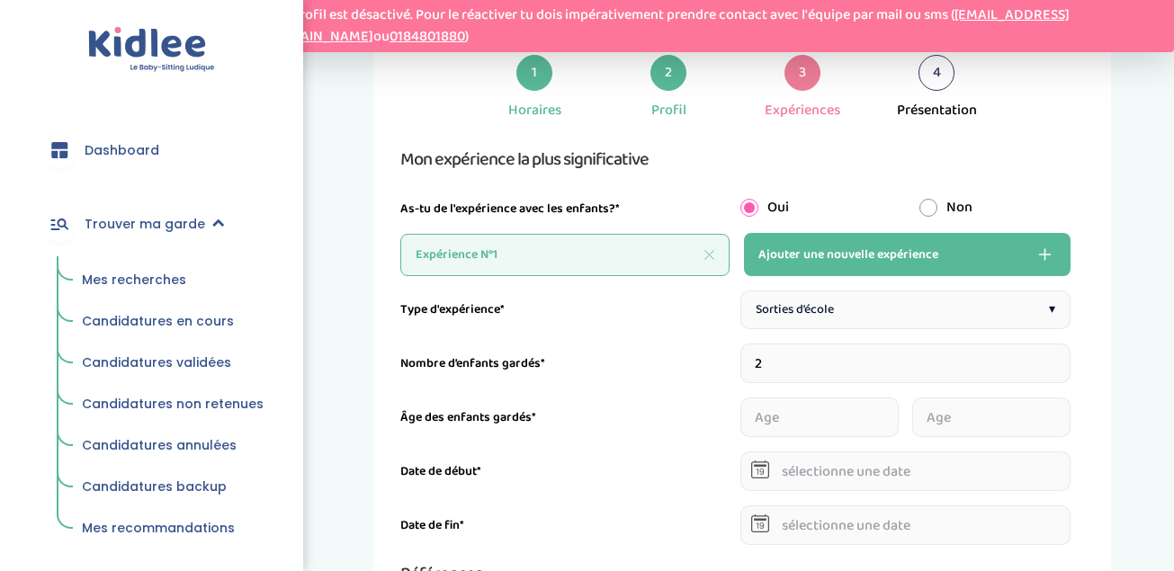
click at [821, 425] on input "number" at bounding box center [819, 418] width 158 height 40
type input "3"
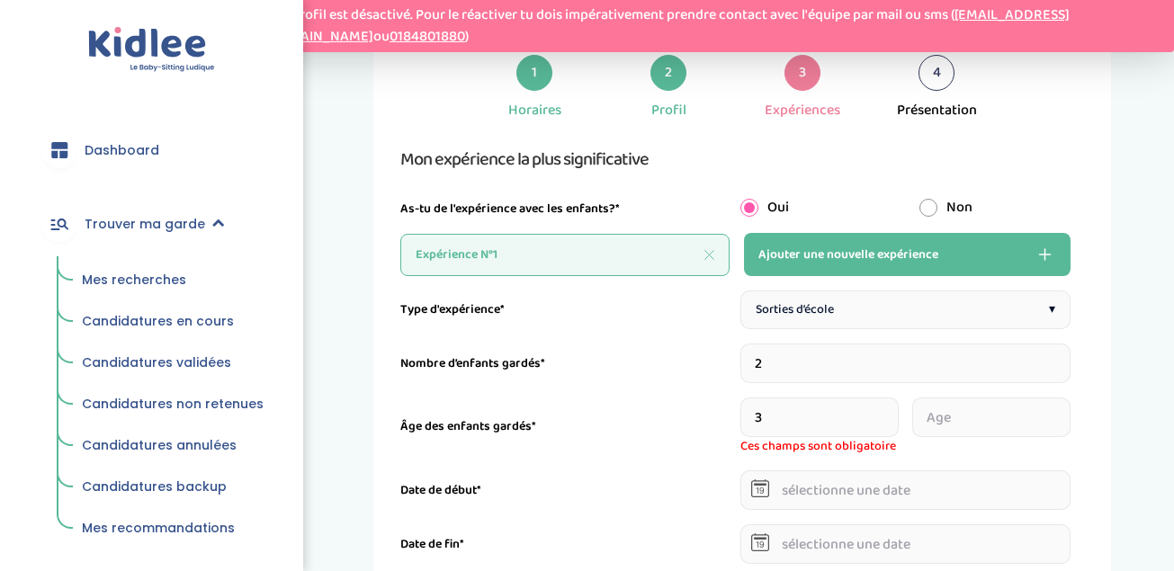
click at [982, 415] on input "number" at bounding box center [991, 418] width 158 height 40
type input "7"
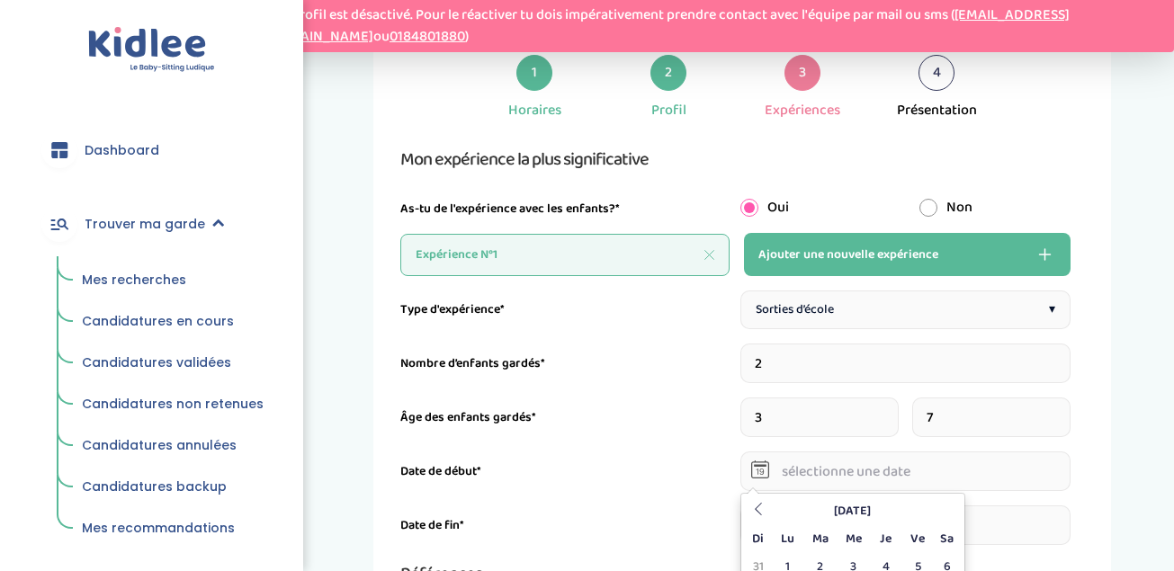
click at [861, 503] on body "Ton profil est désactivé. Pour le réactiver tu dois impérativement prendre cont…" at bounding box center [587, 537] width 1174 height 1586
click at [876, 508] on th "Septembre 2025" at bounding box center [853, 512] width 162 height 28
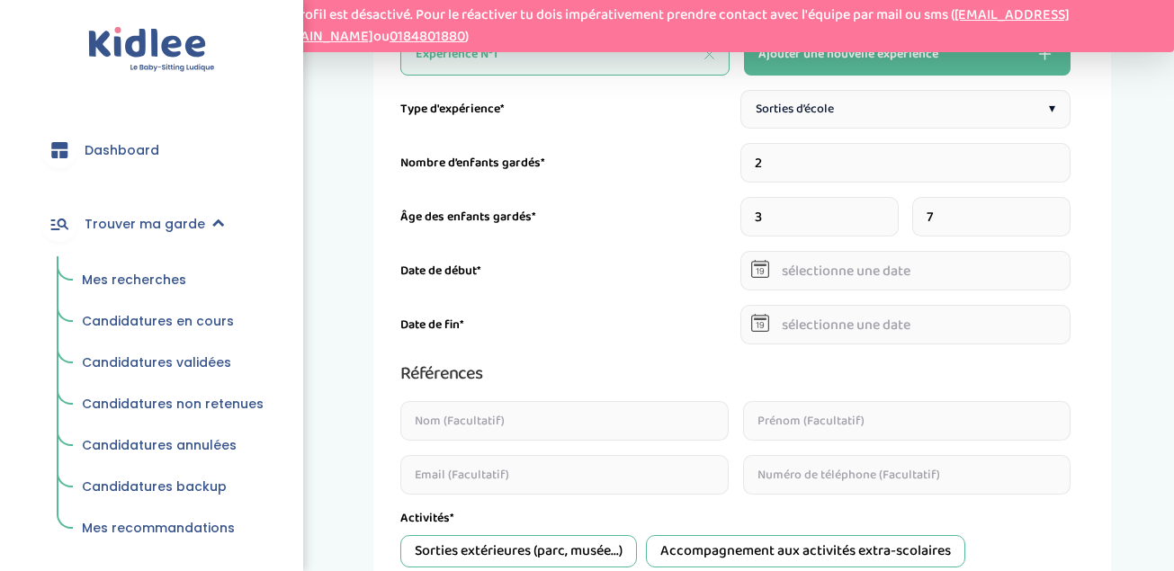
scroll to position [471, 0]
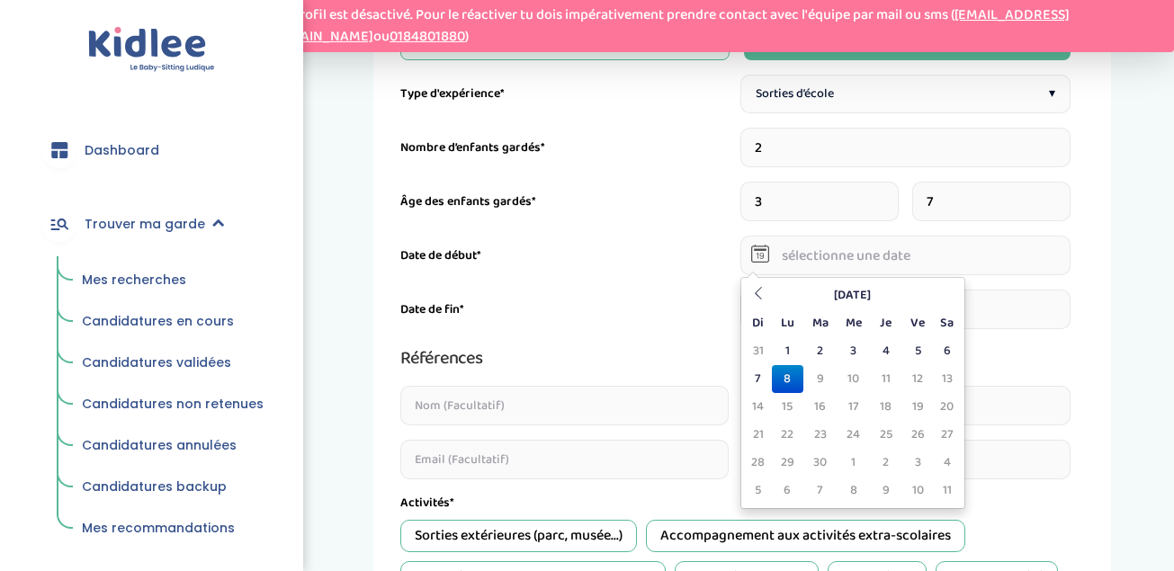
click at [896, 263] on input "text" at bounding box center [905, 256] width 331 height 40
click at [861, 298] on th "Septembre 2025" at bounding box center [853, 296] width 162 height 28
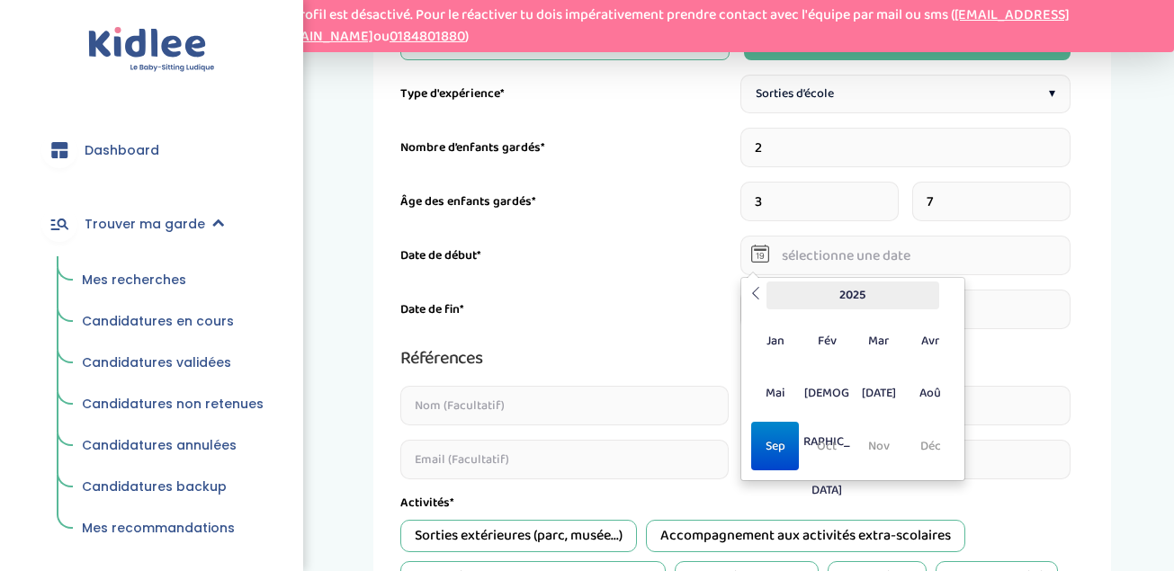
click at [865, 293] on th "2025" at bounding box center [853, 296] width 173 height 28
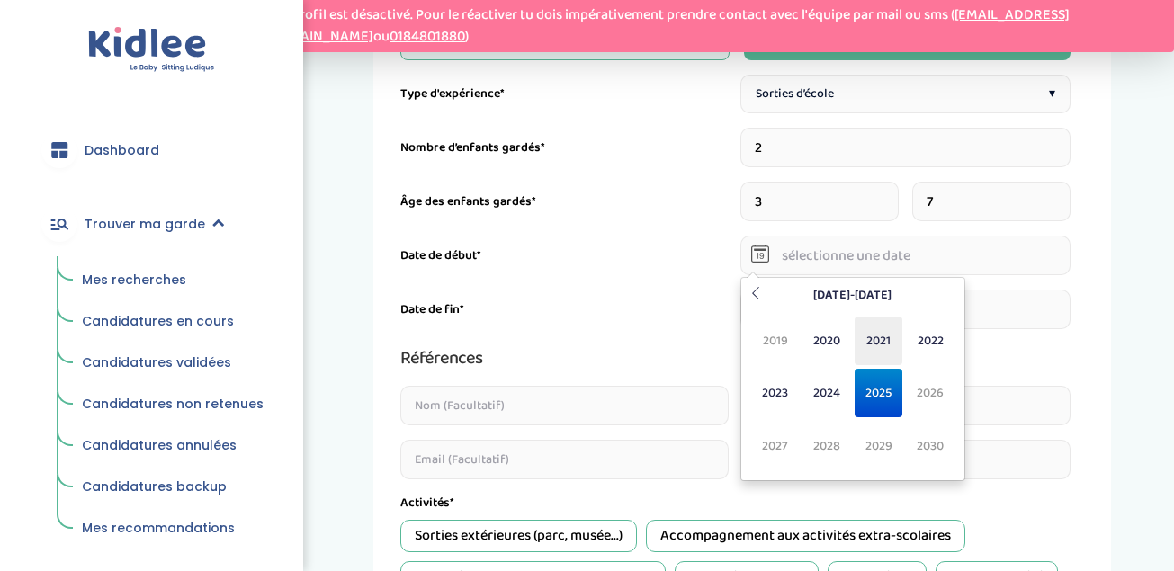
click at [883, 342] on span "2021" at bounding box center [879, 341] width 48 height 49
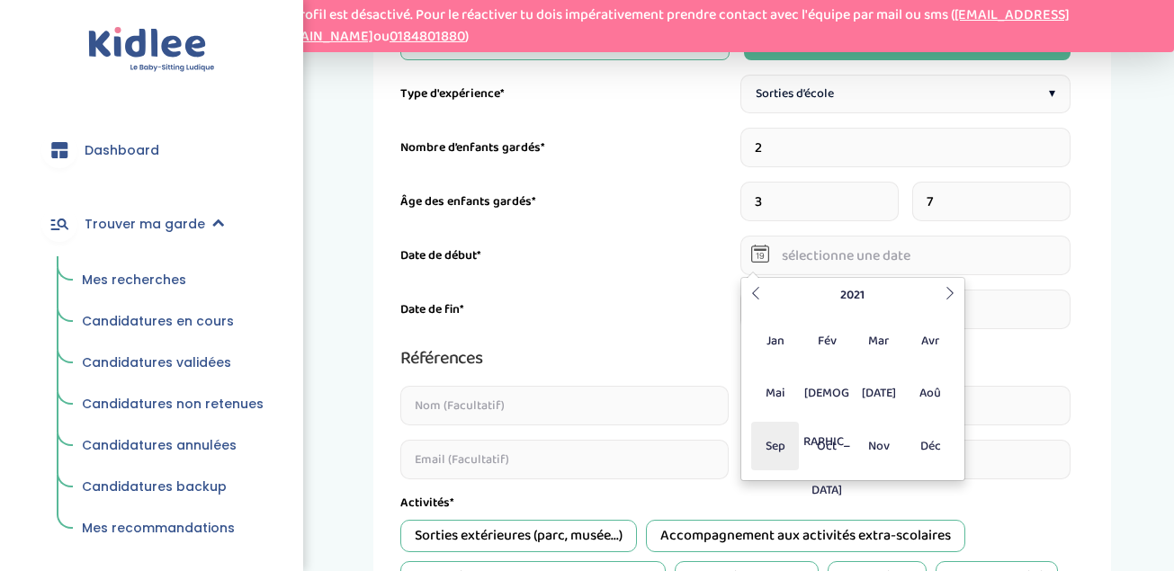
click at [794, 441] on span "Sep" at bounding box center [775, 446] width 48 height 49
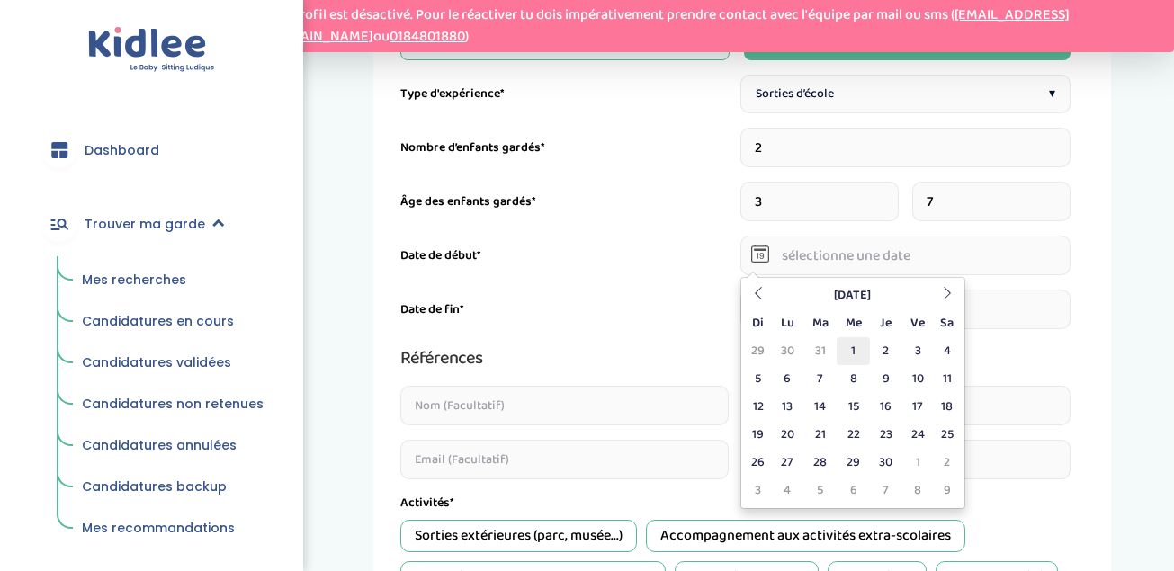
click at [861, 355] on td "1" at bounding box center [853, 351] width 33 height 28
type input "01-09-2021"
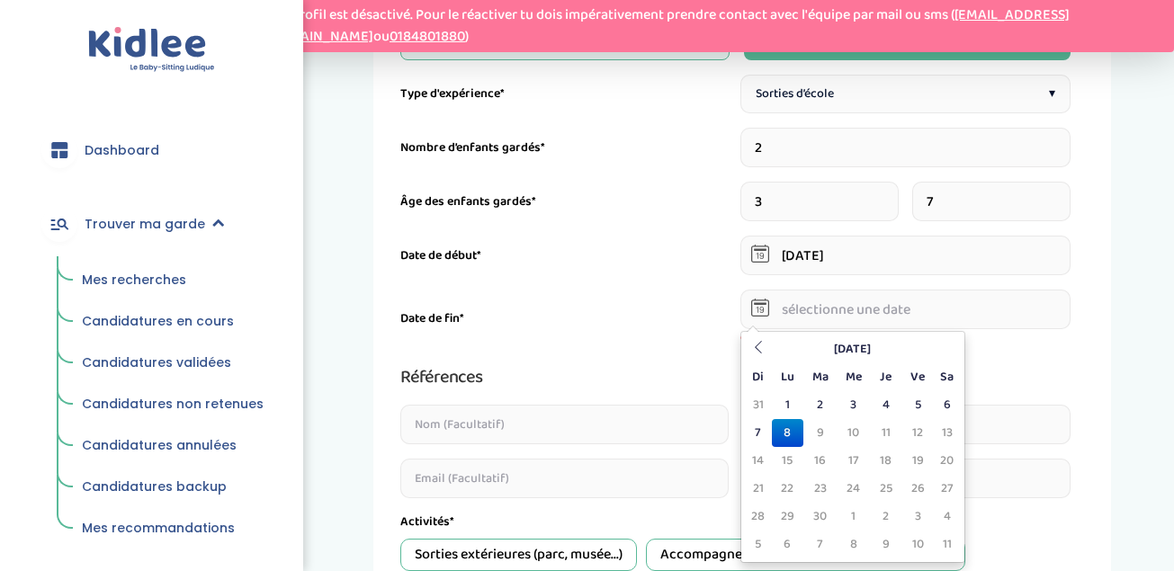
click at [833, 306] on input "text" at bounding box center [905, 310] width 331 height 40
click at [780, 354] on th "Septembre 2025" at bounding box center [853, 350] width 162 height 28
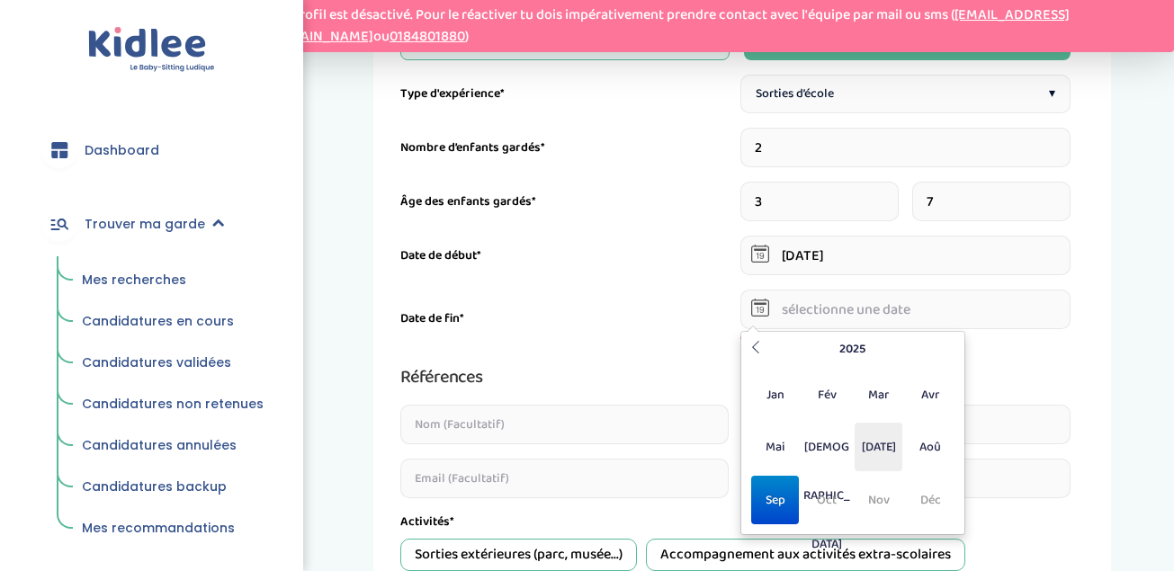
click at [883, 446] on span "Jul" at bounding box center [879, 447] width 48 height 49
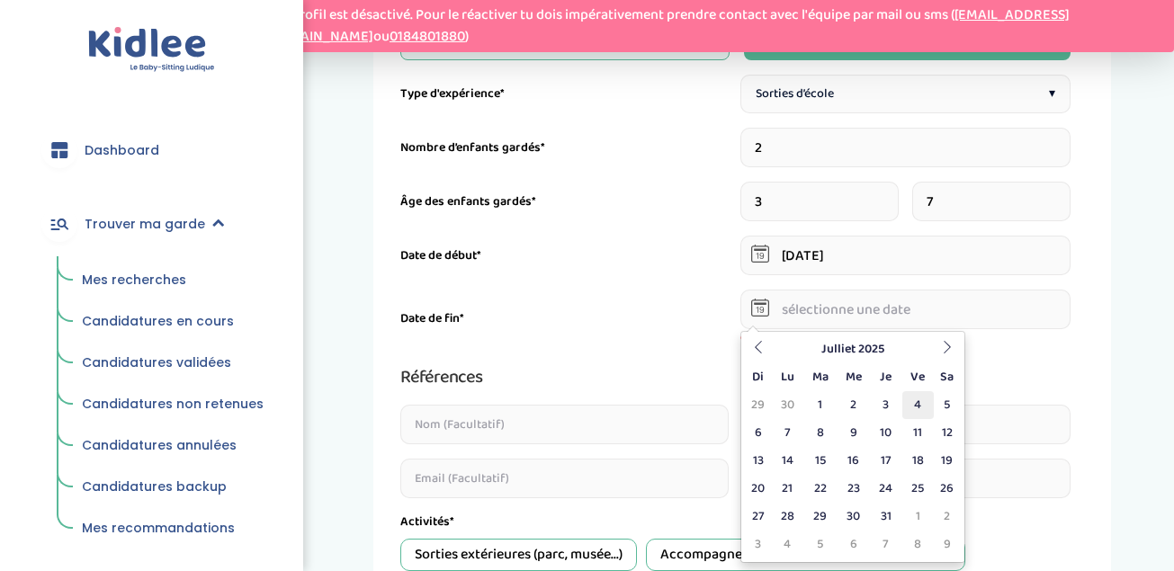
click at [920, 407] on td "4" at bounding box center [917, 405] width 31 height 28
type input "04-07-2025"
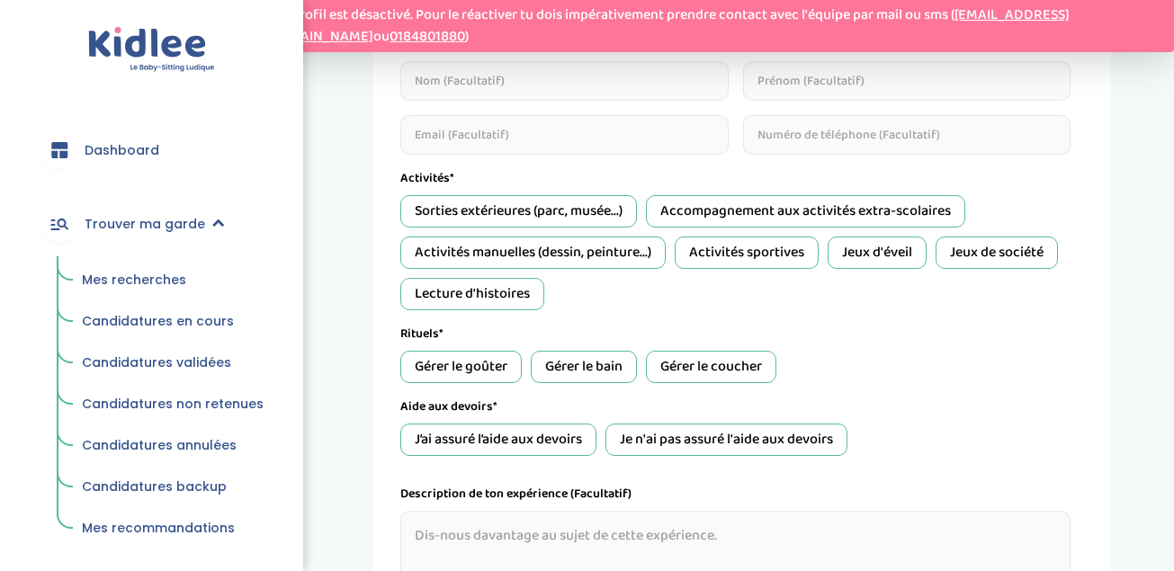
scroll to position [831, 0]
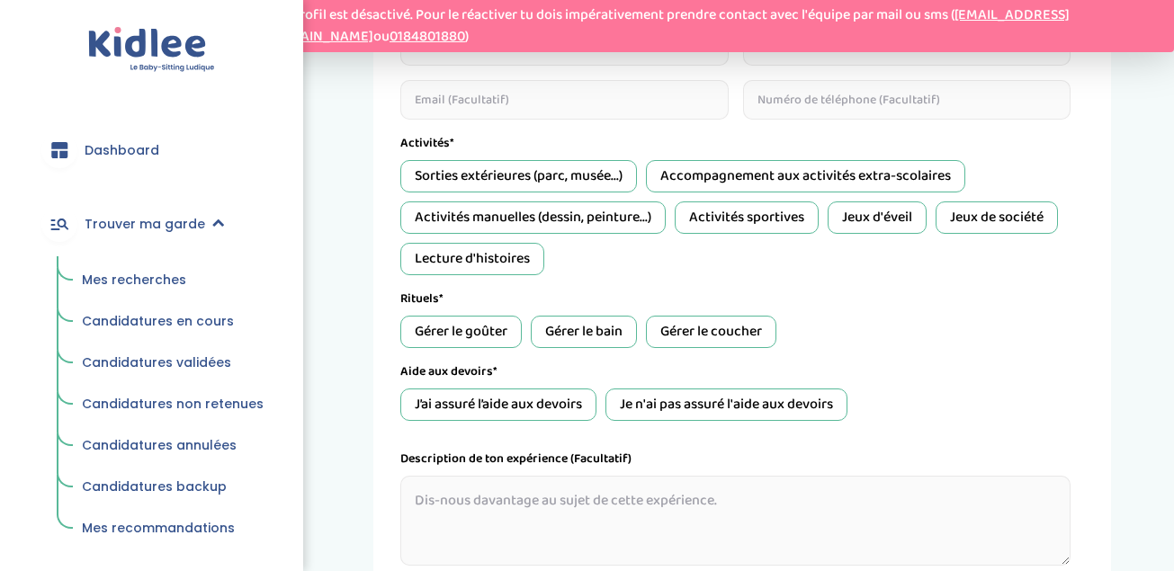
click at [773, 173] on div "Accompagnement aux activités extra-scolaires" at bounding box center [805, 176] width 319 height 32
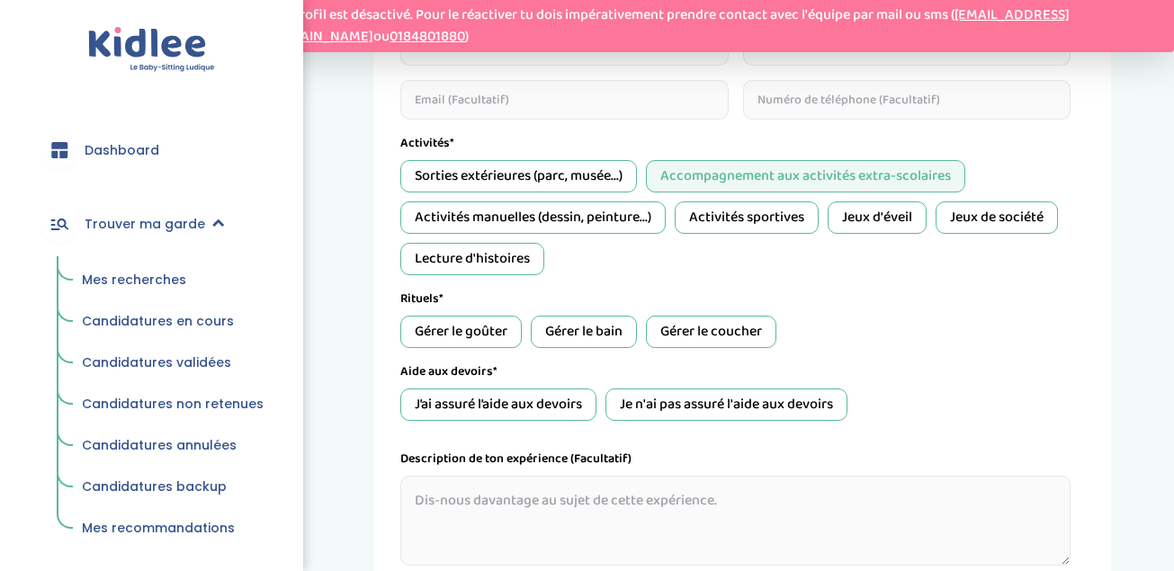
click at [614, 224] on div "Activités manuelles (dessin, peinture...)" at bounding box center [532, 218] width 265 height 32
click at [880, 222] on div "Jeux d'éveil" at bounding box center [877, 218] width 99 height 32
click at [899, 215] on div "Jeux d'éveil" at bounding box center [877, 218] width 99 height 32
click at [999, 223] on div "Jeux de société" at bounding box center [997, 218] width 122 height 32
click at [533, 258] on div "Lecture d'histoires" at bounding box center [472, 259] width 144 height 32
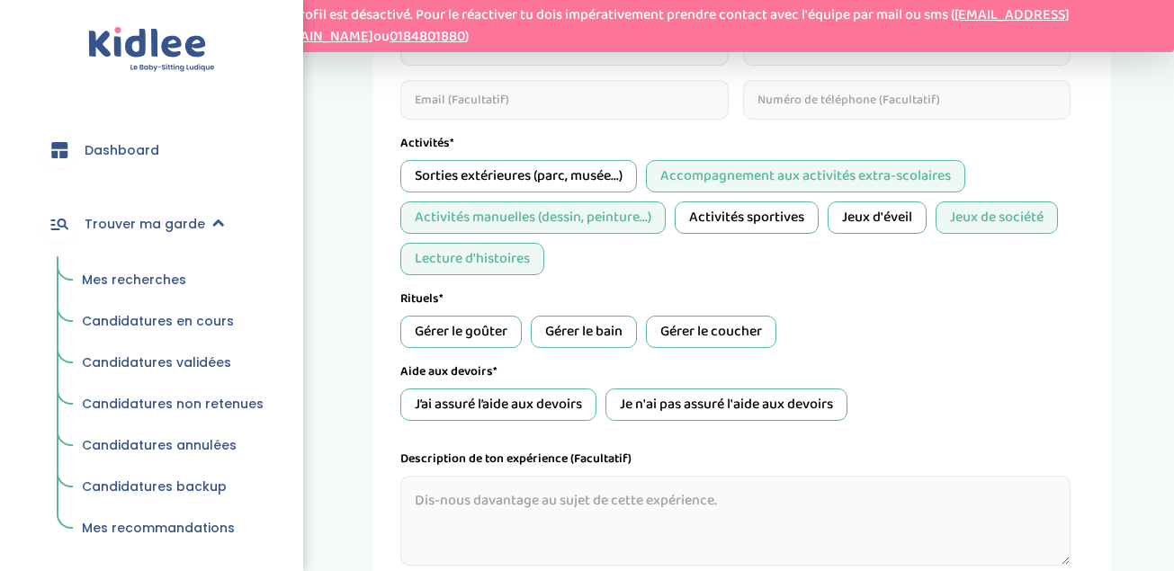
click at [490, 336] on div "Gérer le goûter" at bounding box center [460, 332] width 121 height 32
click at [580, 328] on div "Gérer le bain" at bounding box center [584, 332] width 106 height 32
click at [687, 335] on div "Gérer le coucher" at bounding box center [711, 332] width 130 height 32
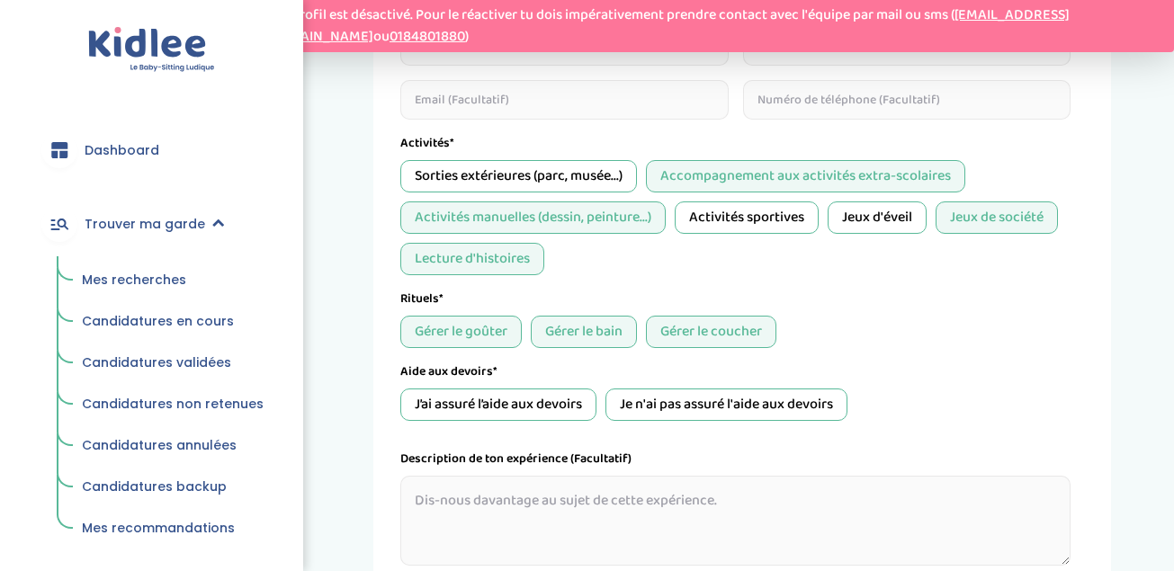
click at [571, 410] on div "J’ai assuré l’aide aux devoirs" at bounding box center [498, 405] width 196 height 32
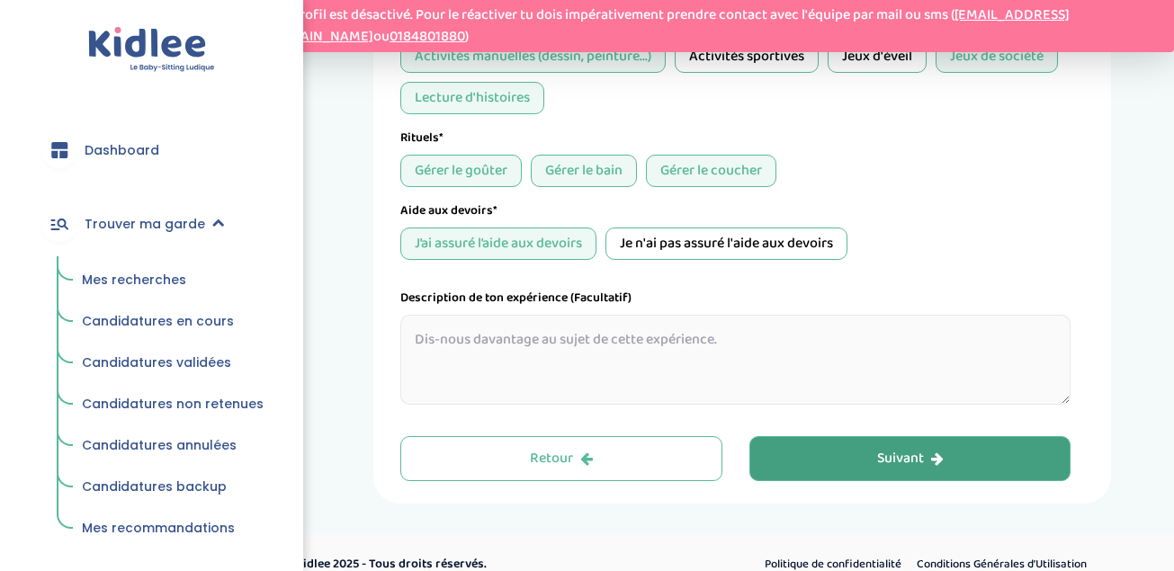
scroll to position [1015, 0]
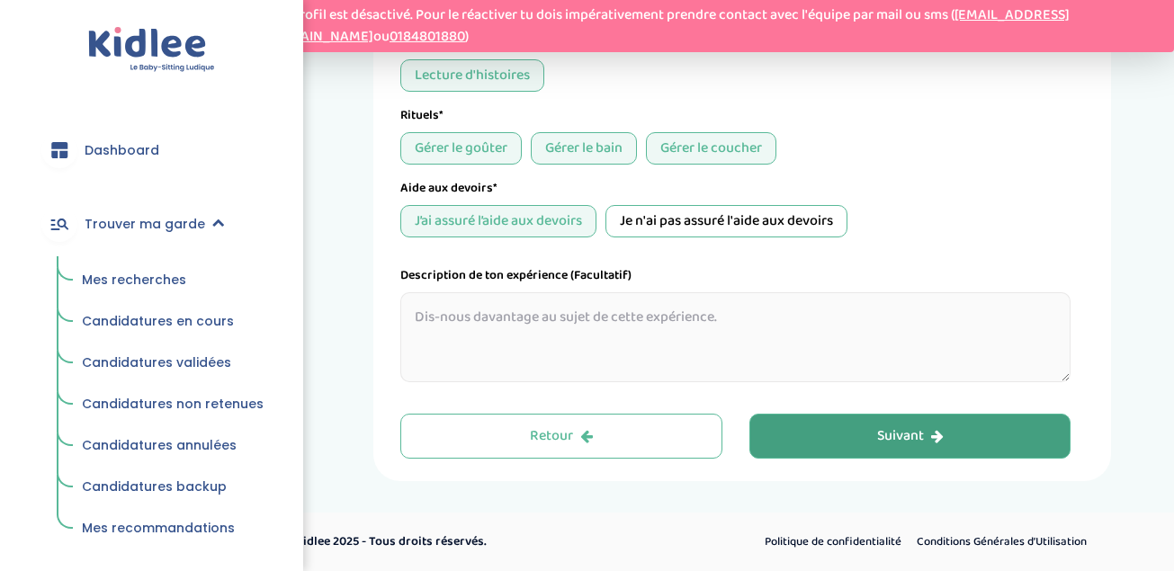
click at [889, 433] on div "Suivant" at bounding box center [910, 436] width 67 height 21
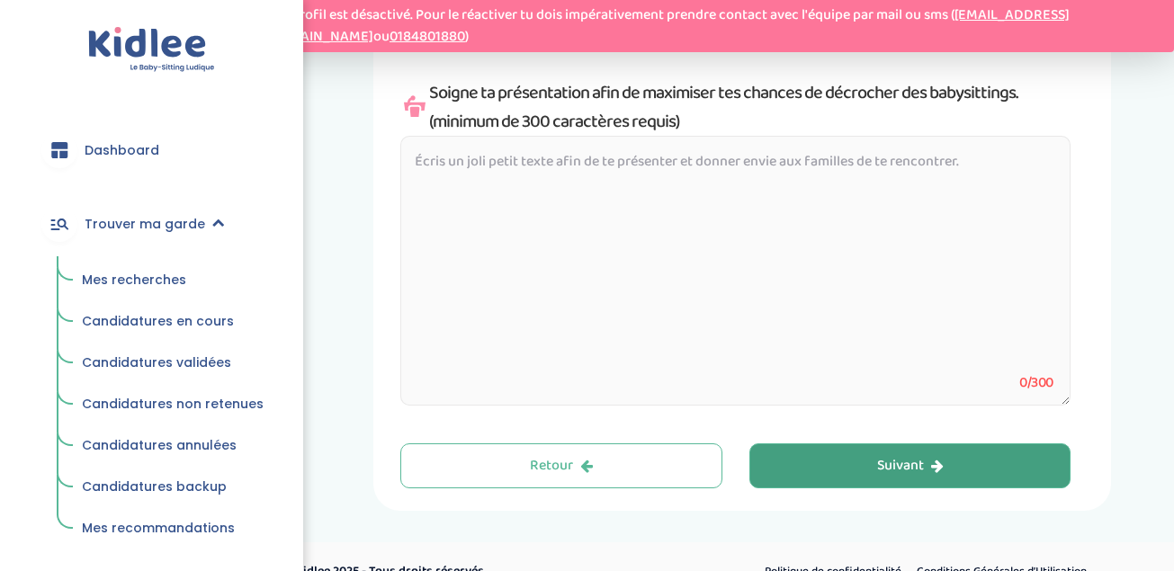
scroll to position [256, 0]
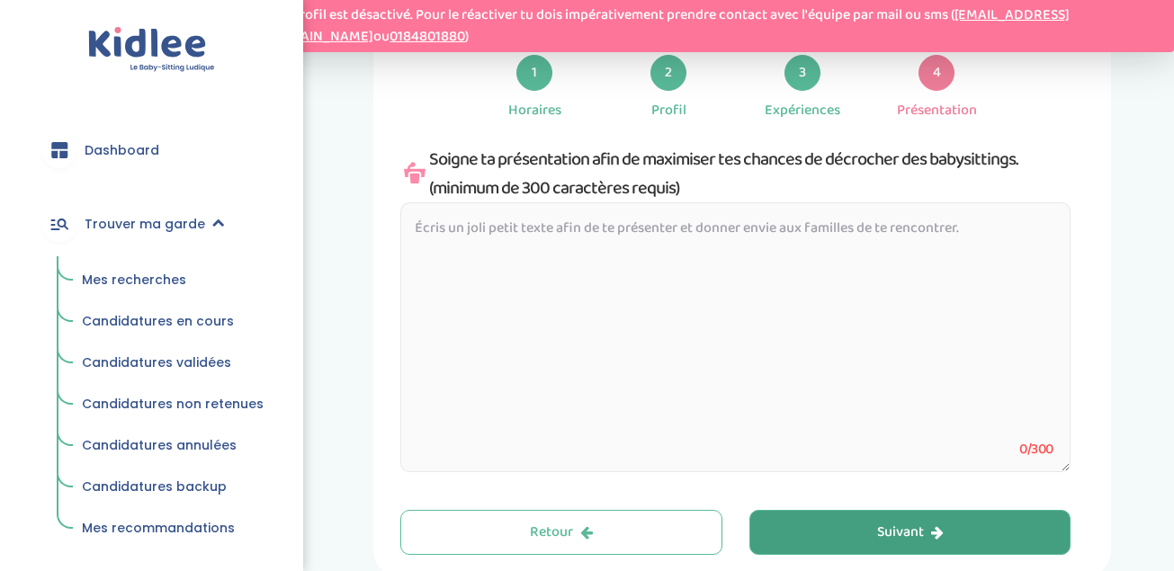
click at [142, 274] on span "Mes recherches" at bounding box center [134, 280] width 104 height 18
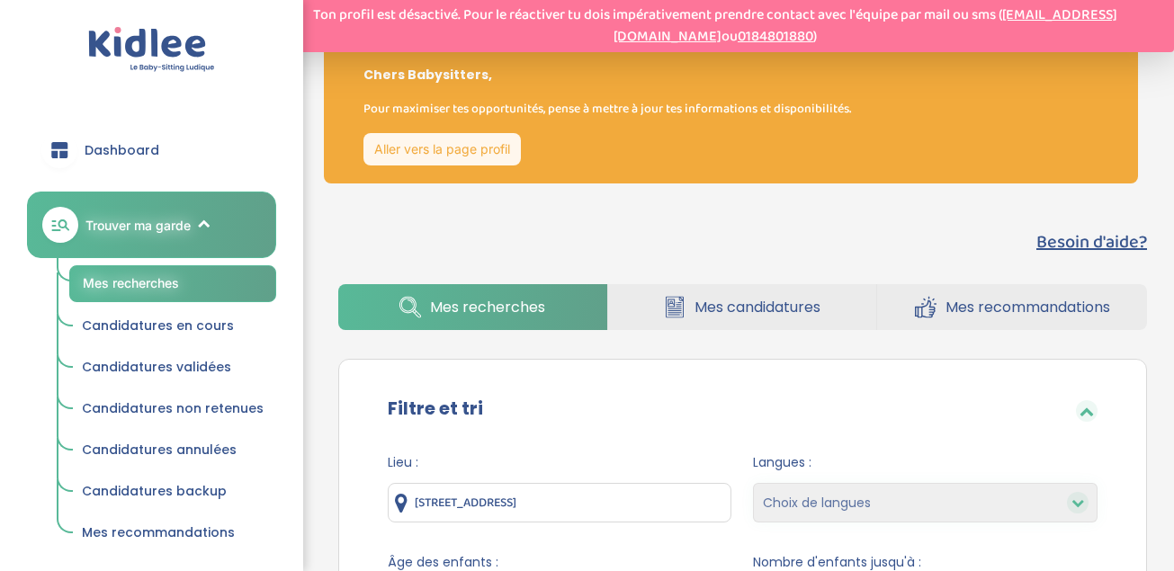
click at [587, 519] on input "80 Rue Doudeauville, Paris, France" at bounding box center [560, 503] width 345 height 40
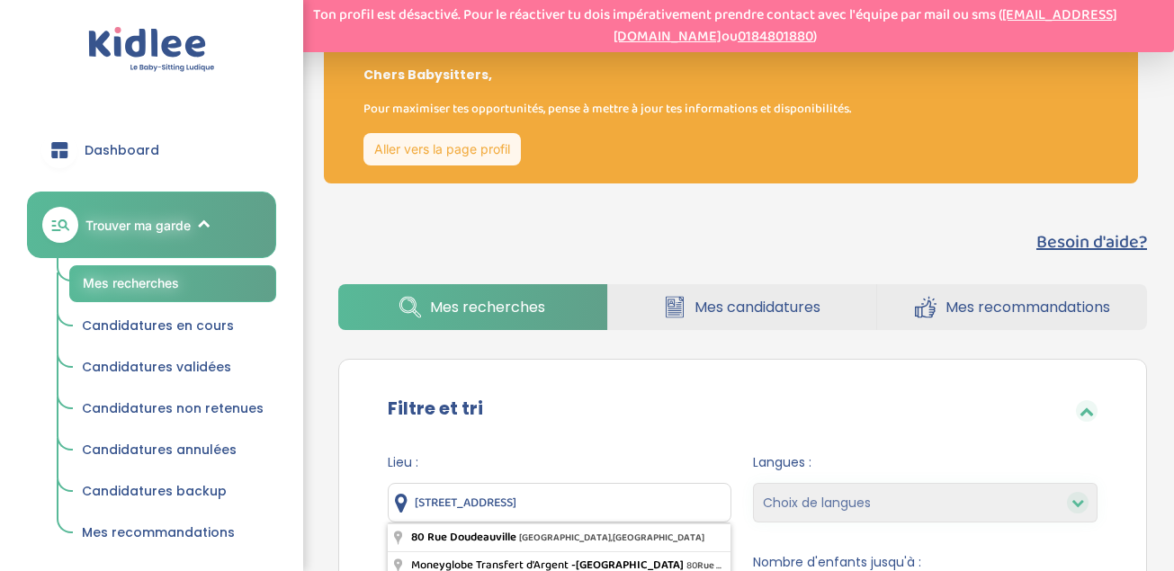
click at [525, 502] on input "80 Rue Doudeauville, Paris, France" at bounding box center [560, 503] width 345 height 40
click at [425, 501] on input "80 Rue ROCROY, Paris, France" at bounding box center [560, 503] width 345 height 40
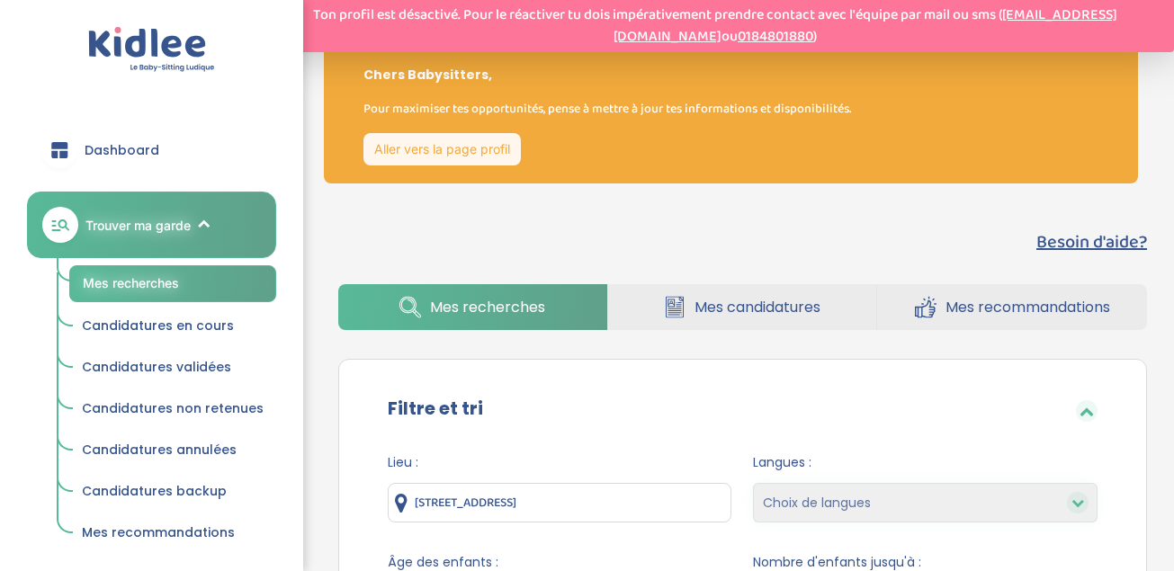
click at [459, 503] on input "6 Rue de Rocroy, 75010 Paris, France" at bounding box center [560, 503] width 345 height 40
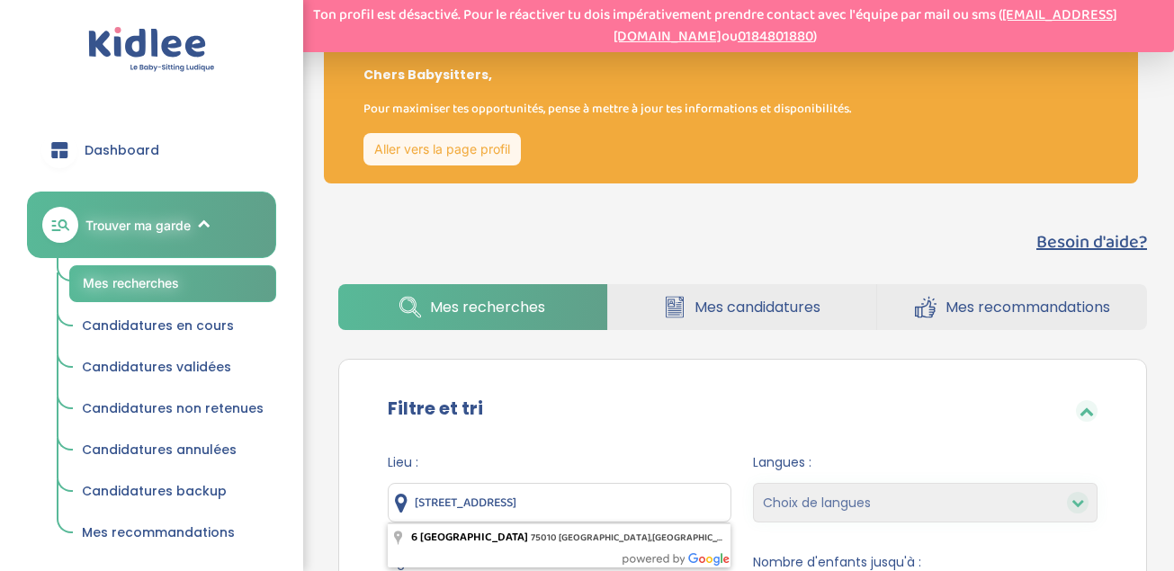
click at [459, 503] on input "6 Rue Rocroy, 75010 Paris, France" at bounding box center [560, 503] width 345 height 40
type input "6 Rue de Rocroy, 75010 Paris, France"
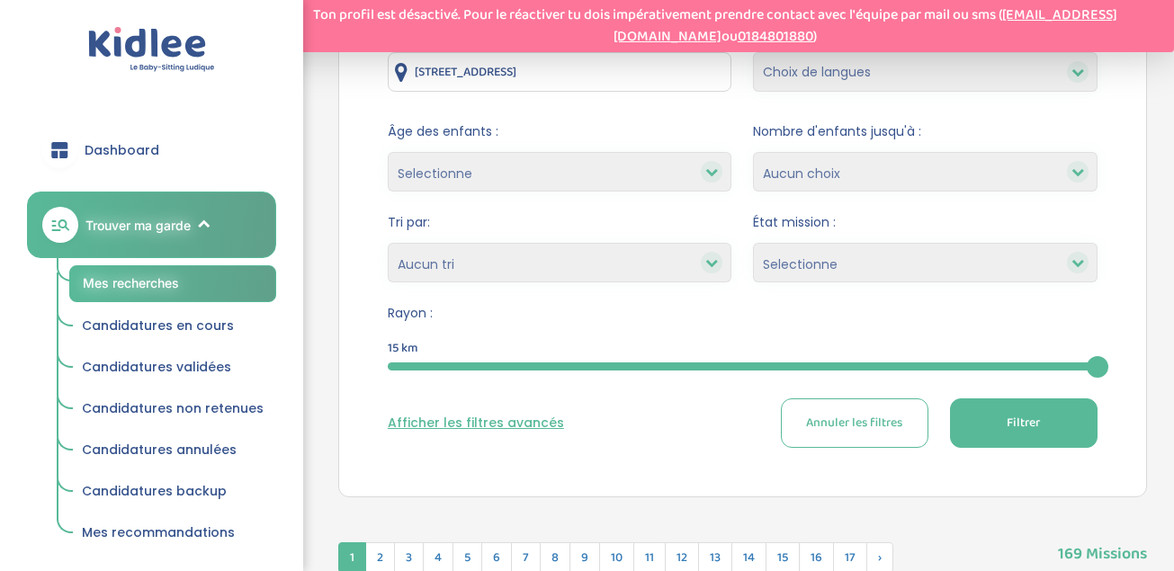
scroll to position [432, 0]
click at [710, 267] on icon at bounding box center [711, 262] width 13 height 13
click at [1081, 356] on div "15" at bounding box center [743, 365] width 710 height 21
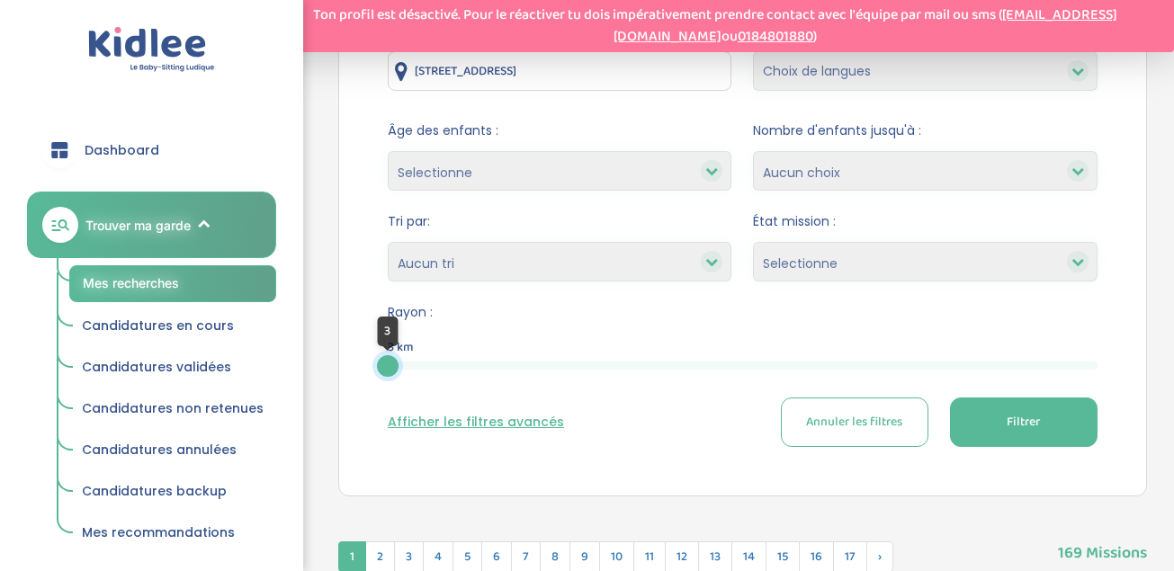
drag, startPoint x: 1098, startPoint y: 367, endPoint x: 381, endPoint y: 406, distance: 717.2
click at [381, 406] on div "Lieu : 6 Rue de Rocroy, 75010 Paris, France Langues : Choix de langues Allemand…" at bounding box center [743, 241] width 764 height 466
click at [458, 257] on select "Heures par semaine (croissant) Heures par semaine (décroissant) Date de démarra…" at bounding box center [560, 262] width 345 height 40
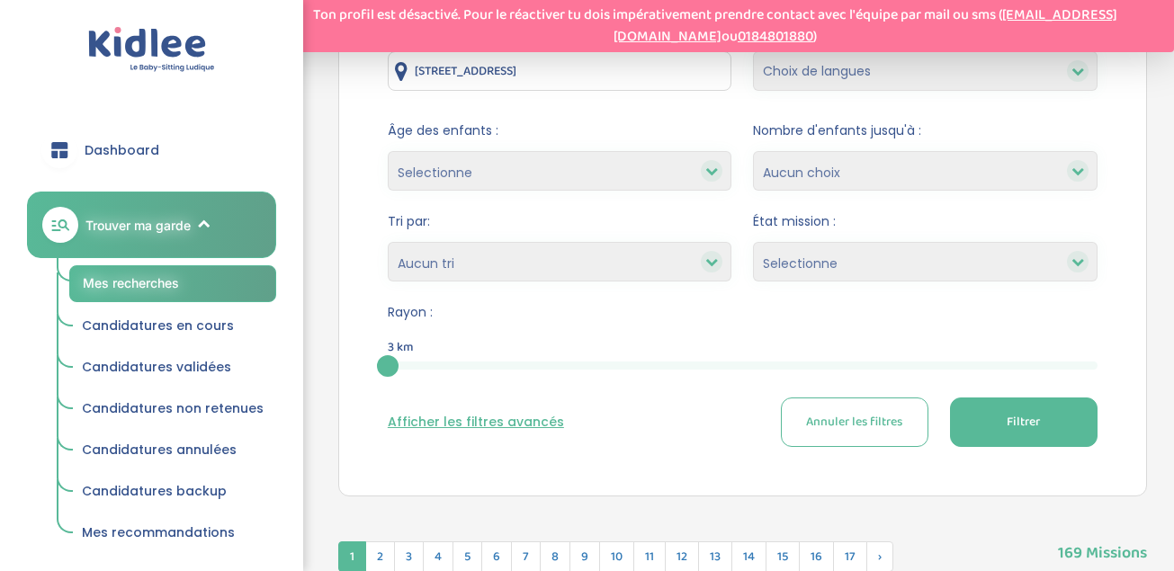
select select "salary_desc"
click at [388, 242] on select "Heures par semaine (croissant) Heures par semaine (décroissant) Date de démarra…" at bounding box center [560, 262] width 345 height 40
click at [1007, 418] on span "Filtrer" at bounding box center [1023, 422] width 33 height 19
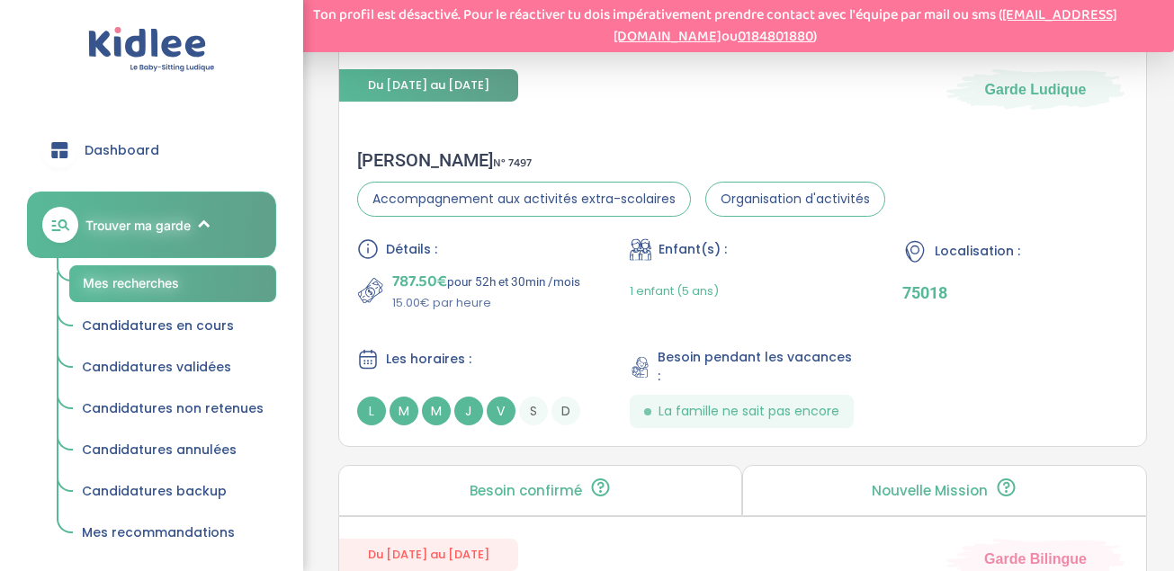
scroll to position [1476, 0]
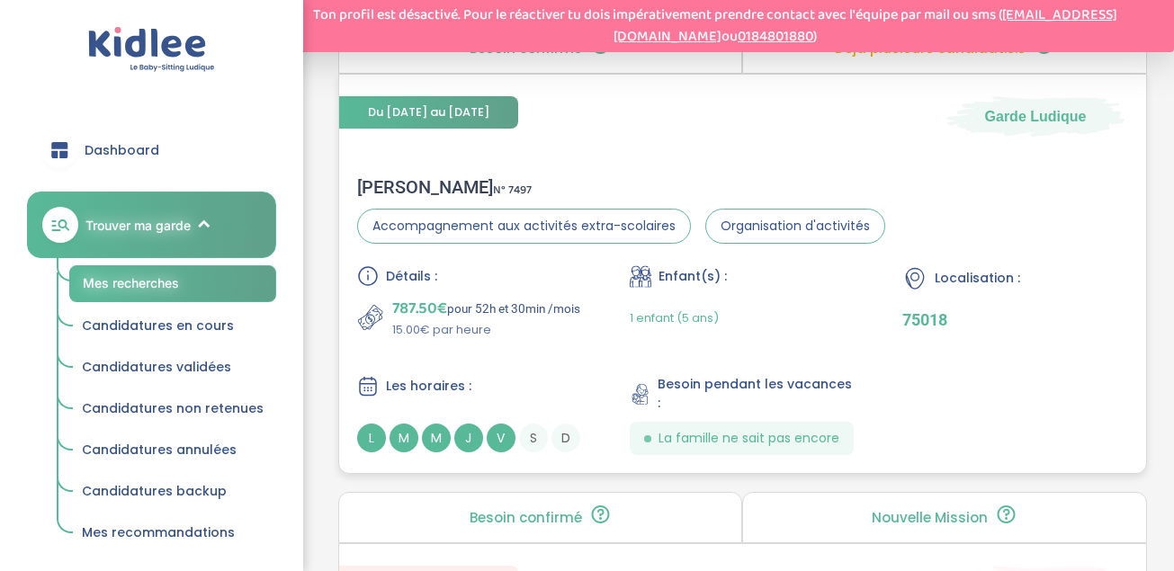
click at [763, 297] on div "1 enfant (5 ans)" at bounding box center [743, 318] width 226 height 42
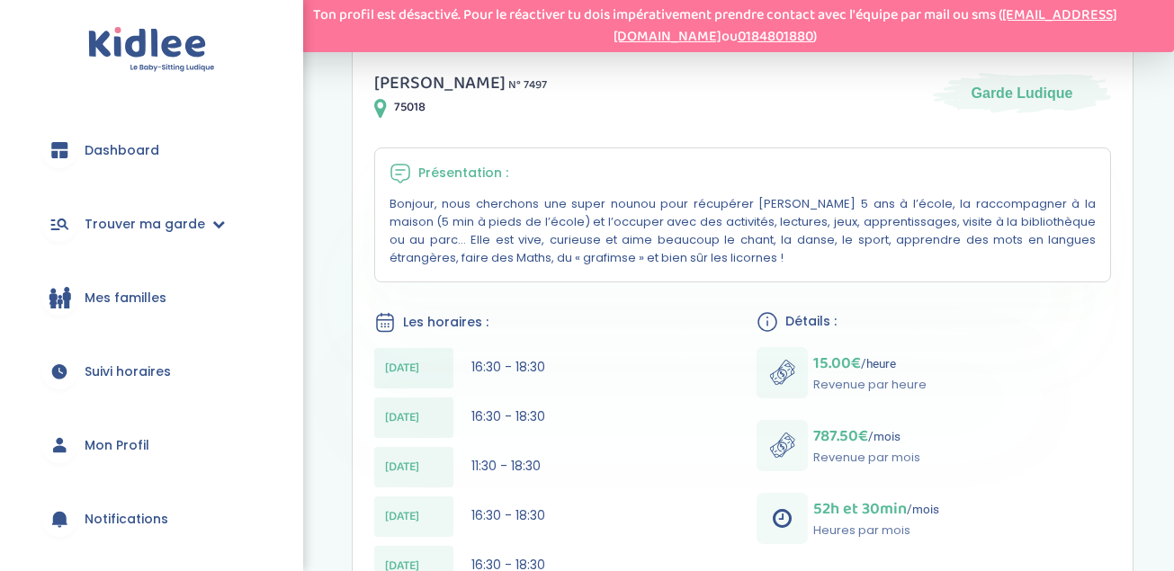
scroll to position [462, 0]
